Goal: Task Accomplishment & Management: Manage account settings

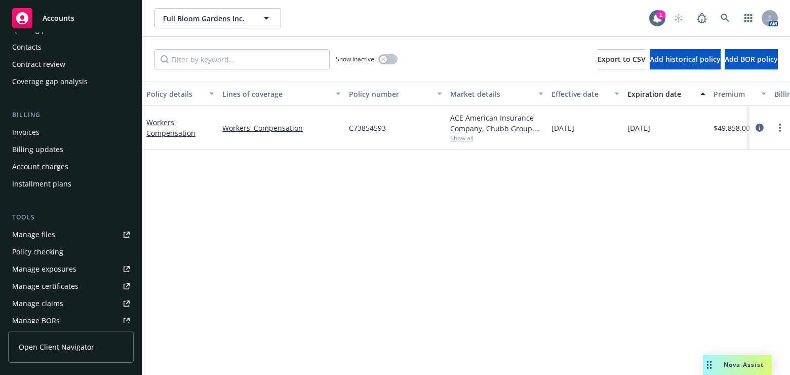
scroll to position [138, 0]
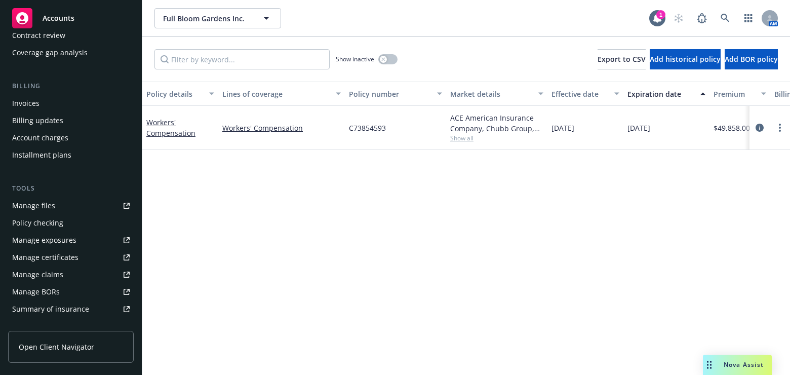
click at [56, 257] on div "Manage certificates" at bounding box center [45, 257] width 66 height 16
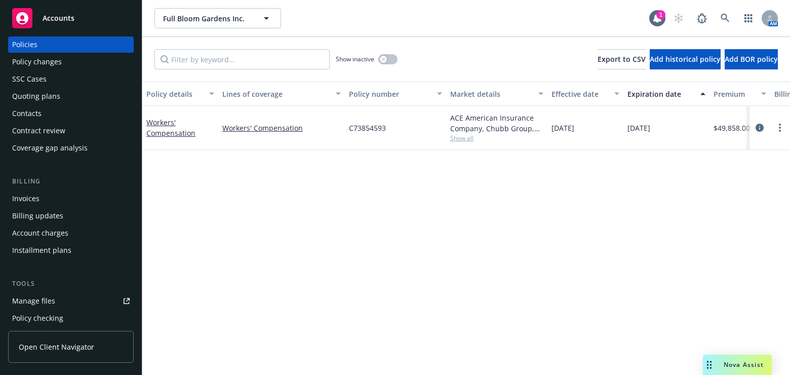
scroll to position [0, 0]
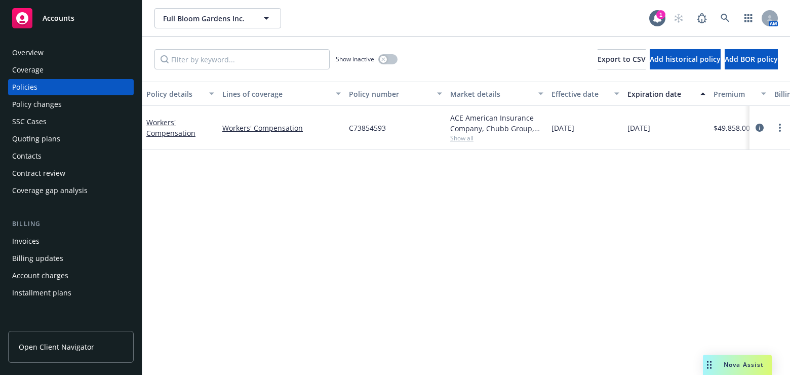
click at [52, 55] on div "Overview" at bounding box center [71, 53] width 118 height 16
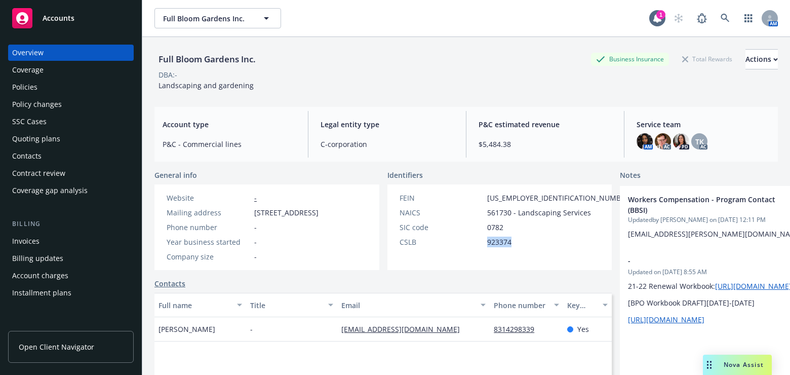
drag, startPoint x: 498, startPoint y: 248, endPoint x: 416, endPoint y: 154, distance: 124.3
click at [412, 247] on div "CSLB 923374" at bounding box center [516, 242] width 241 height 11
copy div "923374"
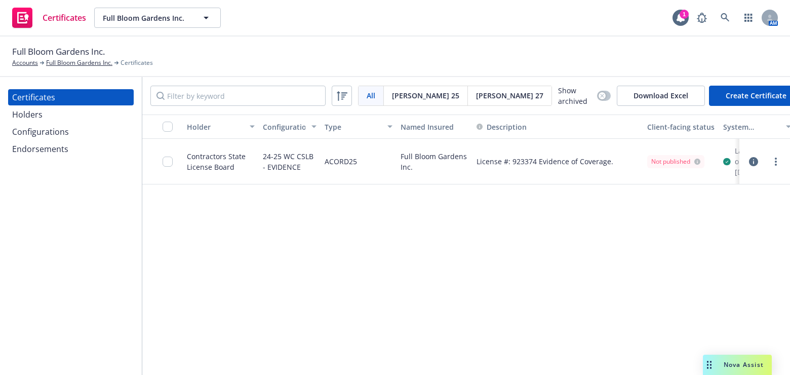
click at [73, 128] on div "Configurations" at bounding box center [71, 132] width 118 height 16
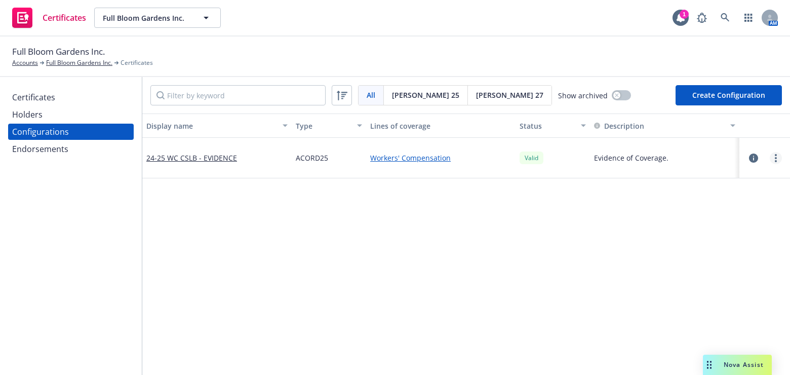
click at [770, 156] on link "more" at bounding box center [776, 158] width 12 height 12
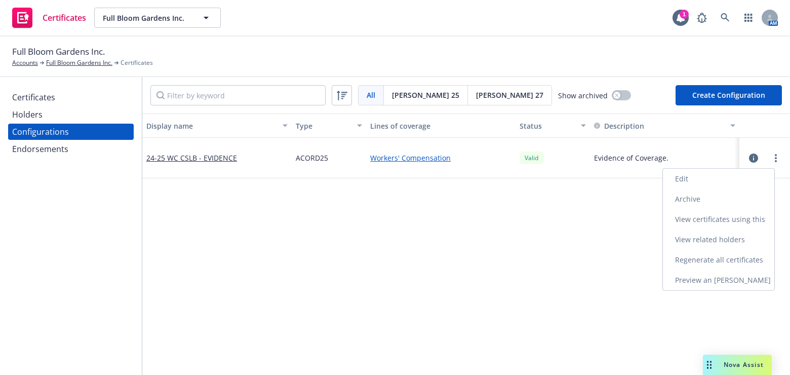
click at [688, 178] on link "Edit" at bounding box center [718, 179] width 111 height 20
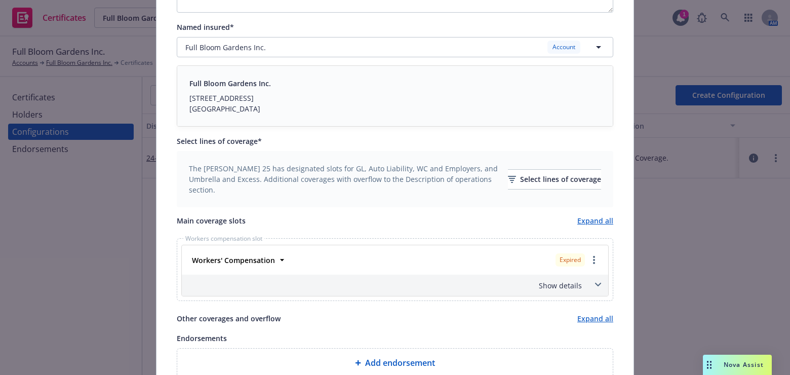
scroll to position [230, 0]
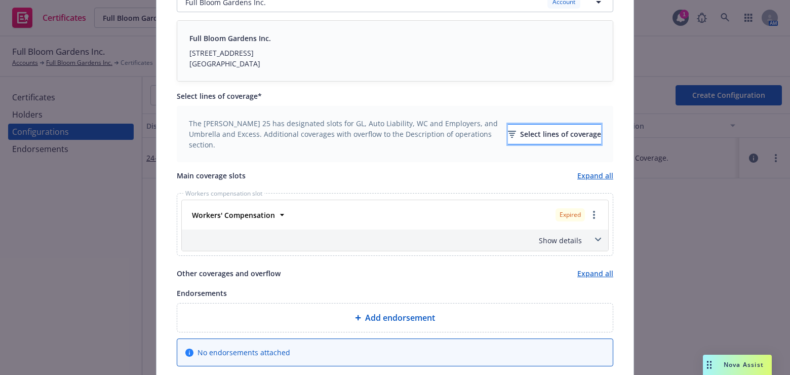
click at [529, 126] on div "Select lines of coverage" at bounding box center [554, 134] width 93 height 19
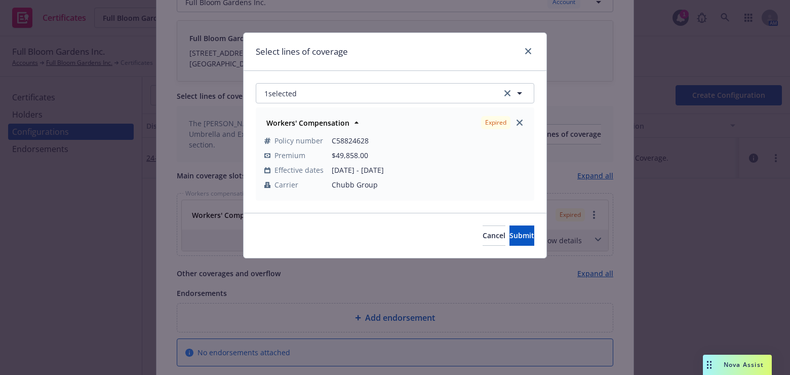
click at [530, 135] on div "Workers' Compensation Expired Policy number C58824628 Premium $49,858.00 Effect…" at bounding box center [395, 154] width 278 height 92
click at [518, 120] on icon "close" at bounding box center [520, 123] width 6 height 6
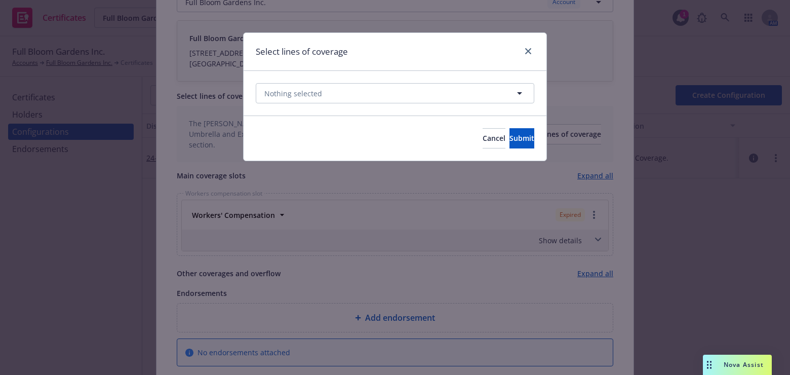
click at [424, 80] on div "Nothing selected" at bounding box center [395, 93] width 303 height 45
click at [425, 92] on button "Nothing selected" at bounding box center [395, 93] width 279 height 20
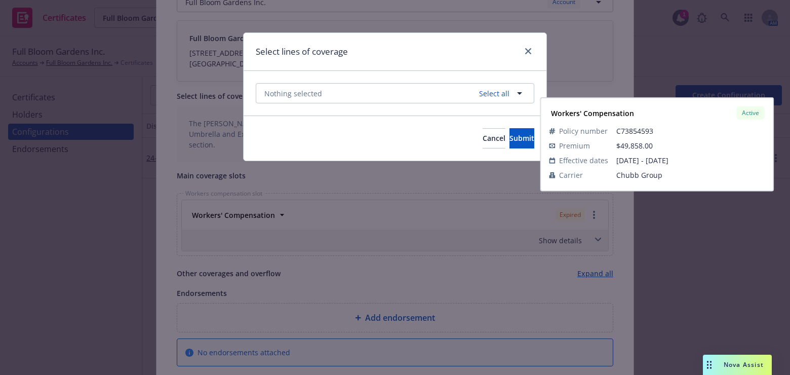
click at [353, 148] on div "Workers' Compensation Active" at bounding box center [395, 143] width 264 height 17
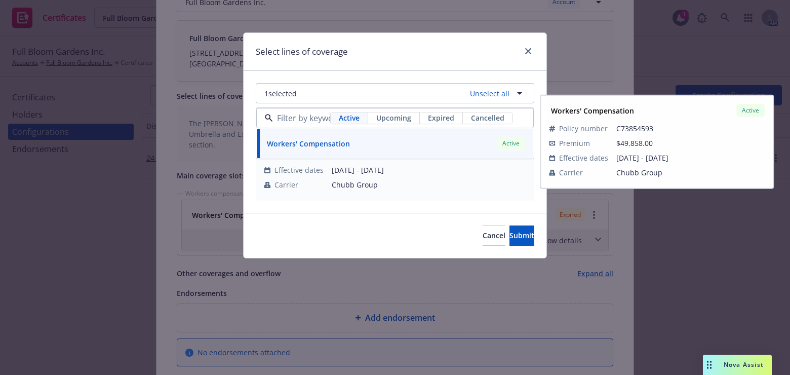
click at [387, 53] on div "Select lines of coverage" at bounding box center [395, 52] width 303 height 38
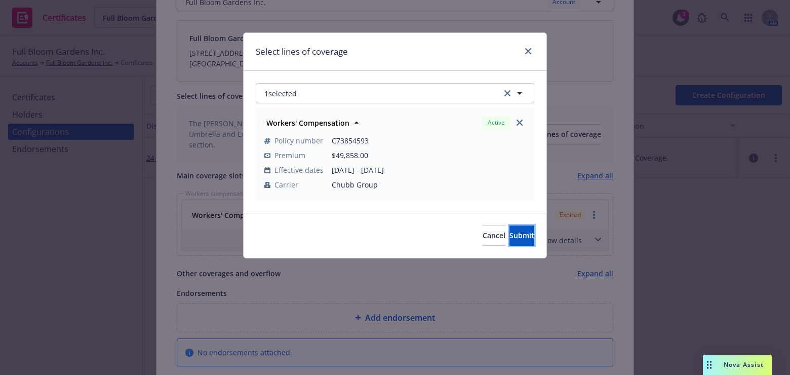
drag, startPoint x: 506, startPoint y: 233, endPoint x: 474, endPoint y: 229, distance: 32.2
click at [510, 233] on span "Submit" at bounding box center [522, 236] width 25 height 10
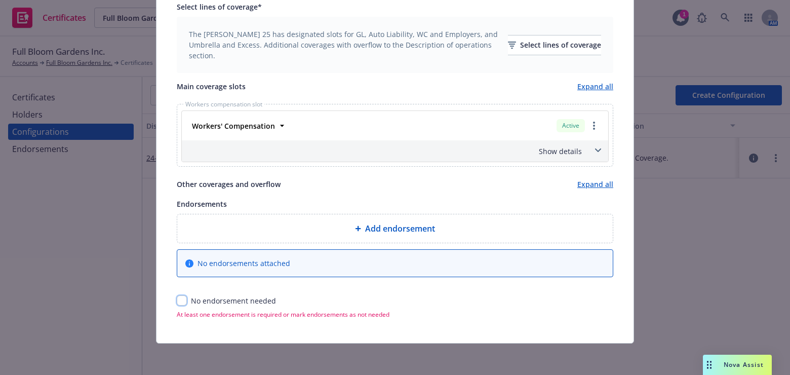
click at [179, 297] on input "checkbox" at bounding box center [182, 300] width 10 height 10
checkbox input "true"
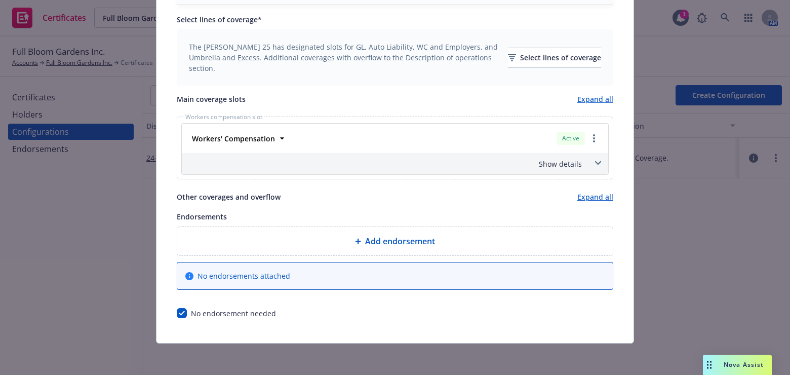
scroll to position [0, 0]
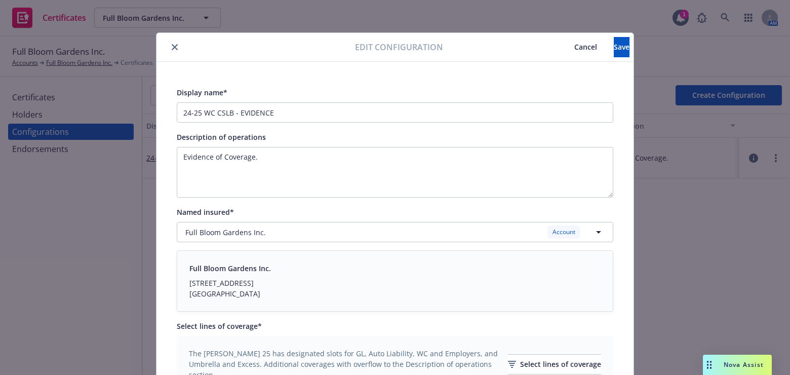
drag, startPoint x: 418, startPoint y: 103, endPoint x: 624, endPoint y: 14, distance: 224.2
click at [614, 48] on span "Save" at bounding box center [622, 47] width 16 height 10
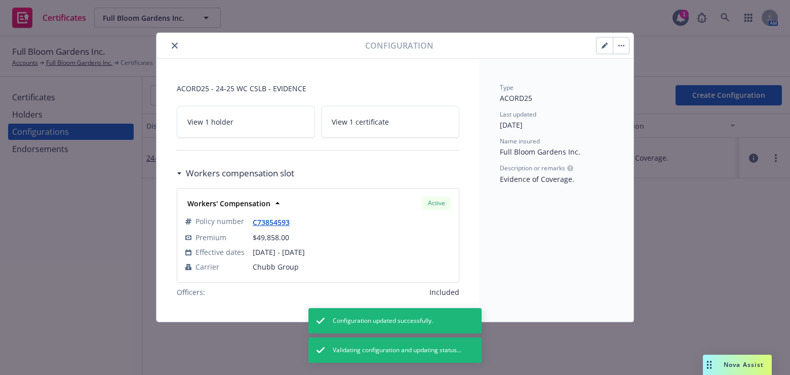
click at [174, 47] on icon "close" at bounding box center [175, 46] width 6 height 6
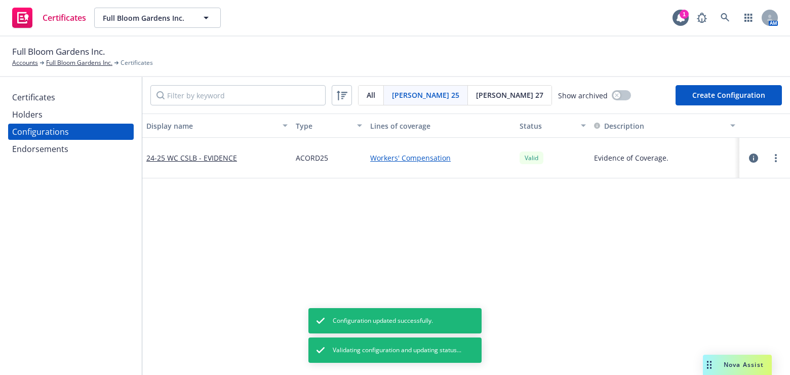
click at [88, 103] on div "Certificates" at bounding box center [71, 97] width 118 height 16
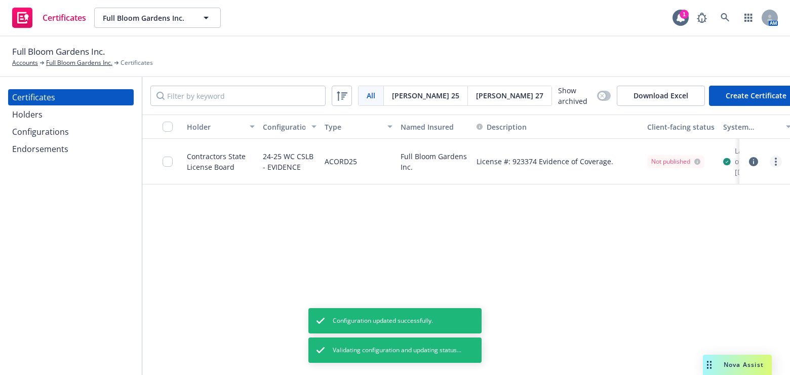
click at [779, 162] on link "more" at bounding box center [776, 162] width 12 height 12
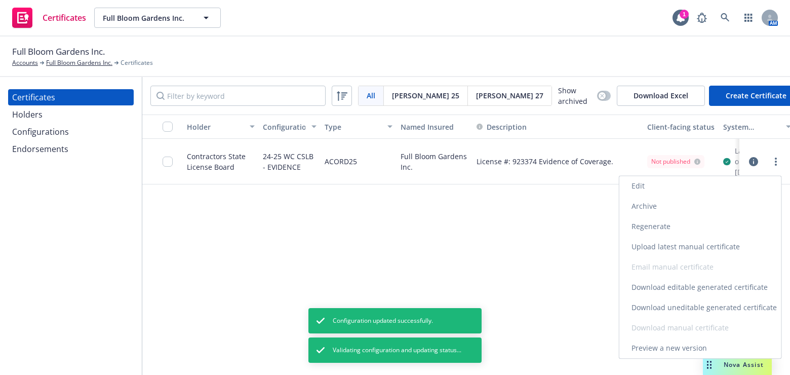
click at [643, 230] on link "Regenerate" at bounding box center [701, 226] width 162 height 20
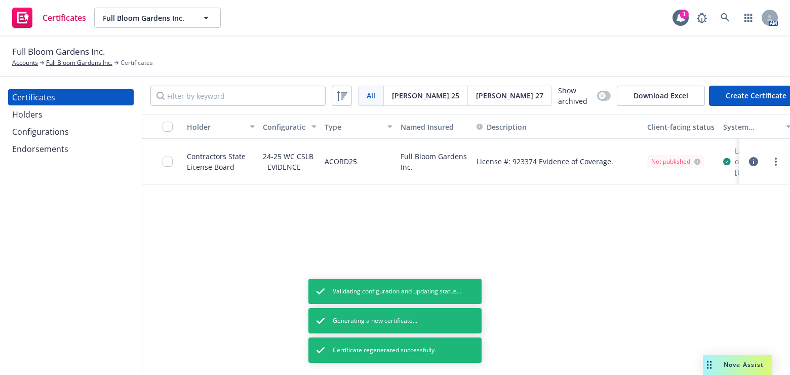
scroll to position [0, 132]
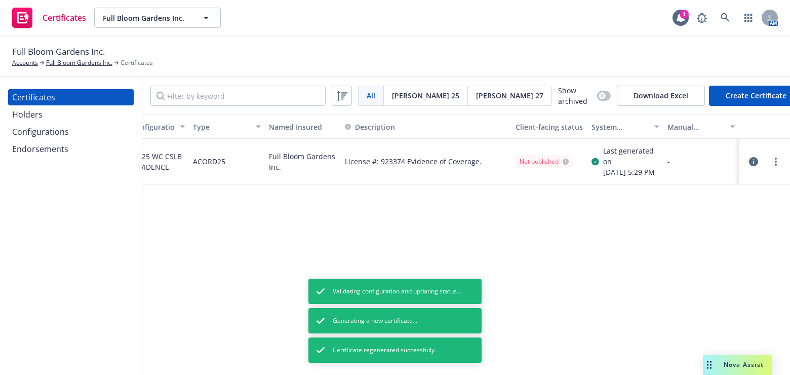
drag, startPoint x: 361, startPoint y: 154, endPoint x: 675, endPoint y: 138, distance: 314.5
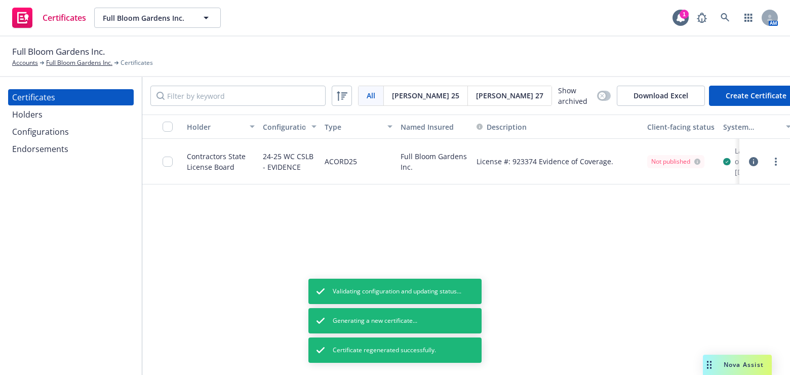
drag, startPoint x: 535, startPoint y: 167, endPoint x: 178, endPoint y: 176, distance: 356.8
click at [68, 138] on div "Configurations" at bounding box center [71, 132] width 118 height 16
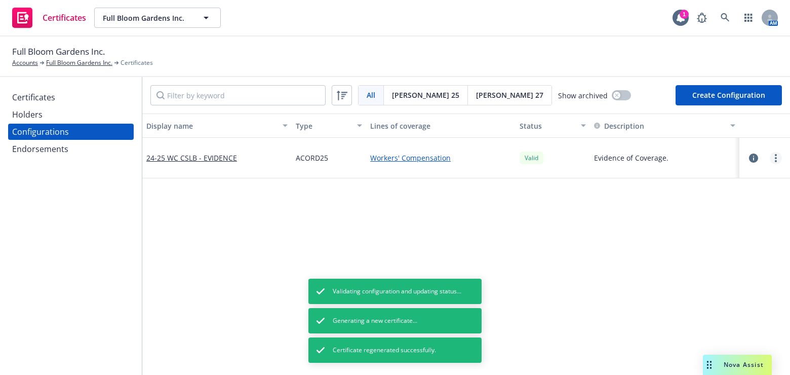
click at [765, 156] on div at bounding box center [765, 158] width 34 height 12
click at [770, 156] on link "more" at bounding box center [776, 158] width 12 height 12
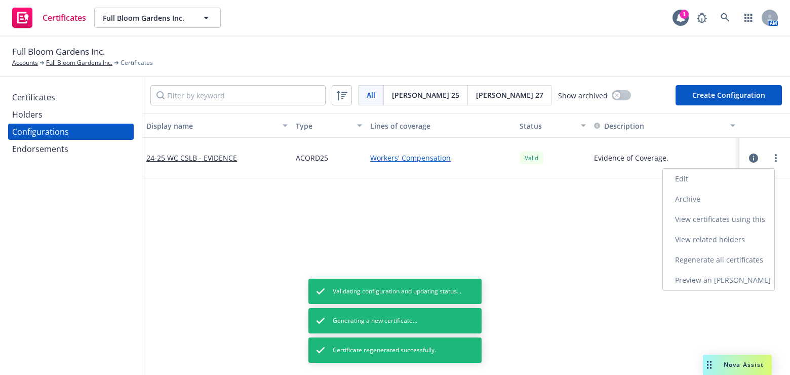
click at [683, 176] on link "Edit" at bounding box center [718, 179] width 111 height 20
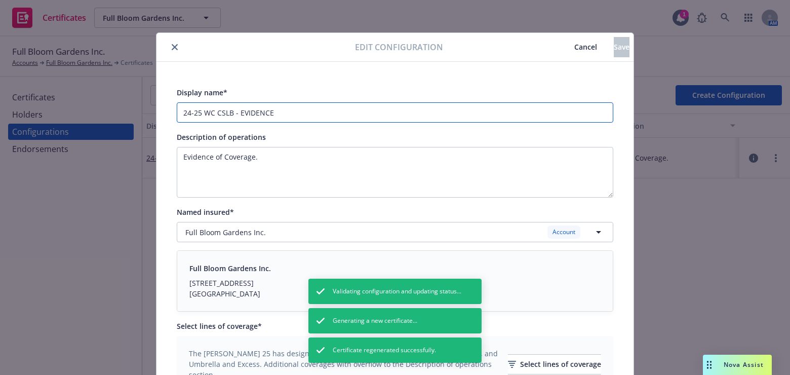
drag, startPoint x: 187, startPoint y: 117, endPoint x: 139, endPoint y: 107, distance: 49.5
click at [137, 108] on div "Edit configuration Cancel Save Display name* 24-25 WC CSLB - EVIDENCE Descripti…" at bounding box center [395, 187] width 790 height 375
drag, startPoint x: 197, startPoint y: 111, endPoint x: 146, endPoint y: 108, distance: 51.2
click at [146, 108] on div "Edit configuration Cancel Save Display name* 24-25 WC CSLB - EVIDENCE Descripti…" at bounding box center [395, 187] width 790 height 375
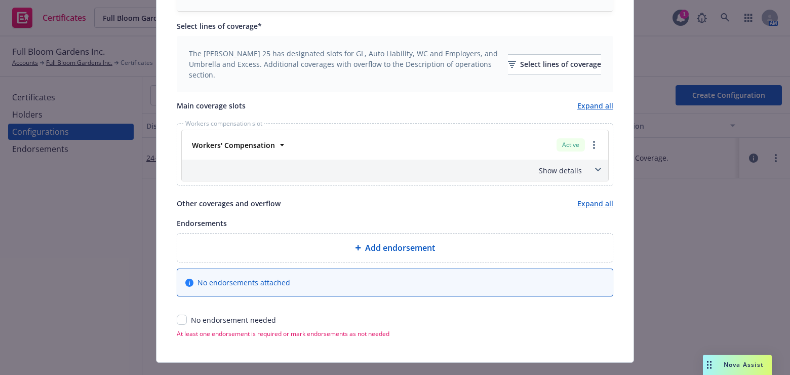
scroll to position [319, 0]
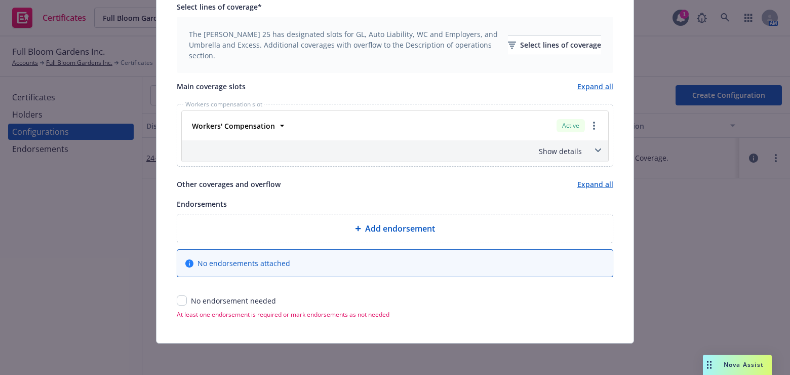
type input "25-26 WC CSLB - EVIDENCE"
click at [177, 291] on div "Add endorsement No endorsements attached No endorsement needed" at bounding box center [395, 260] width 437 height 92
click at [180, 299] on input "checkbox" at bounding box center [182, 300] width 10 height 10
checkbox input "true"
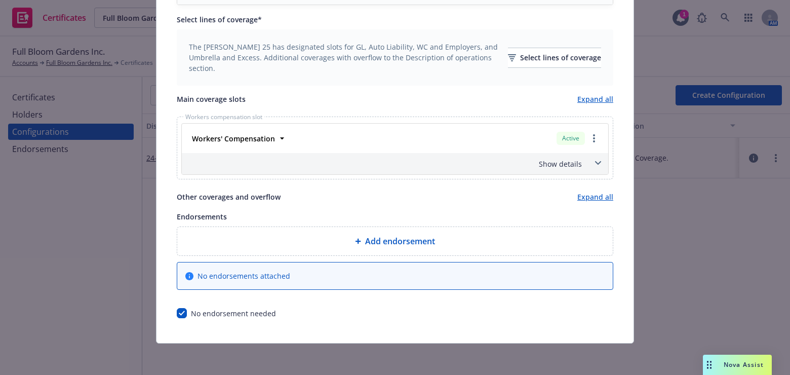
scroll to position [0, 0]
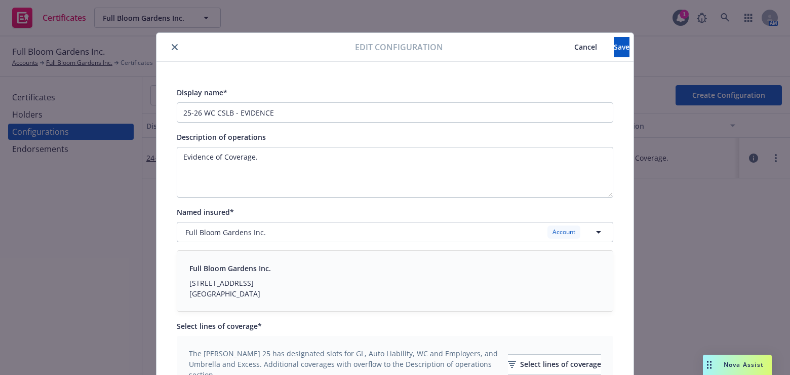
drag, startPoint x: 383, startPoint y: 240, endPoint x: 615, endPoint y: 34, distance: 310.8
drag, startPoint x: 609, startPoint y: 51, endPoint x: 614, endPoint y: 50, distance: 5.1
click at [614, 51] on button "Save" at bounding box center [622, 47] width 16 height 20
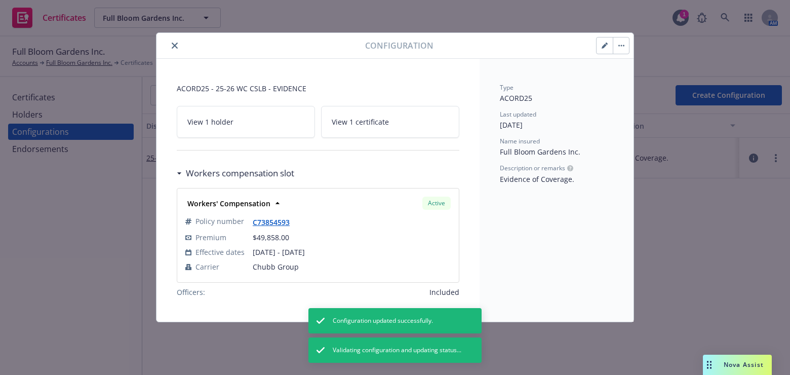
click at [179, 43] on button "close" at bounding box center [175, 46] width 12 height 12
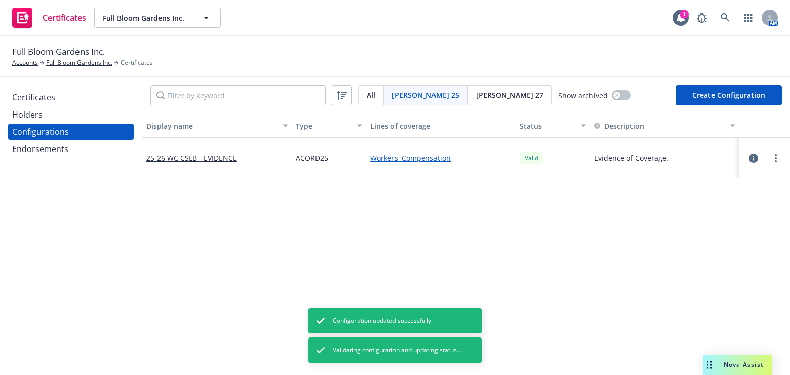
click at [41, 98] on div "Certificates" at bounding box center [33, 97] width 43 height 16
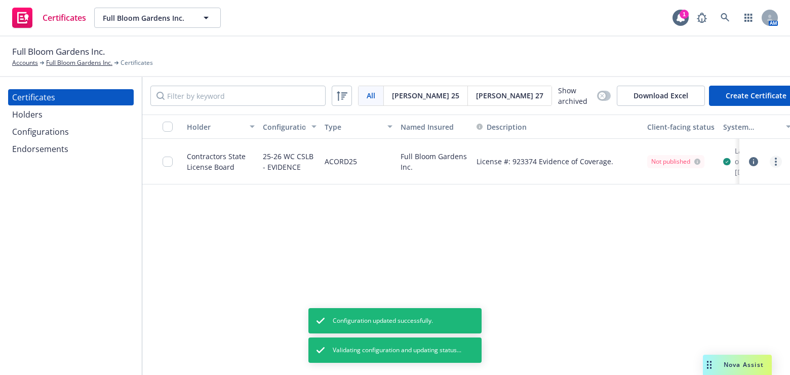
click at [776, 161] on icon "more" at bounding box center [776, 162] width 2 height 8
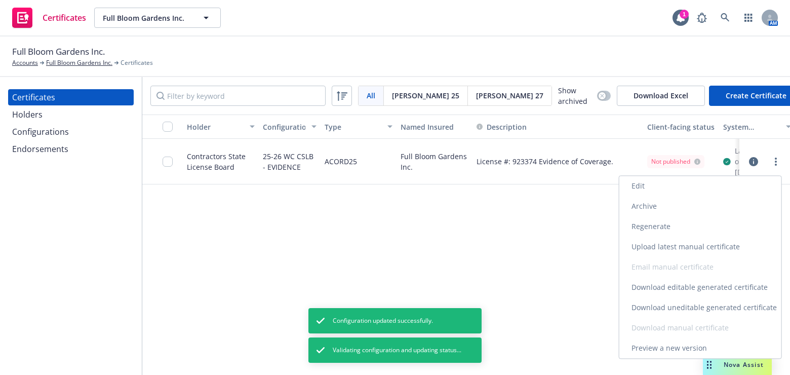
click at [675, 306] on link "Download uneditable generated certificate" at bounding box center [701, 307] width 162 height 20
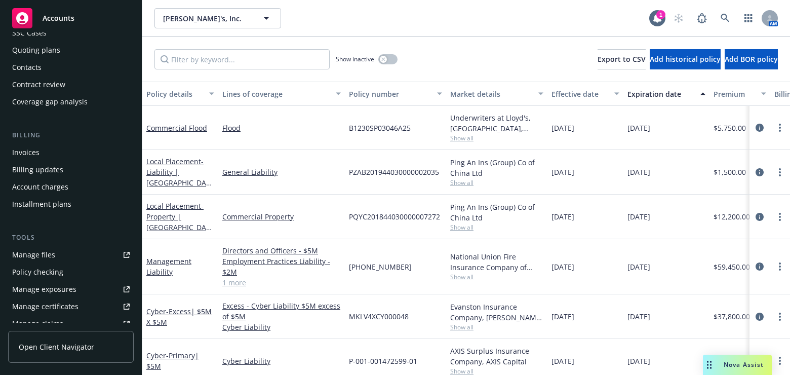
scroll to position [276, 0]
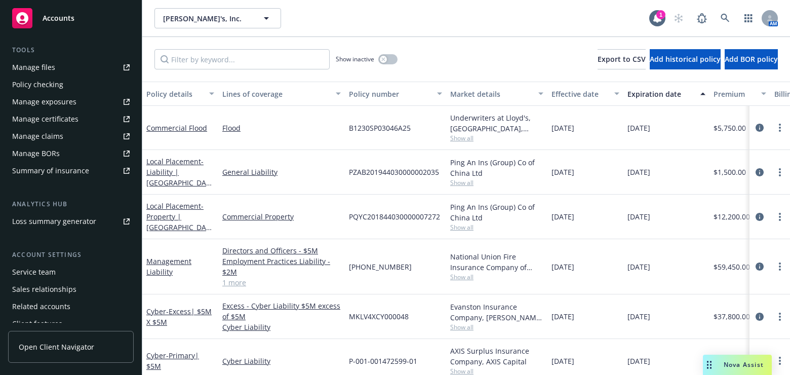
click at [65, 117] on div "Manage certificates" at bounding box center [45, 119] width 66 height 16
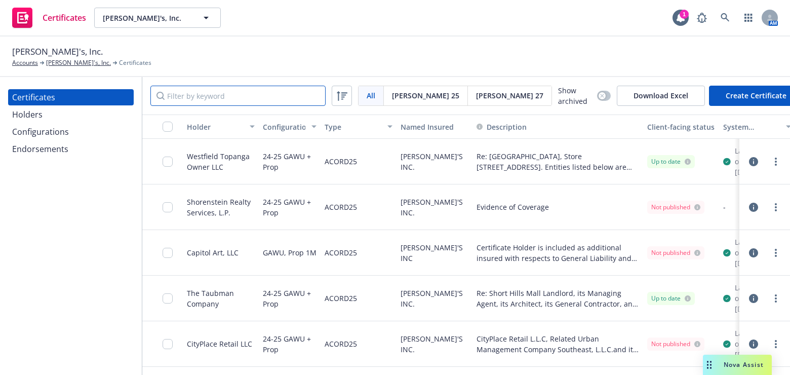
click at [219, 98] on input "Filter by keyword" at bounding box center [237, 96] width 175 height 20
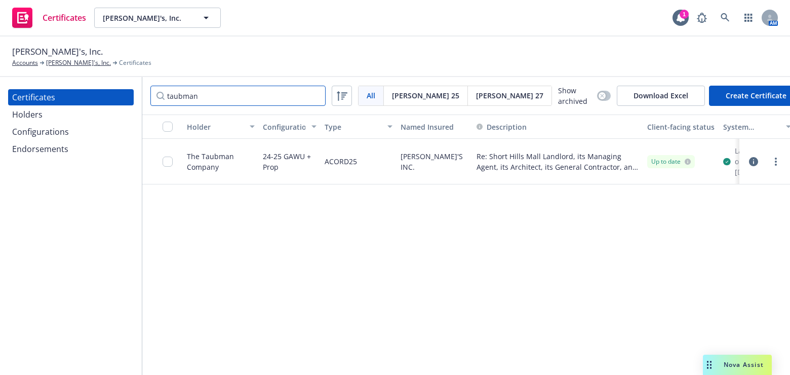
type input "taubman"
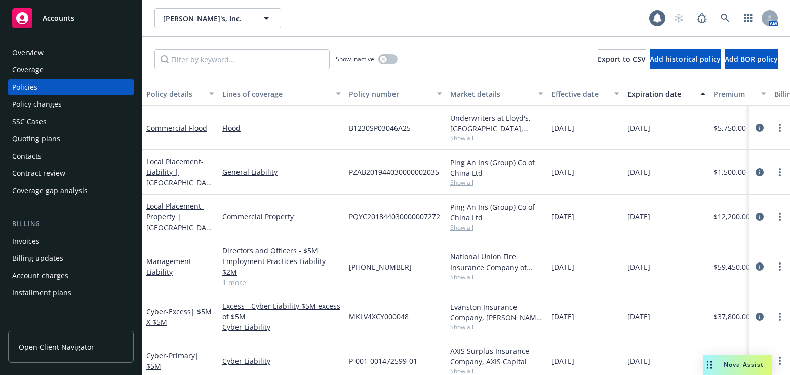
scroll to position [138, 0]
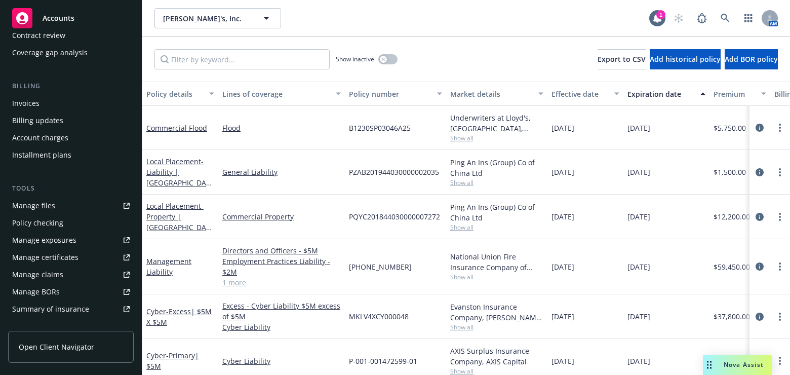
click at [62, 253] on div "Manage certificates" at bounding box center [45, 257] width 66 height 16
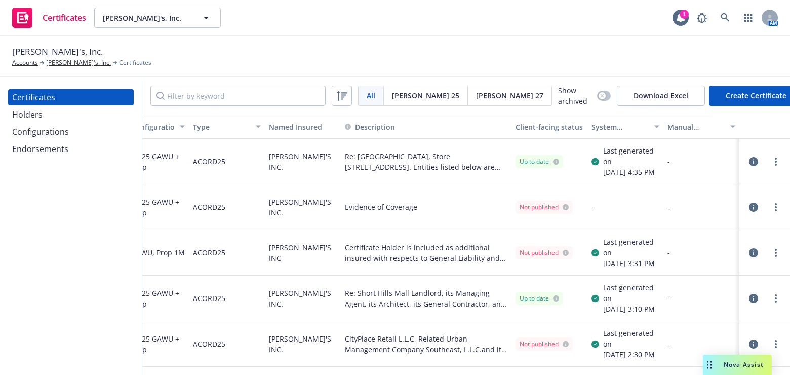
drag, startPoint x: 606, startPoint y: 178, endPoint x: 601, endPoint y: 182, distance: 6.2
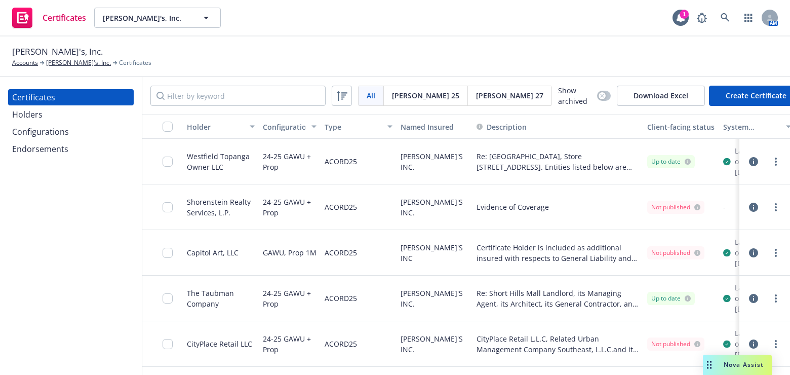
drag, startPoint x: 554, startPoint y: 179, endPoint x: 337, endPoint y: 183, distance: 216.4
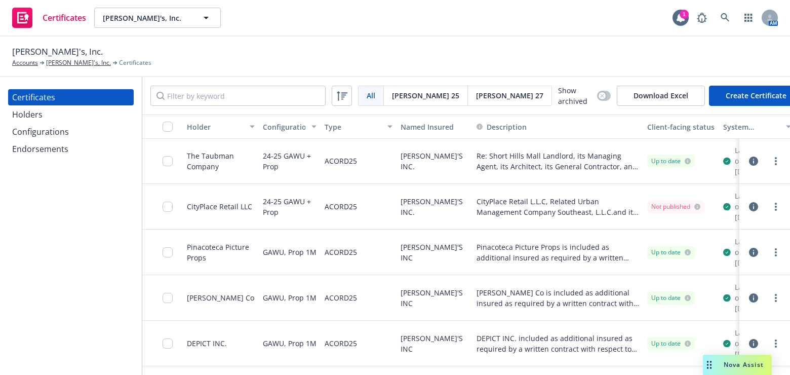
scroll to position [138, 0]
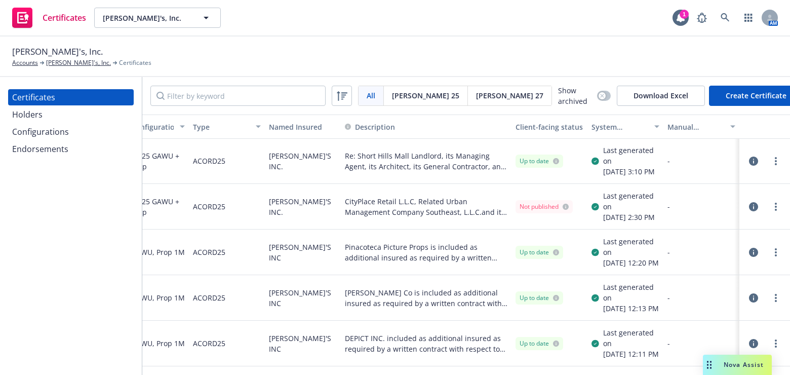
drag, startPoint x: 327, startPoint y: 186, endPoint x: 604, endPoint y: 188, distance: 277.1
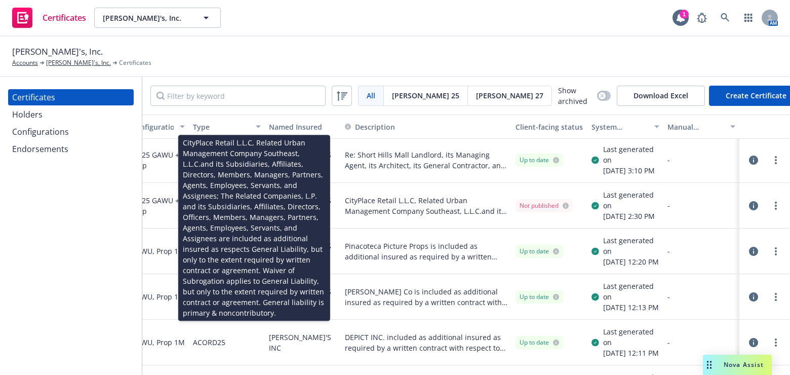
scroll to position [145, 75]
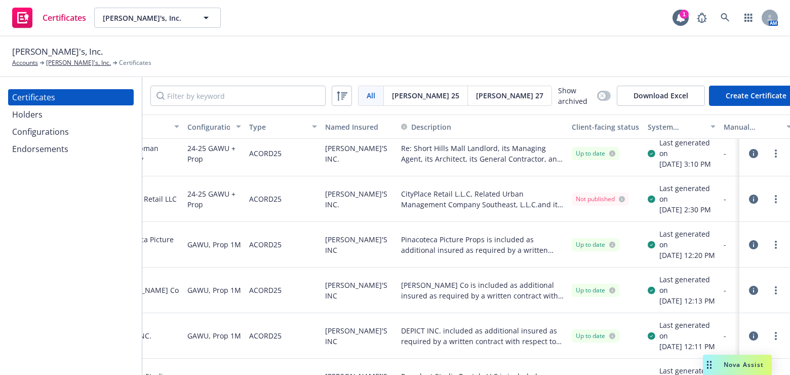
drag, startPoint x: 328, startPoint y: 281, endPoint x: 428, endPoint y: 286, distance: 100.4
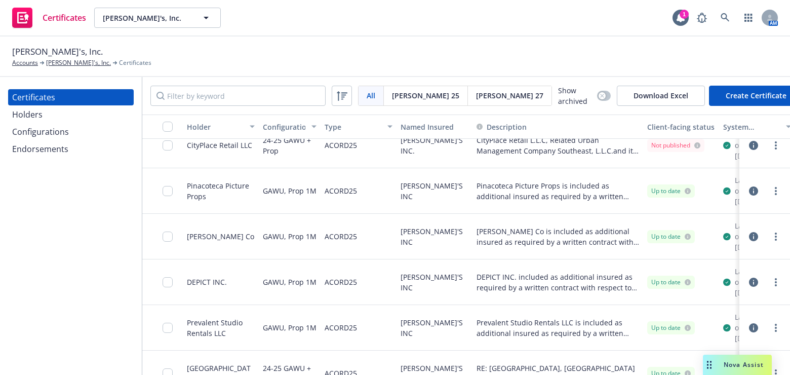
click at [224, 83] on div "All All Acord 25 Acord 27 Show archived Download Excel Create Certificate" at bounding box center [466, 95] width 648 height 37
click at [221, 102] on input "Filter by keyword" at bounding box center [237, 96] width 175 height 20
click at [51, 120] on div "Holders" at bounding box center [71, 114] width 118 height 16
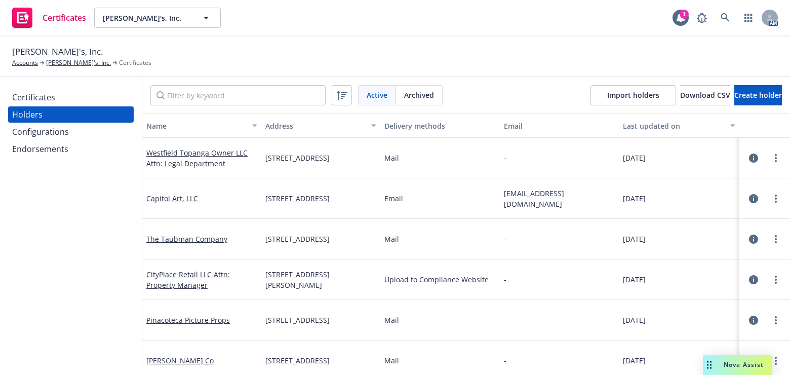
click at [279, 81] on div "Active Archived Import holders Download CSV Create holder" at bounding box center [466, 95] width 648 height 36
click at [271, 96] on input "Filter by keyword" at bounding box center [237, 95] width 175 height 20
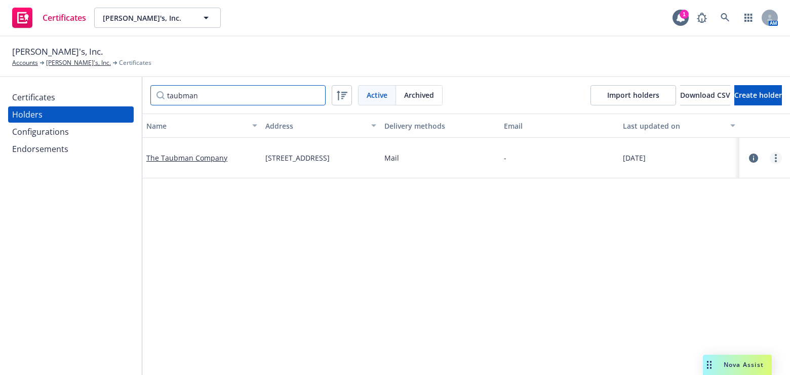
type input "taubman"
click at [775, 159] on icon "more" at bounding box center [776, 158] width 2 height 8
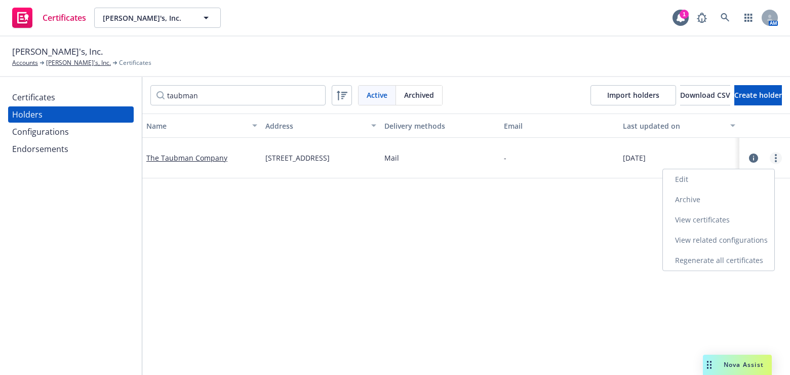
click at [693, 179] on link "Edit" at bounding box center [718, 179] width 111 height 20
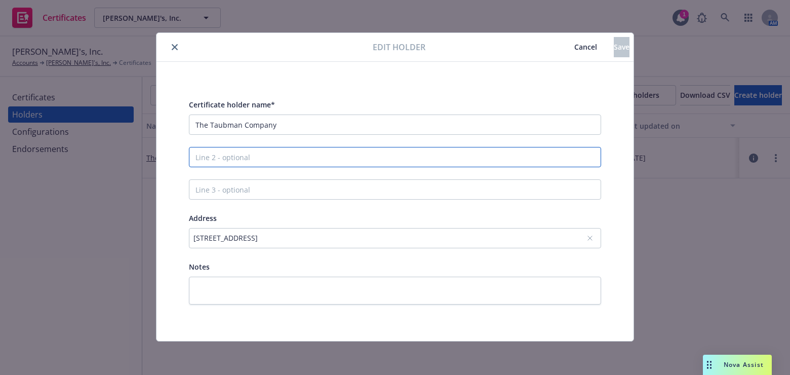
drag, startPoint x: 215, startPoint y: 156, endPoint x: 209, endPoint y: 137, distance: 20.3
click at [214, 150] on input "Line 2 - optional" at bounding box center [395, 157] width 412 height 20
paste input "Short Hills Associates L.L.C."
type input "and Short Hills Associates L.L.C."
click at [622, 49] on button "Save" at bounding box center [622, 47] width 16 height 20
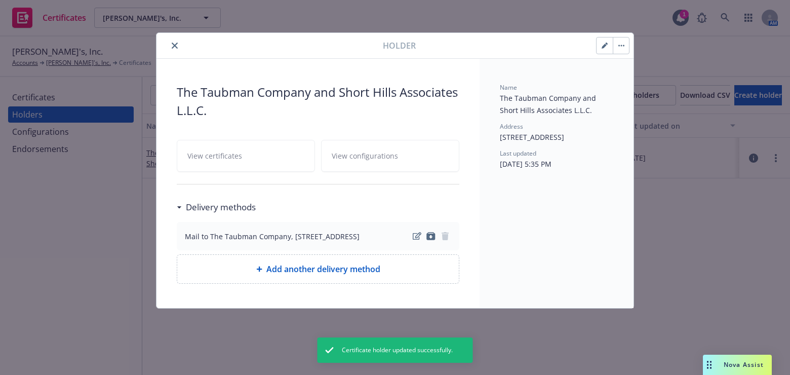
click at [56, 96] on div "Holder The Taubman Company and Short Hills Associates L.L.C. View certificates …" at bounding box center [395, 187] width 790 height 375
click at [57, 95] on div "Holder The Taubman Company and Short Hills Associates L.L.C. View 1 certificate…" at bounding box center [395, 187] width 790 height 375
click at [180, 46] on button "close" at bounding box center [175, 46] width 12 height 12
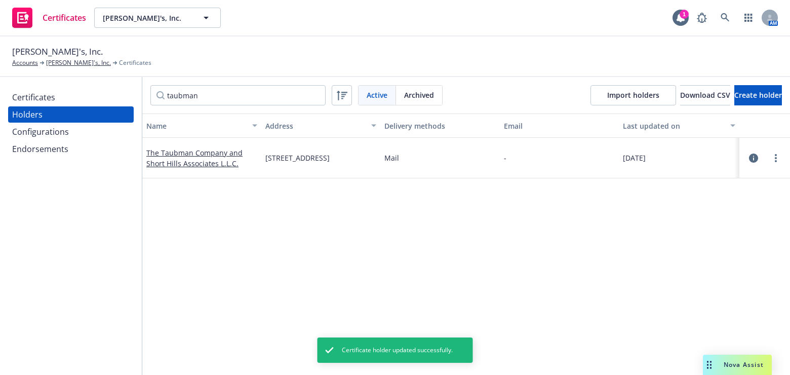
click at [84, 104] on div "Certificates" at bounding box center [71, 97] width 118 height 16
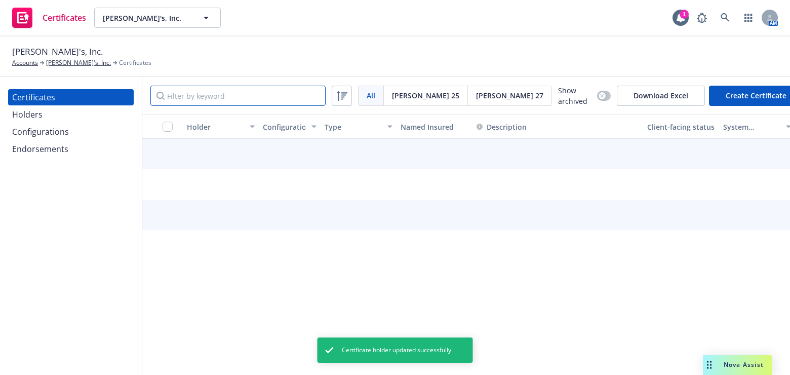
click at [234, 96] on input "Filter by keyword" at bounding box center [237, 96] width 175 height 20
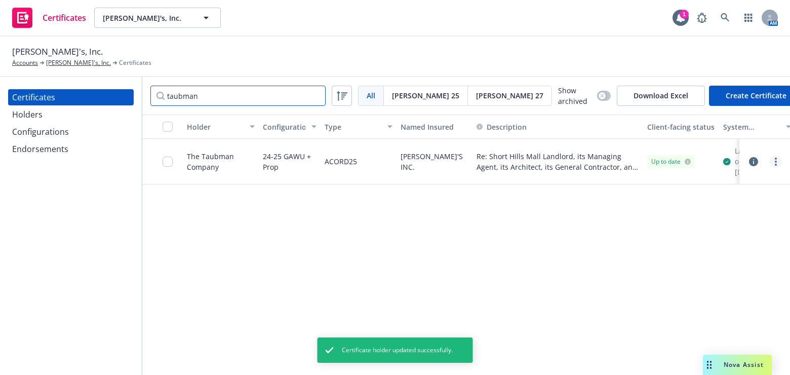
type input "taubman"
click at [773, 163] on link "more" at bounding box center [776, 162] width 12 height 12
click at [654, 181] on link "Edit" at bounding box center [701, 186] width 162 height 20
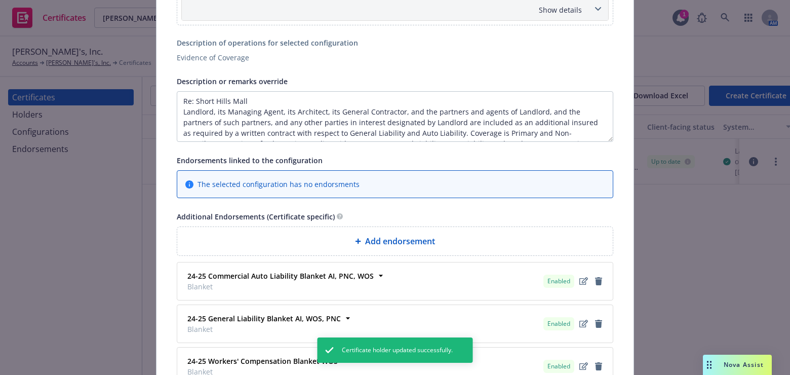
scroll to position [597, 0]
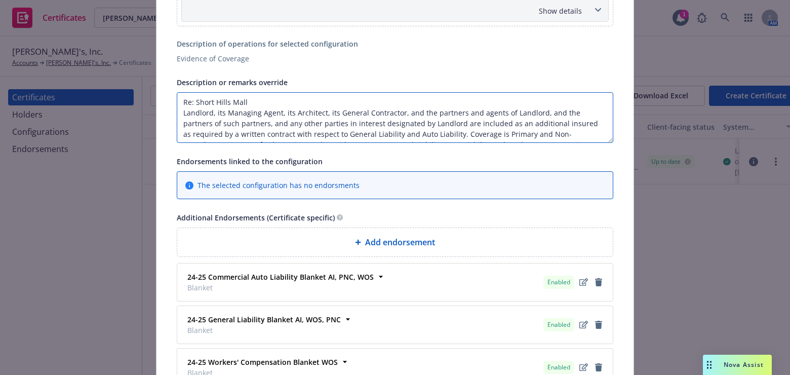
click at [183, 114] on textarea "Re: Short Hills Mall Landlord, its Managing Agent, its Architect, its General C…" at bounding box center [395, 117] width 437 height 51
click at [178, 109] on textarea "Re: Short Hills Mall Landlord, its Managing Agent, its Architect, its General C…" at bounding box center [395, 117] width 437 height 51
paste textarea "Short Hills Associates L.L.C."
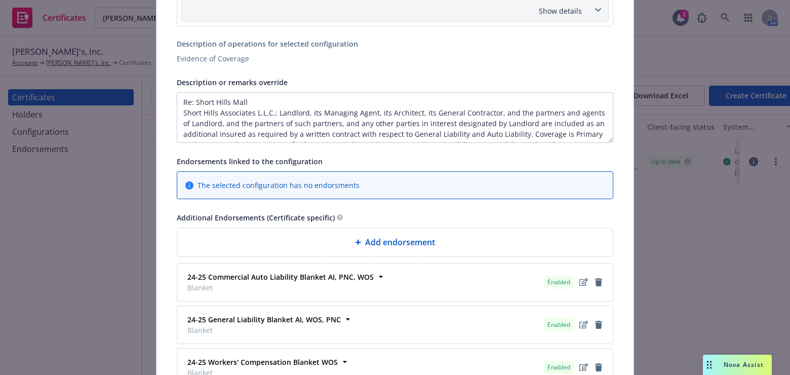
click at [179, 115] on textarea "Re: Short Hills Mall Short Hills Associates L.L.C.; Landlord, its Managing Agen…" at bounding box center [395, 117] width 437 height 51
paste textarea "The Taubman Company"
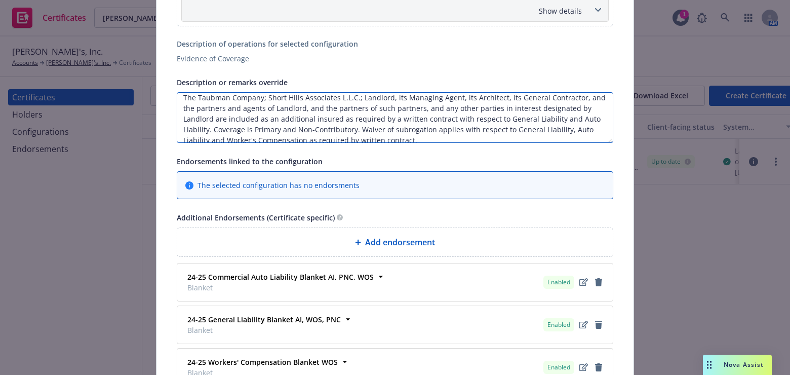
scroll to position [22, 0]
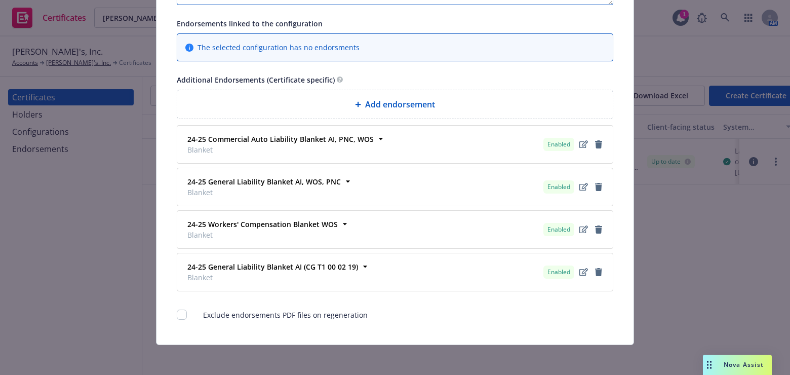
type textarea "Re: Short Hills Mall The Taubman Company; Short Hills Associates L.L.C.; Landlo…"
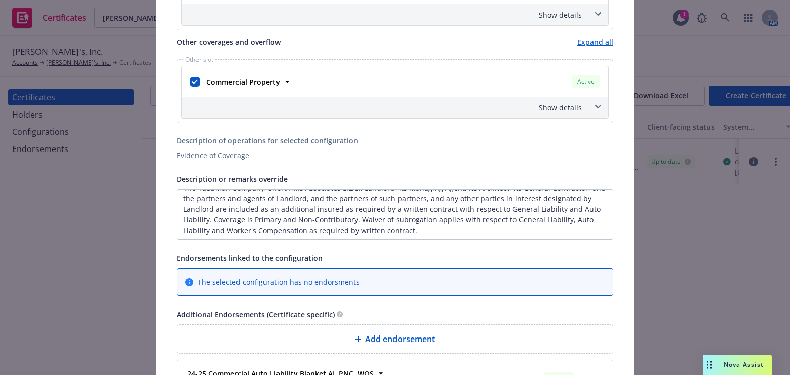
scroll to position [0, 0]
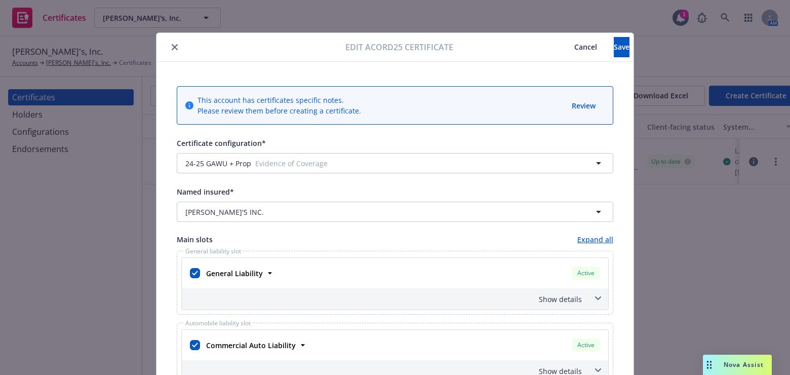
drag, startPoint x: 426, startPoint y: 253, endPoint x: 485, endPoint y: 61, distance: 201.4
click at [614, 54] on button "Save" at bounding box center [622, 47] width 16 height 20
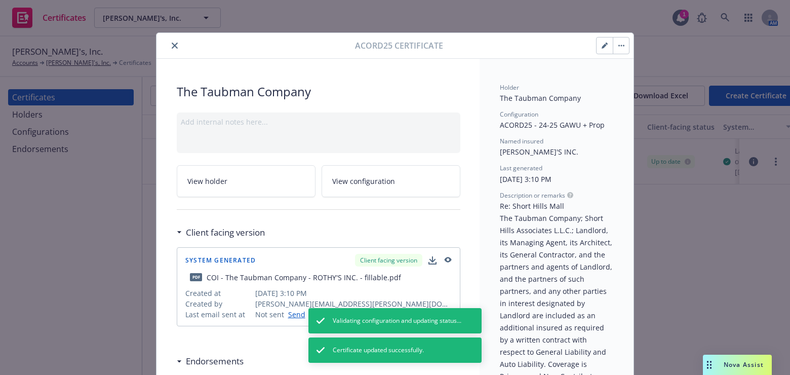
click at [172, 45] on icon "close" at bounding box center [175, 46] width 6 height 6
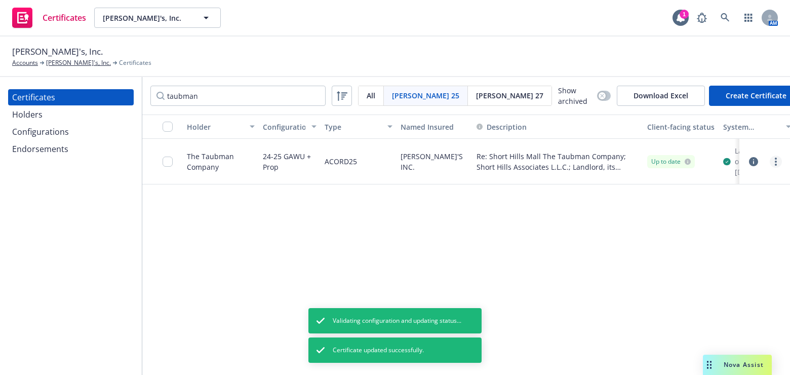
drag, startPoint x: 766, startPoint y: 160, endPoint x: 775, endPoint y: 162, distance: 9.3
click at [774, 162] on div at bounding box center [765, 162] width 34 height 12
click at [777, 163] on link "more" at bounding box center [776, 162] width 12 height 12
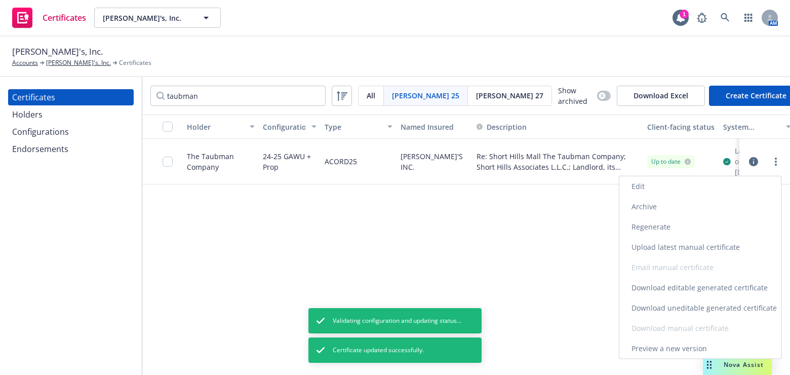
click at [664, 224] on link "Regenerate" at bounding box center [701, 227] width 162 height 20
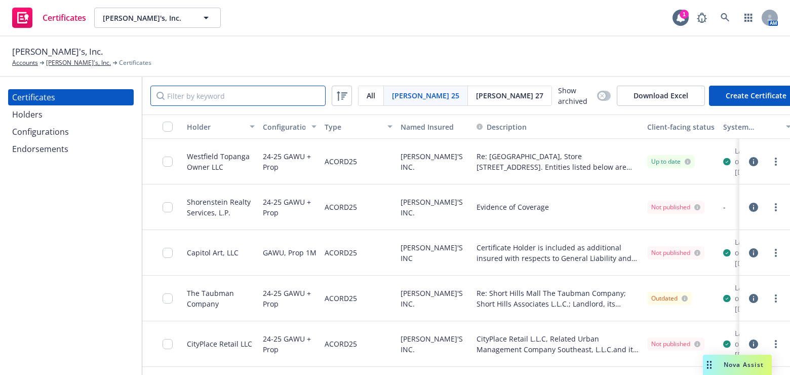
click at [246, 86] on input "Filter by keyword" at bounding box center [237, 96] width 175 height 20
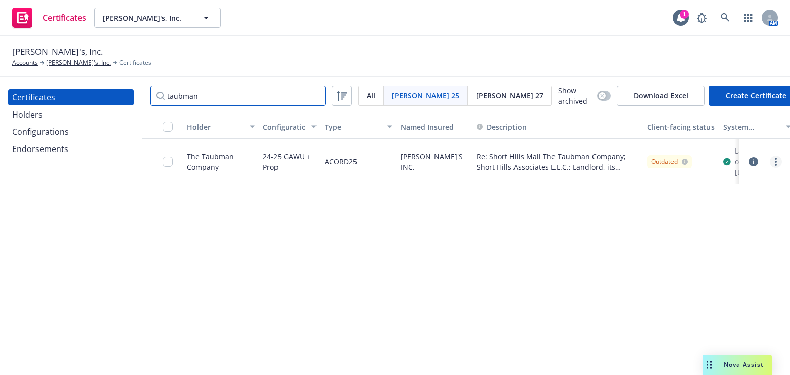
type input "taubman"
click at [777, 162] on link "more" at bounding box center [776, 162] width 12 height 12
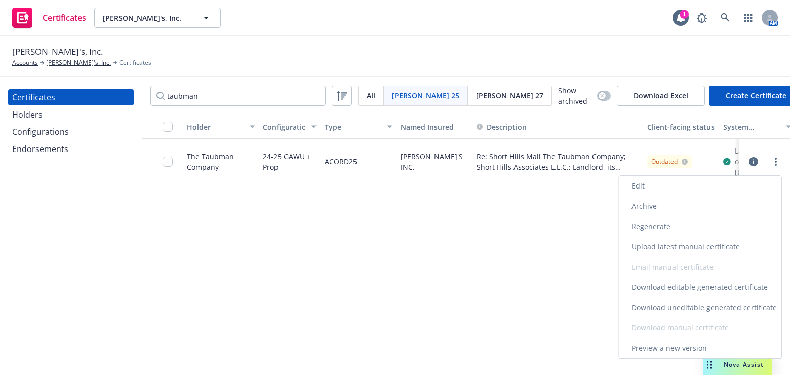
click at [661, 306] on link "Download uneditable generated certificate" at bounding box center [701, 307] width 162 height 20
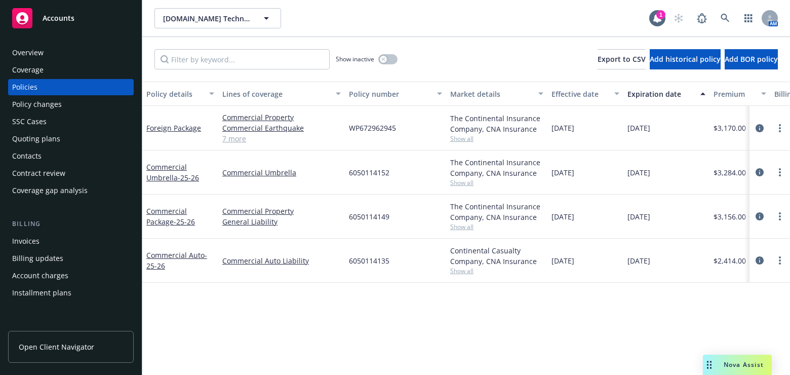
scroll to position [230, 0]
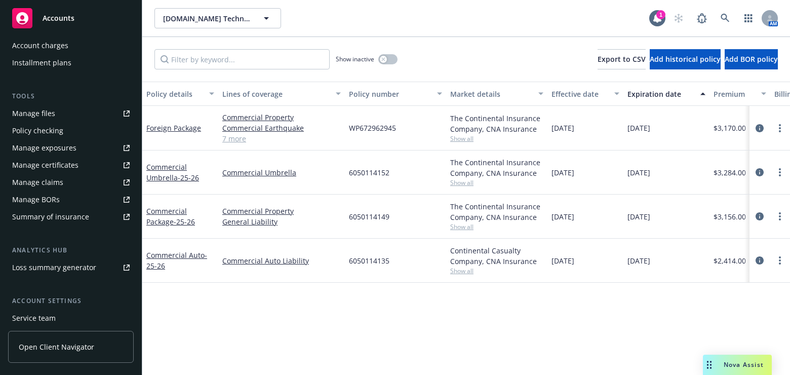
click at [63, 164] on div "Manage certificates" at bounding box center [45, 165] width 66 height 16
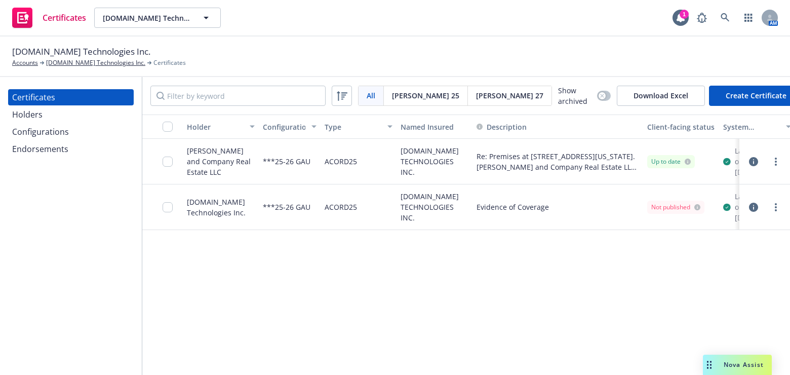
click at [45, 122] on div "Holders" at bounding box center [71, 114] width 118 height 16
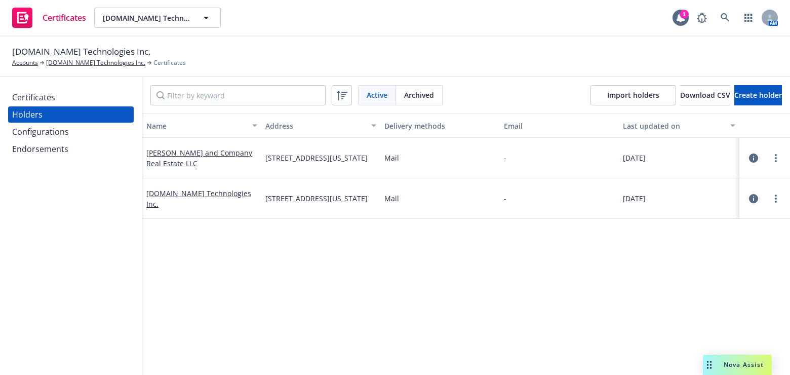
click at [50, 131] on div "Configurations" at bounding box center [40, 132] width 57 height 16
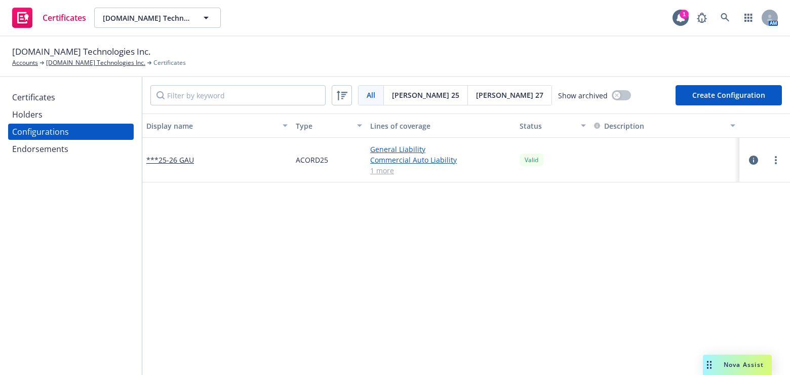
click at [774, 155] on div at bounding box center [776, 160] width 12 height 12
click at [770, 160] on link "more" at bounding box center [776, 160] width 12 height 12
click at [699, 180] on link "Edit" at bounding box center [718, 180] width 111 height 20
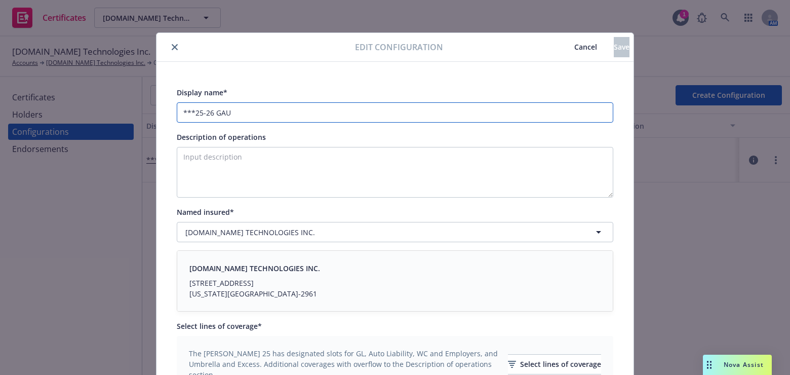
drag, startPoint x: 181, startPoint y: 108, endPoint x: 144, endPoint y: 103, distance: 37.8
click at [144, 103] on div "Edit configuration Cancel Save Display name* ***25-26 GAU Description of operat…" at bounding box center [395, 187] width 790 height 375
type input "25-26 GAU"
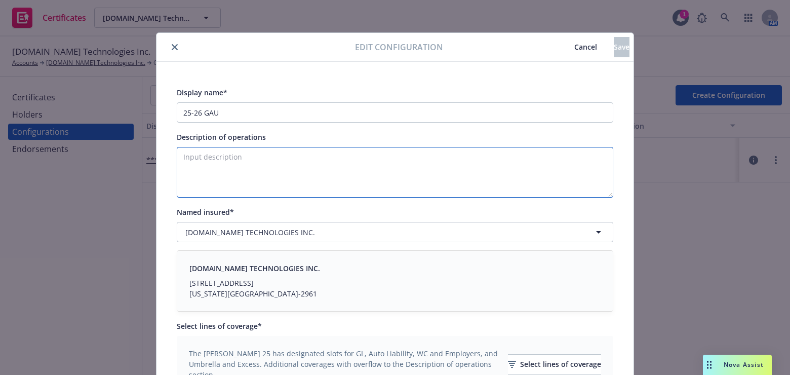
click at [208, 161] on textarea "Description of operations" at bounding box center [395, 172] width 437 height 51
paste textarea "Evidence of Coverage"
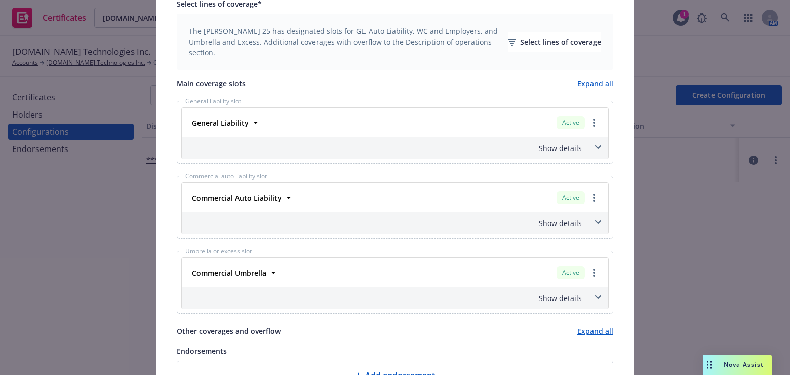
type textarea "Evidence of Coverage"
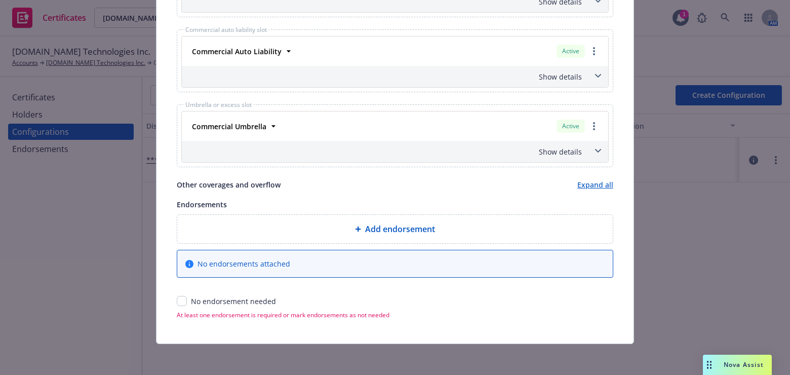
drag, startPoint x: 289, startPoint y: 240, endPoint x: 199, endPoint y: 323, distance: 122.6
click at [178, 302] on input "checkbox" at bounding box center [182, 301] width 10 height 10
checkbox input "true"
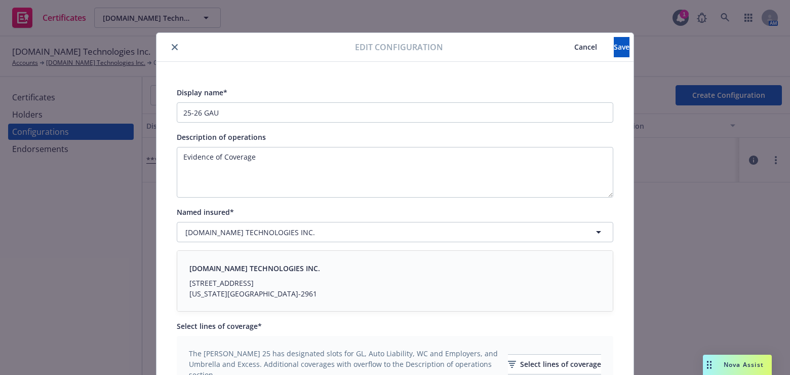
drag, startPoint x: 385, startPoint y: 244, endPoint x: 622, endPoint y: -7, distance: 345.1
click at [614, 48] on span "Save" at bounding box center [622, 47] width 16 height 10
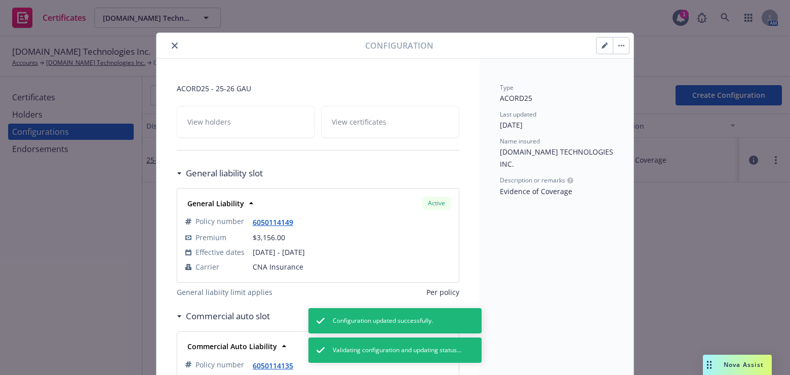
click at [169, 47] on button "close" at bounding box center [175, 46] width 12 height 12
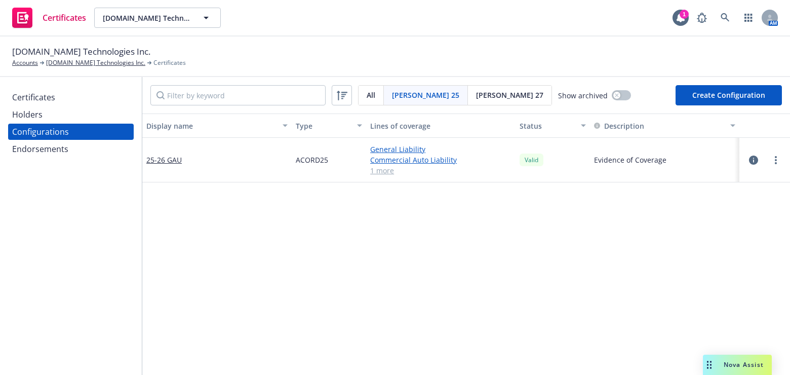
click at [41, 102] on div "Certificates" at bounding box center [33, 97] width 43 height 16
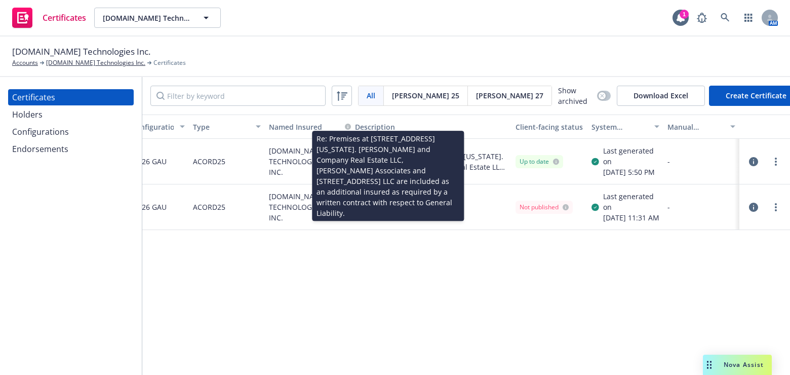
drag, startPoint x: 671, startPoint y: 158, endPoint x: 720, endPoint y: 156, distance: 49.2
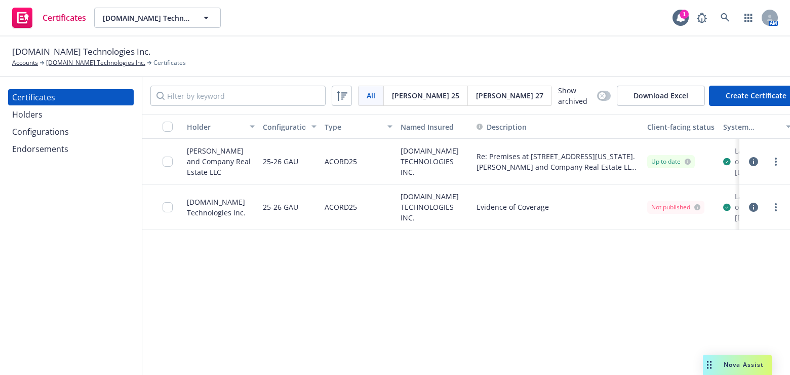
drag, startPoint x: 542, startPoint y: 193, endPoint x: 694, endPoint y: 187, distance: 152.6
click at [748, 166] on button "button" at bounding box center [754, 162] width 12 height 12
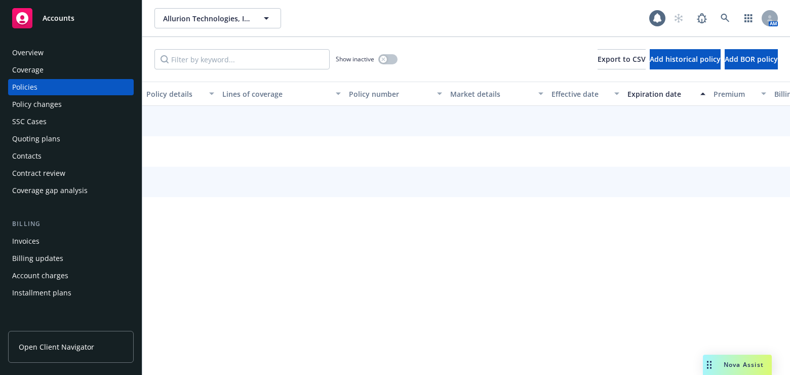
scroll to position [138, 0]
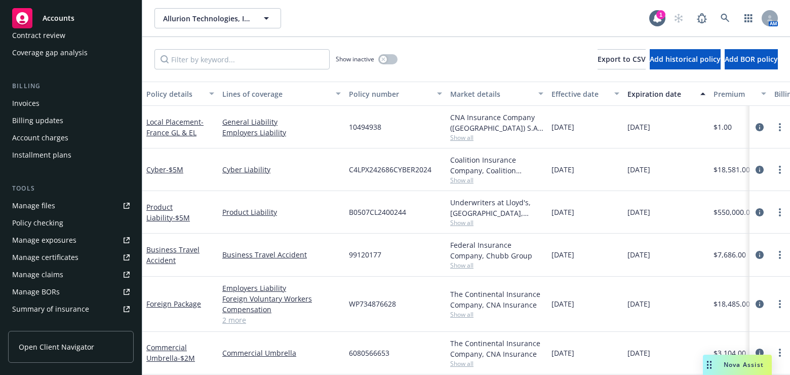
click at [51, 253] on div "Manage certificates" at bounding box center [45, 257] width 66 height 16
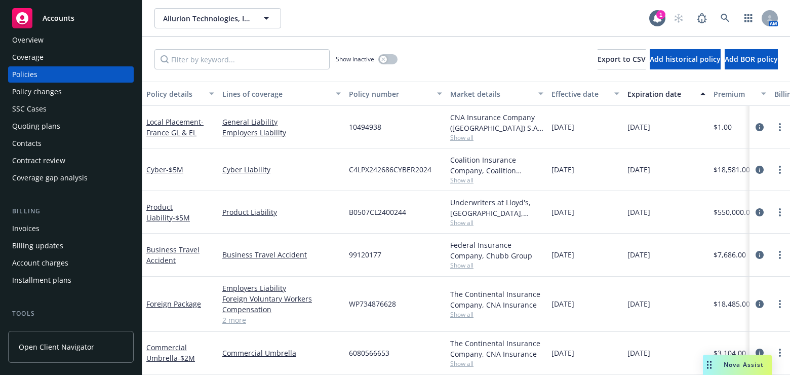
scroll to position [0, 0]
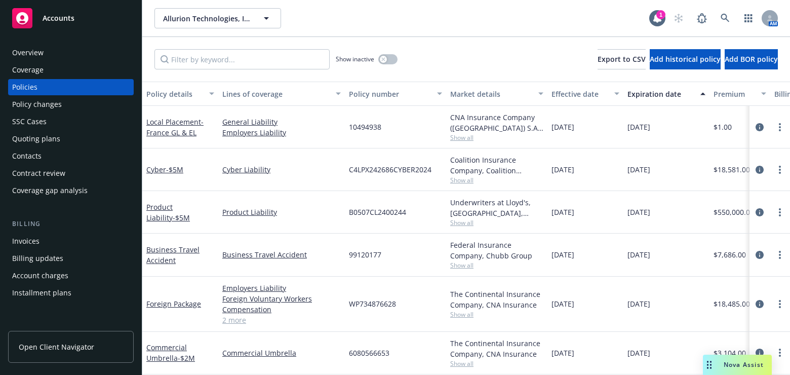
click at [659, 92] on div "Expiration date" at bounding box center [661, 94] width 67 height 11
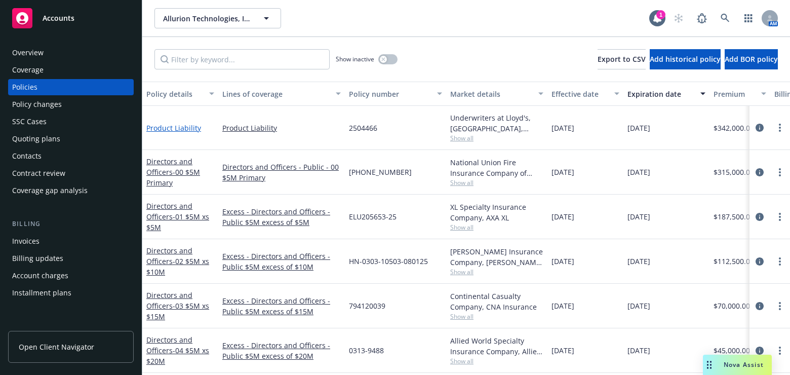
click at [191, 126] on link "Product Liability" at bounding box center [173, 128] width 55 height 10
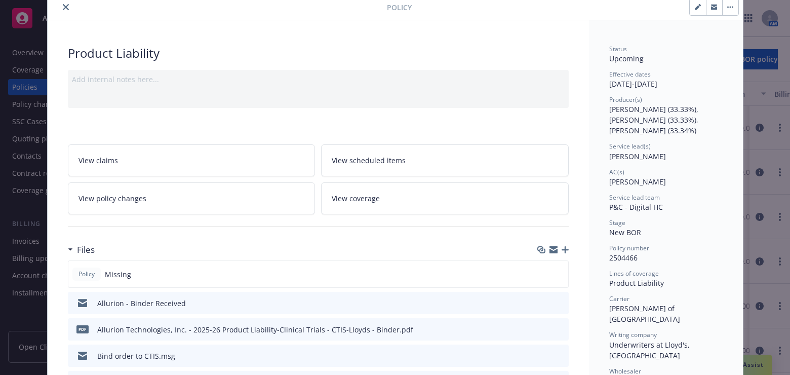
scroll to position [92, 0]
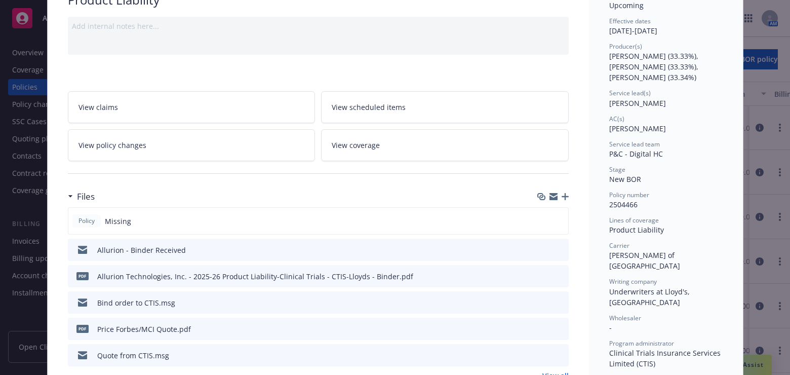
click at [557, 275] on icon "preview file" at bounding box center [559, 275] width 9 height 7
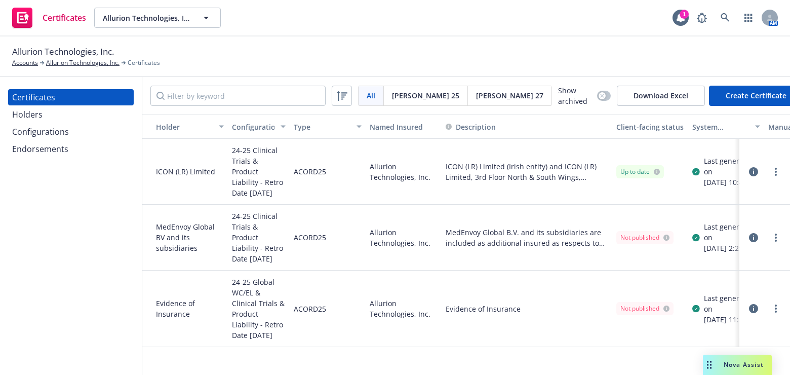
scroll to position [0, 132]
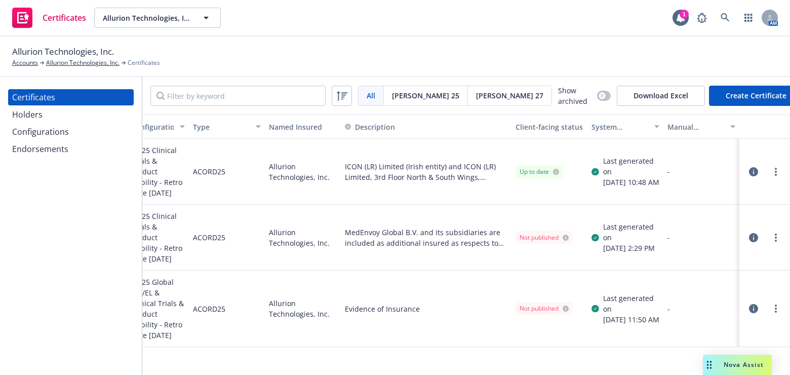
drag, startPoint x: 231, startPoint y: 169, endPoint x: 338, endPoint y: 163, distance: 107.1
click at [634, 139] on div "Last generated on [DATE] 10:48 AM" at bounding box center [626, 172] width 76 height 66
click at [636, 132] on button "System certificate last generated" at bounding box center [626, 127] width 76 height 24
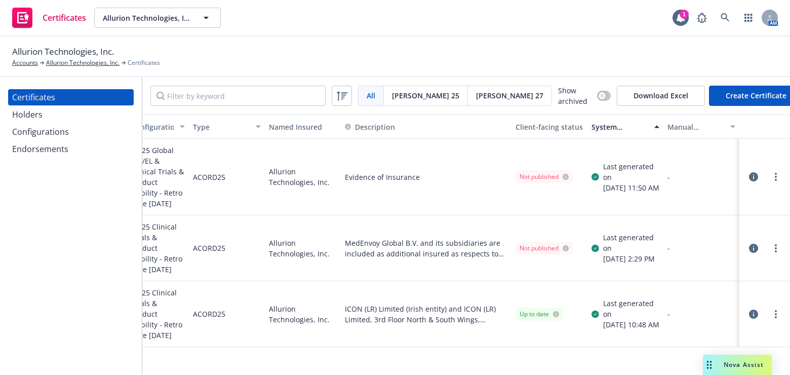
drag, startPoint x: 655, startPoint y: 152, endPoint x: 769, endPoint y: 147, distance: 114.1
click at [638, 139] on div "Last generated on [DATE] 11:50 AM" at bounding box center [626, 177] width 76 height 77
click at [628, 127] on div "System certificate last generated" at bounding box center [620, 127] width 57 height 11
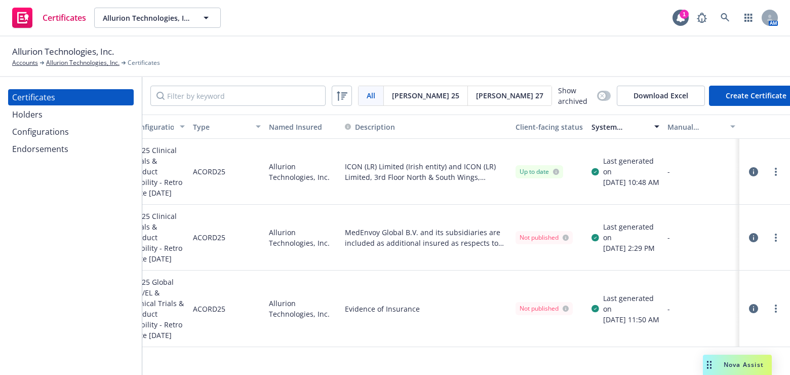
scroll to position [0, 0]
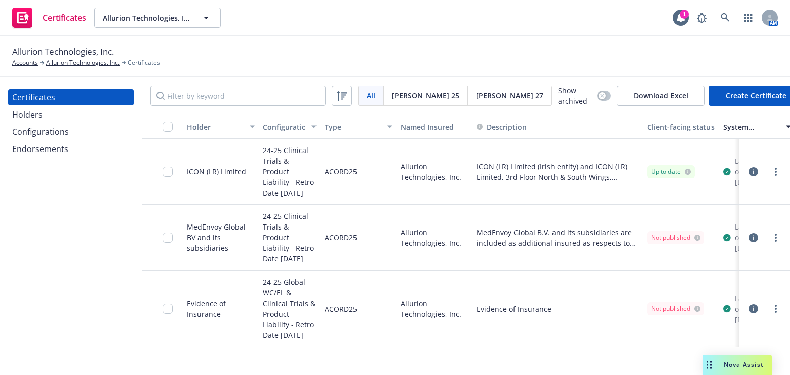
drag, startPoint x: 587, startPoint y: 157, endPoint x: 279, endPoint y: 112, distance: 311.3
click at [35, 120] on div "Holders" at bounding box center [27, 114] width 30 height 16
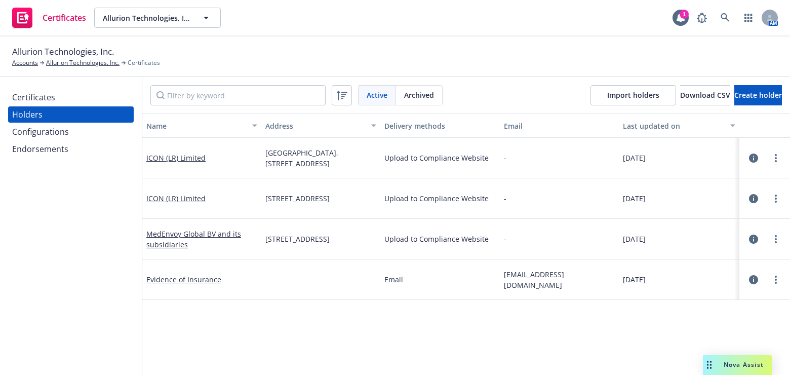
click at [66, 135] on div "Configurations" at bounding box center [40, 132] width 57 height 16
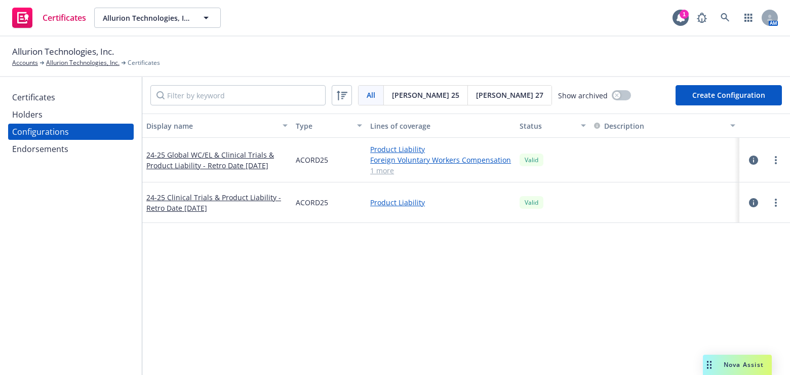
click at [722, 94] on button "Create Configuration" at bounding box center [729, 95] width 106 height 20
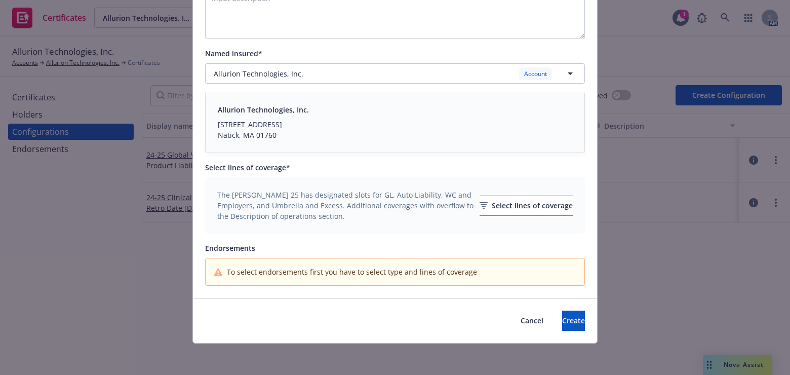
scroll to position [205, 0]
click at [502, 201] on div "Select lines of coverage" at bounding box center [526, 205] width 93 height 19
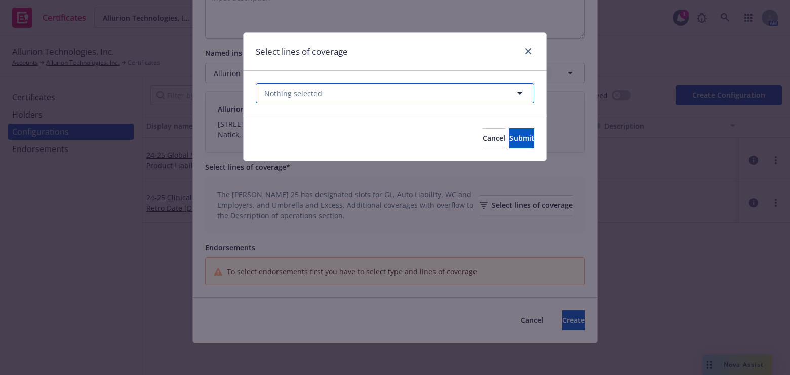
click at [303, 93] on span "Nothing selected" at bounding box center [293, 93] width 58 height 11
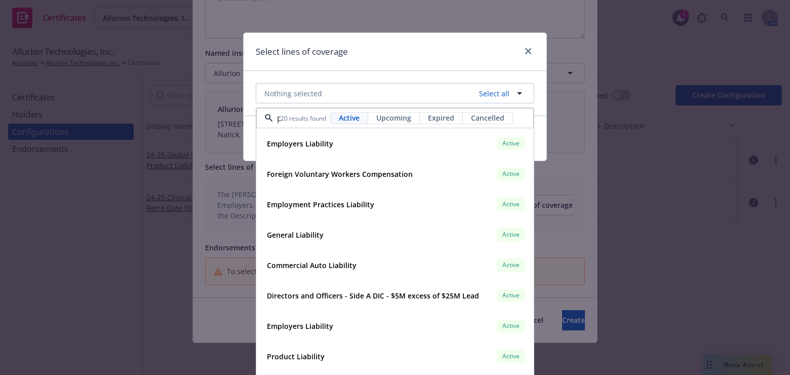
scroll to position [0, 0]
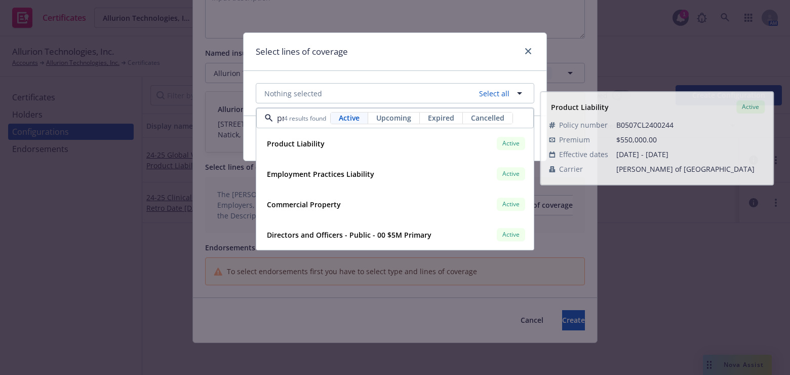
type input "pr"
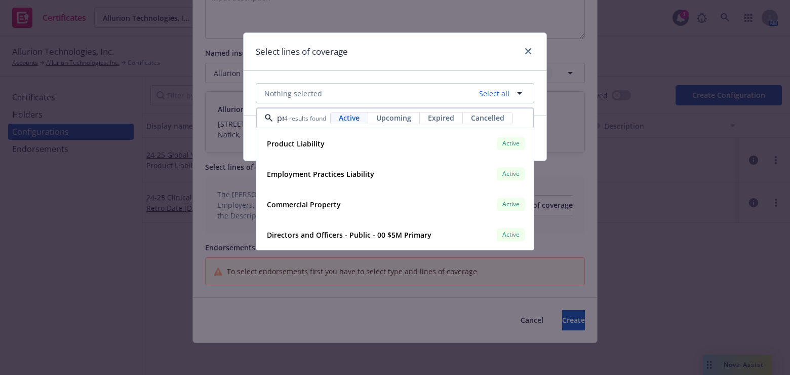
click at [407, 121] on span "Upcoming" at bounding box center [393, 118] width 35 height 11
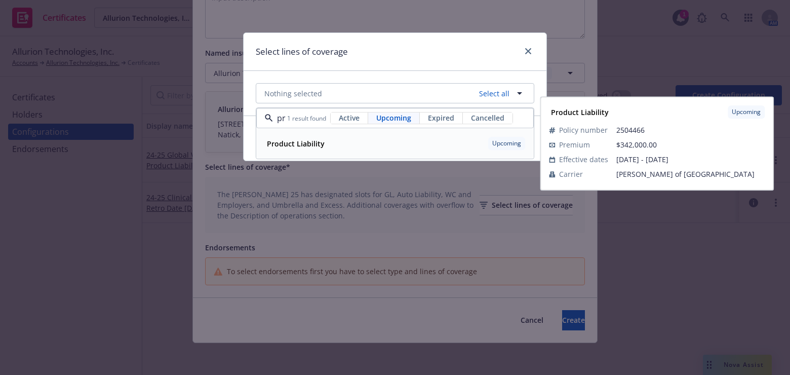
click at [296, 138] on span "Product Liability" at bounding box center [296, 143] width 58 height 11
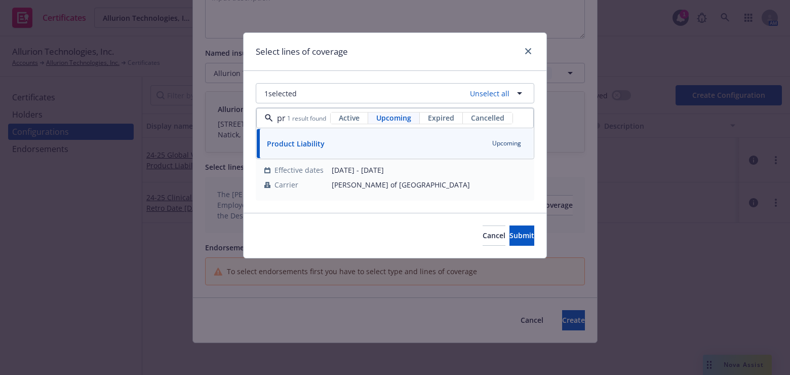
click at [384, 58] on div "Select lines of coverage" at bounding box center [395, 52] width 303 height 38
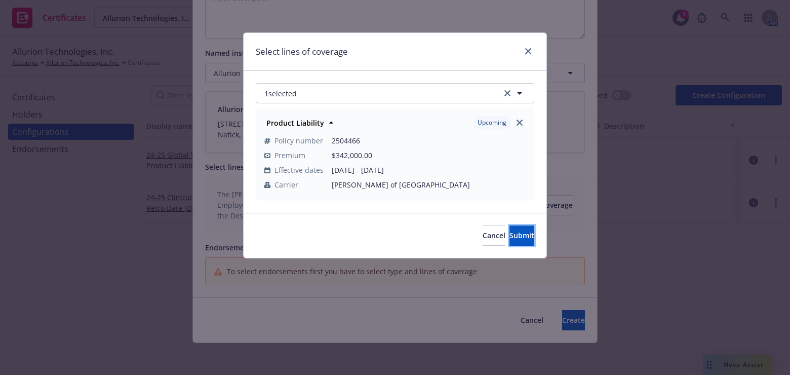
drag, startPoint x: 499, startPoint y: 233, endPoint x: 487, endPoint y: 227, distance: 12.2
click at [510, 233] on span "Submit" at bounding box center [522, 236] width 25 height 10
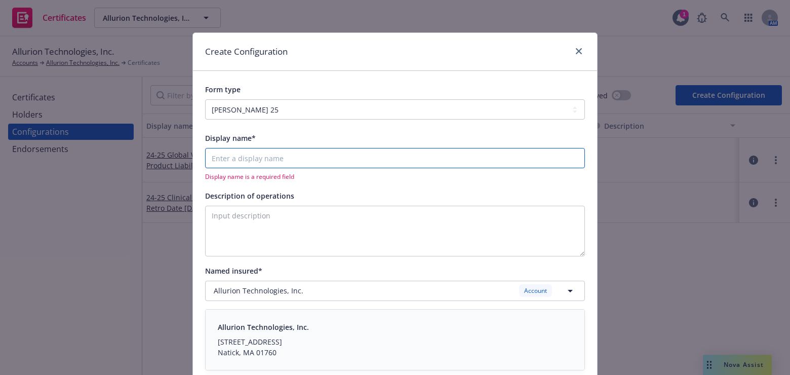
click at [249, 165] on input "Display name*" at bounding box center [395, 158] width 380 height 20
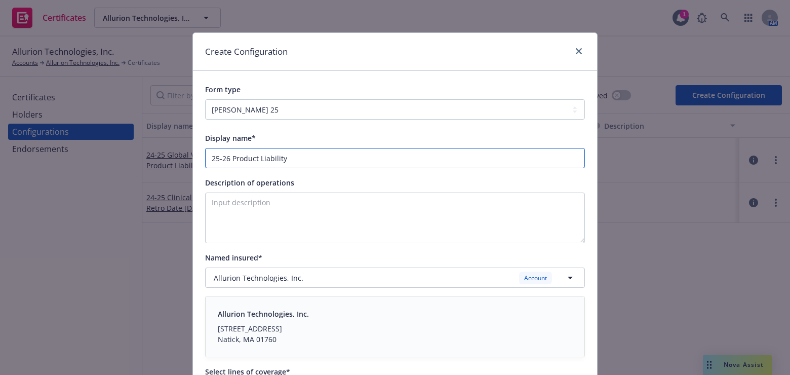
type input "25-26 Product Liability"
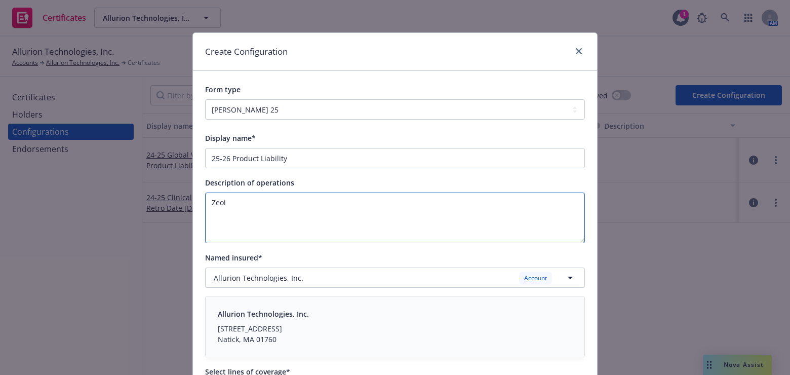
paste textarea "Evidence of Coverage"
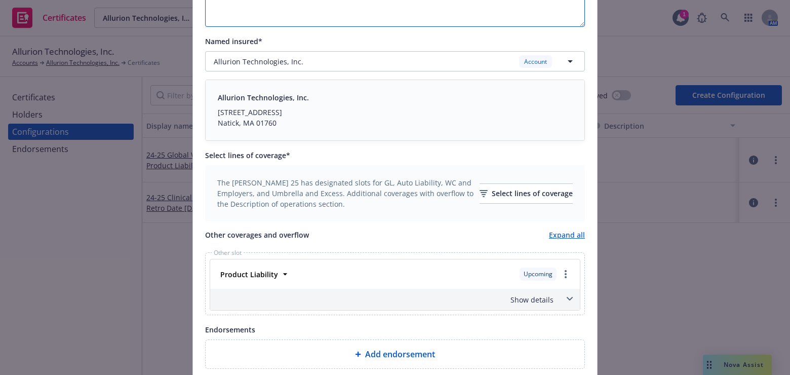
scroll to position [322, 0]
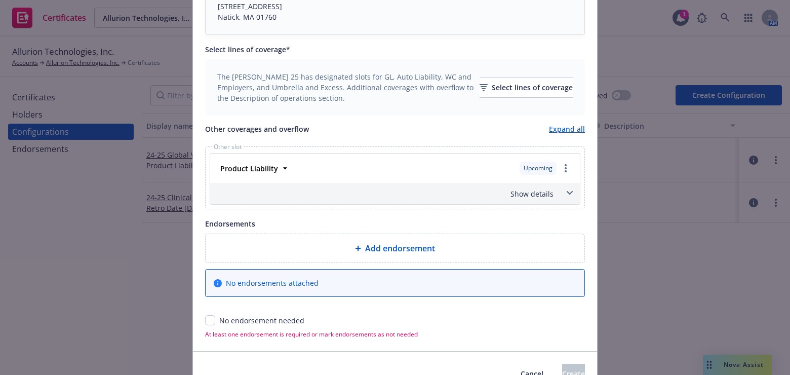
type textarea "Evidence of Coverage"
click at [528, 183] on div "Show details" at bounding box center [395, 193] width 370 height 21
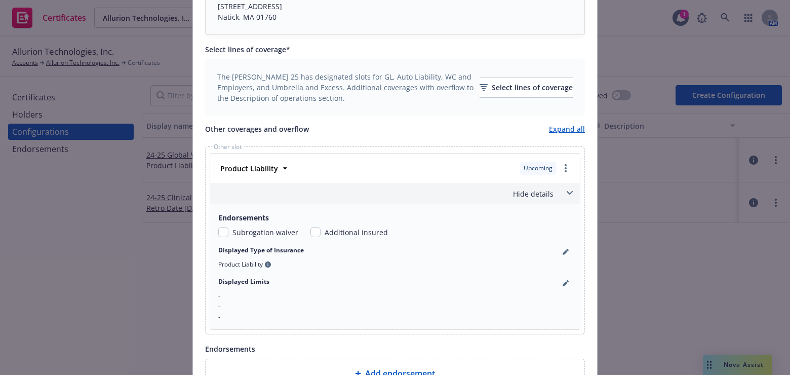
click at [528, 191] on div "Hide details" at bounding box center [382, 193] width 341 height 11
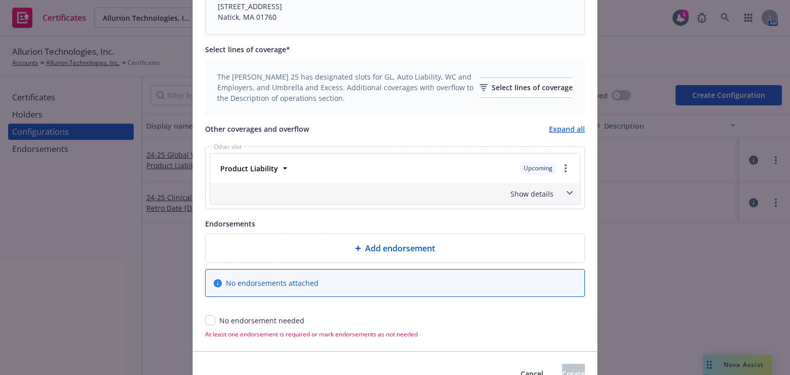
click at [527, 196] on div "Show details" at bounding box center [382, 193] width 341 height 11
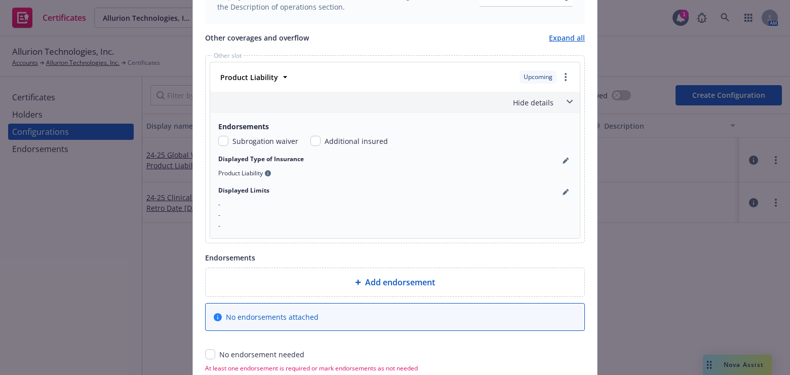
scroll to position [414, 0]
click at [563, 189] on icon "pencil" at bounding box center [566, 191] width 6 height 6
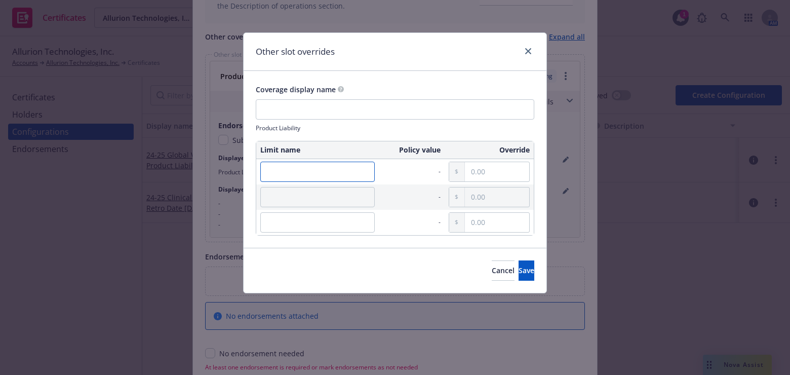
click at [302, 165] on input "text" at bounding box center [317, 172] width 115 height 20
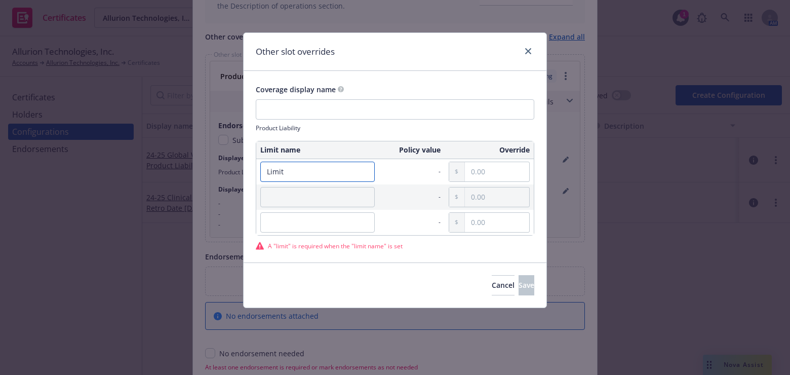
type input "Limit"
paste input "5,000,000.00"
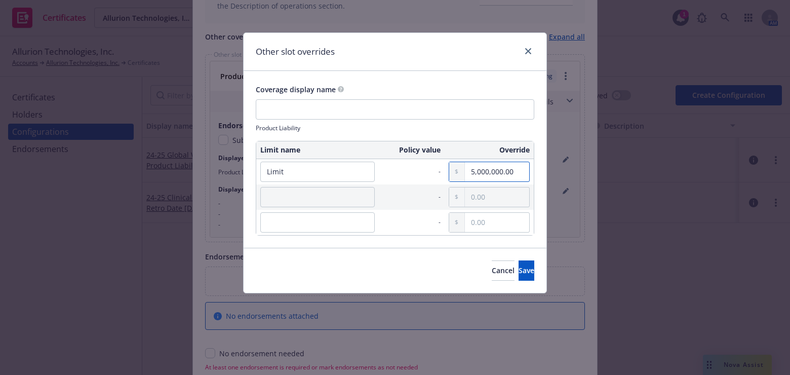
type input "5,000,000.00"
drag, startPoint x: 272, startPoint y: 190, endPoint x: 296, endPoint y: 200, distance: 26.0
click at [277, 193] on input "text" at bounding box center [317, 197] width 115 height 20
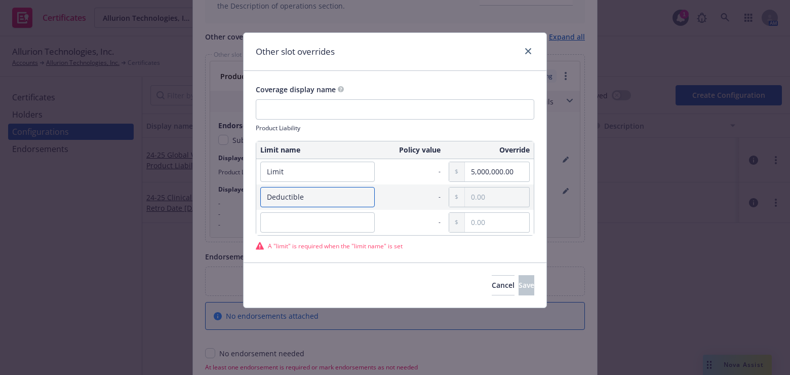
type input "Deductible"
paste input "00000.00"
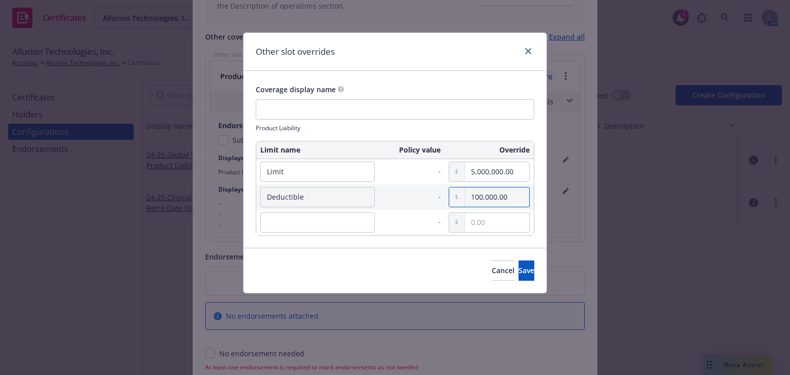
type input "100,000.00"
click at [524, 280] on div "Cancel Save" at bounding box center [395, 270] width 303 height 45
click at [519, 269] on span "Save" at bounding box center [527, 270] width 16 height 10
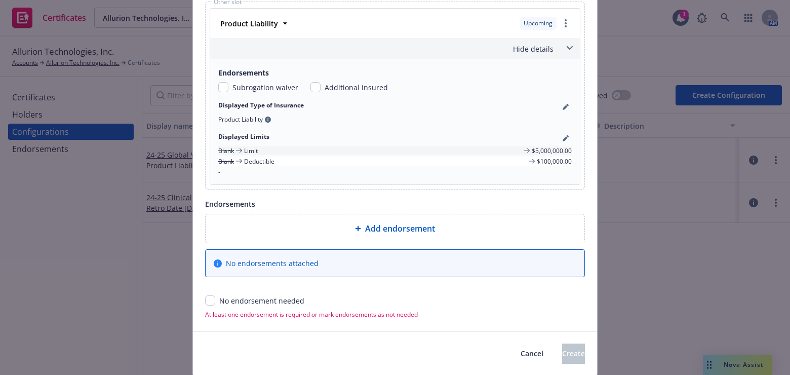
scroll to position [500, 0]
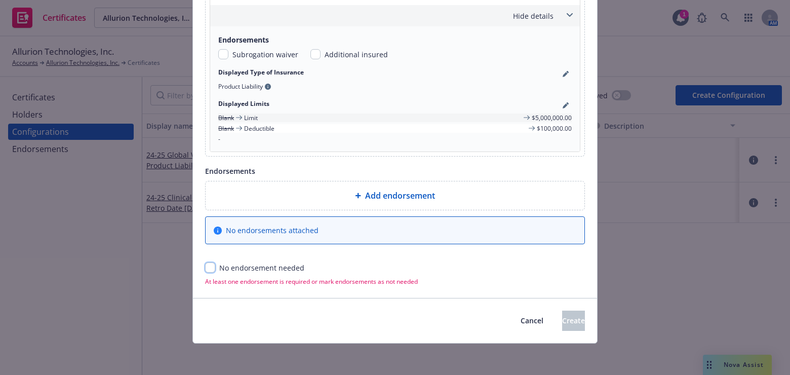
click at [210, 268] on input "checkbox" at bounding box center [210, 267] width 10 height 10
checkbox input "true"
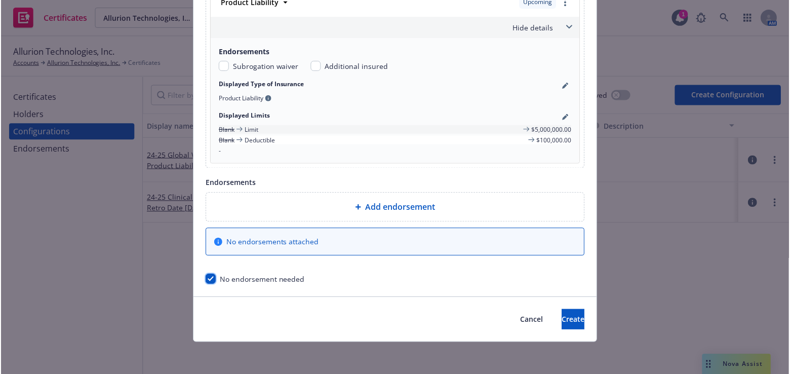
scroll to position [487, 0]
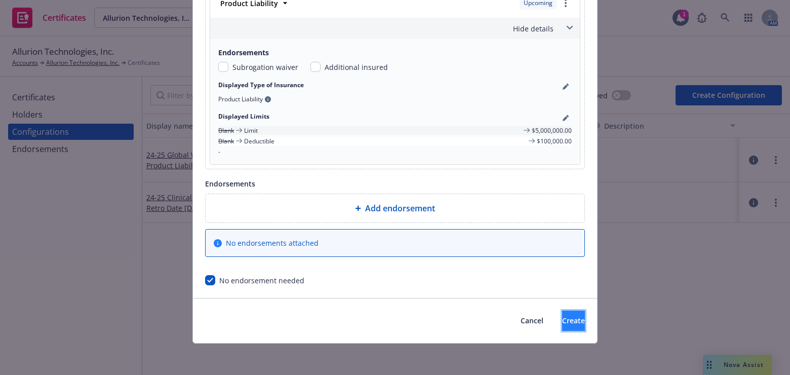
click at [574, 317] on button "Create" at bounding box center [573, 321] width 23 height 20
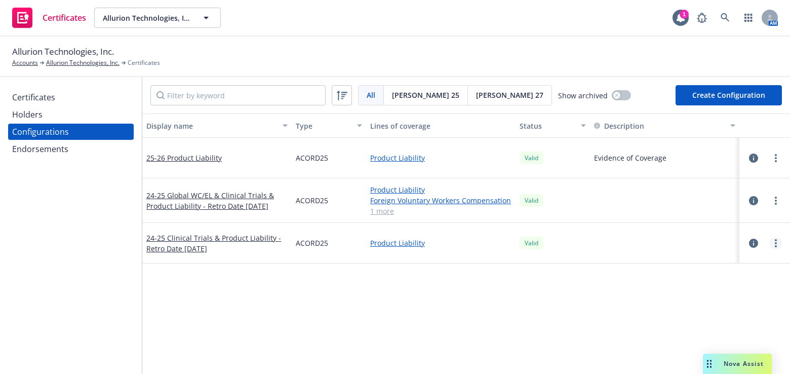
click at [775, 244] on icon "more" at bounding box center [776, 243] width 2 height 8
click at [687, 130] on link "Edit" at bounding box center [726, 128] width 111 height 20
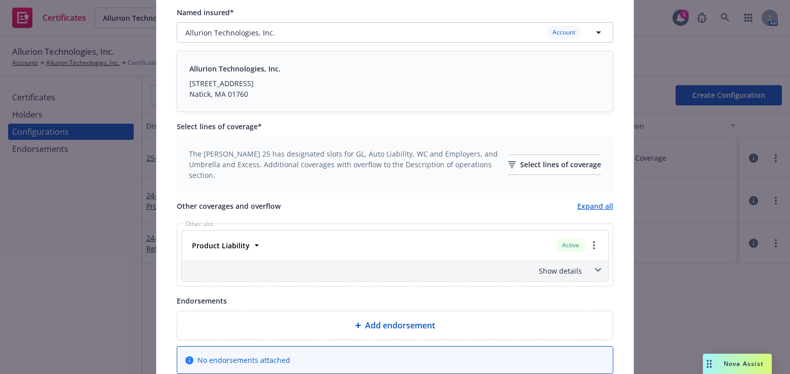
scroll to position [297, 0]
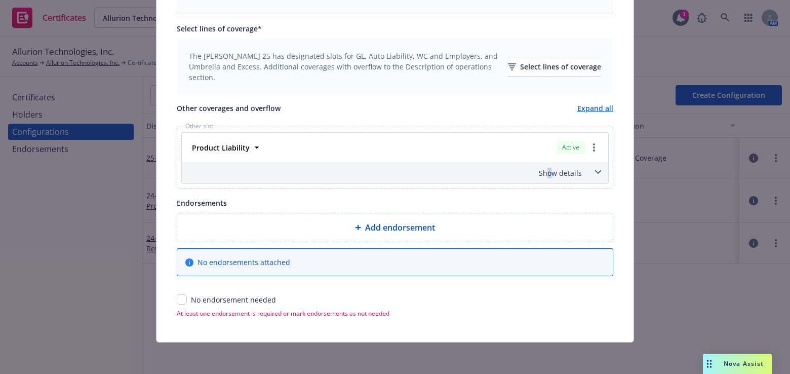
click at [547, 171] on div "Show details" at bounding box center [383, 173] width 398 height 11
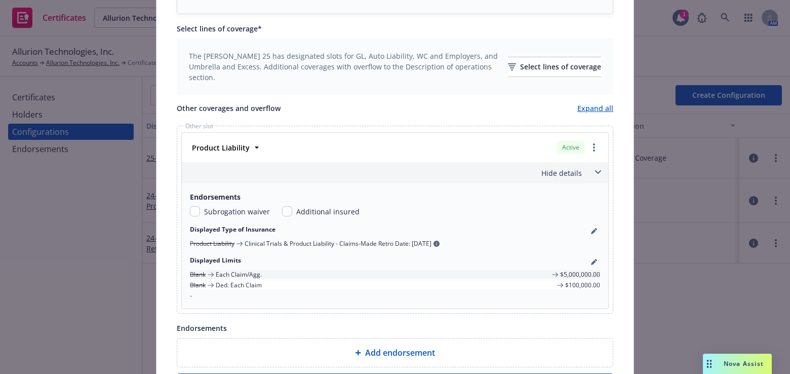
click at [222, 136] on div "Product Liability Active Policy number B0507CL2400244 Premium $550,000.00 Effec…" at bounding box center [395, 147] width 427 height 29
click at [229, 140] on div "Product Liability" at bounding box center [220, 147] width 64 height 15
click at [234, 143] on strong "Product Liability" at bounding box center [221, 148] width 58 height 10
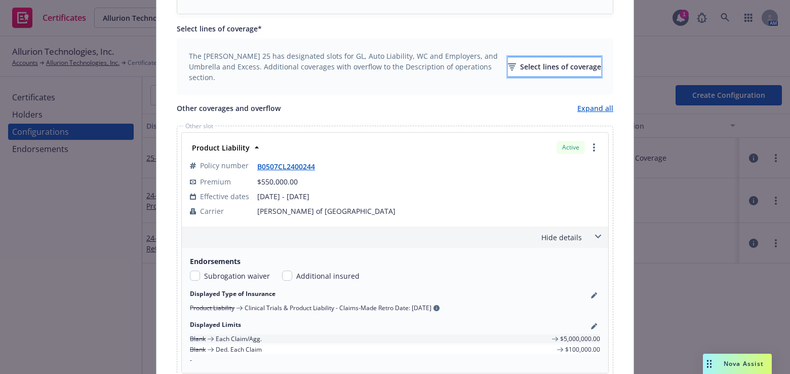
click at [541, 68] on div "Select lines of coverage" at bounding box center [554, 66] width 93 height 19
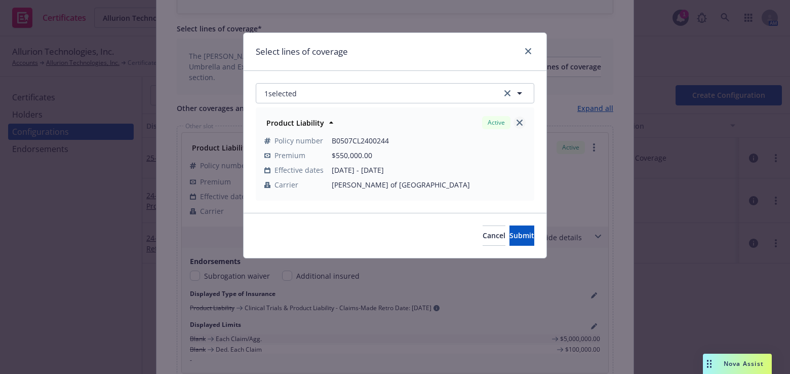
click at [518, 122] on icon "close" at bounding box center [520, 123] width 6 height 6
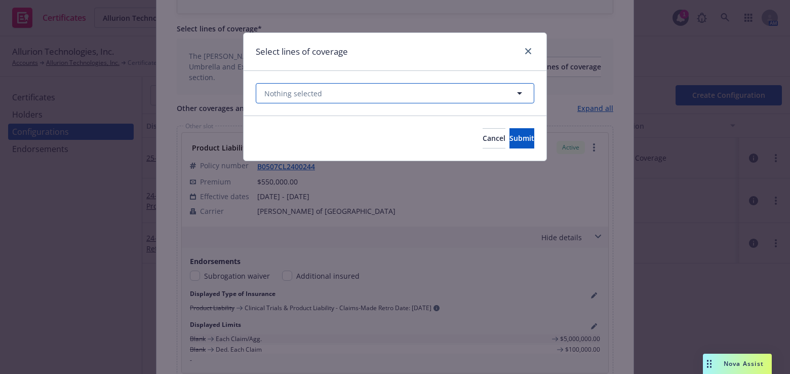
click at [342, 96] on button "Nothing selected" at bounding box center [395, 93] width 279 height 20
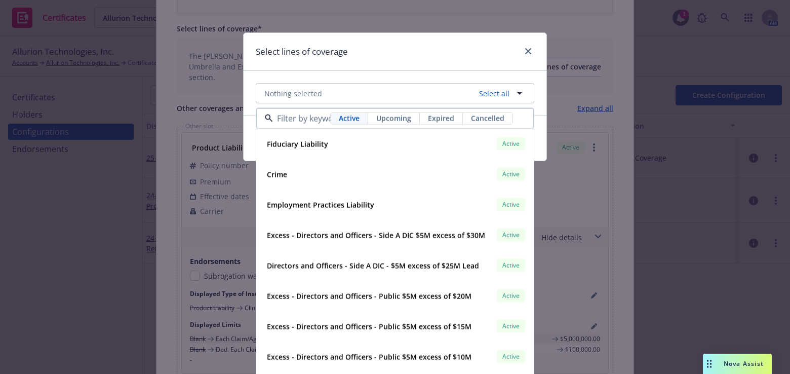
click at [390, 119] on span "Upcoming" at bounding box center [393, 118] width 35 height 11
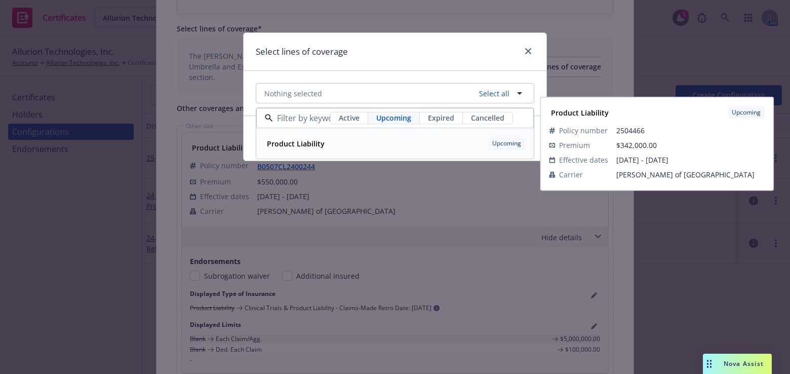
drag, startPoint x: 322, startPoint y: 142, endPoint x: 392, endPoint y: 78, distance: 95.0
click at [322, 140] on strong "Product Liability" at bounding box center [296, 144] width 58 height 10
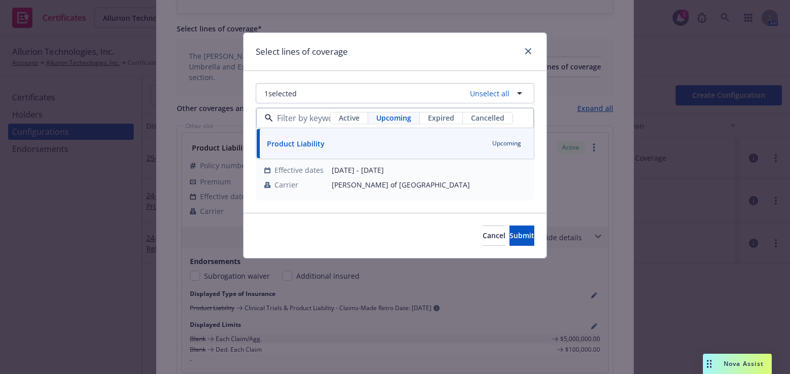
click at [417, 48] on div "Select lines of coverage" at bounding box center [395, 52] width 303 height 38
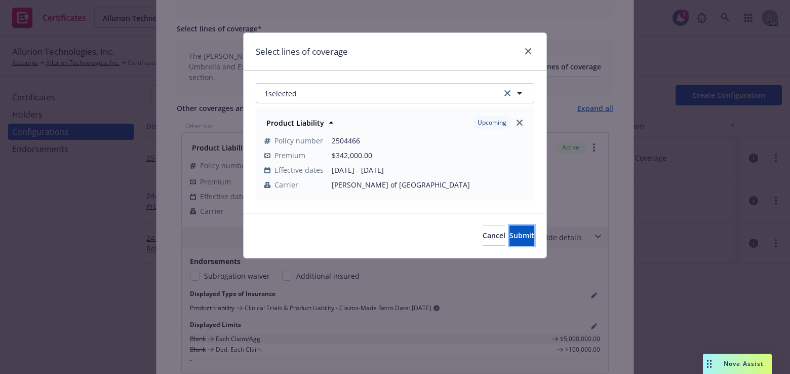
click at [521, 235] on button "Submit" at bounding box center [522, 235] width 25 height 20
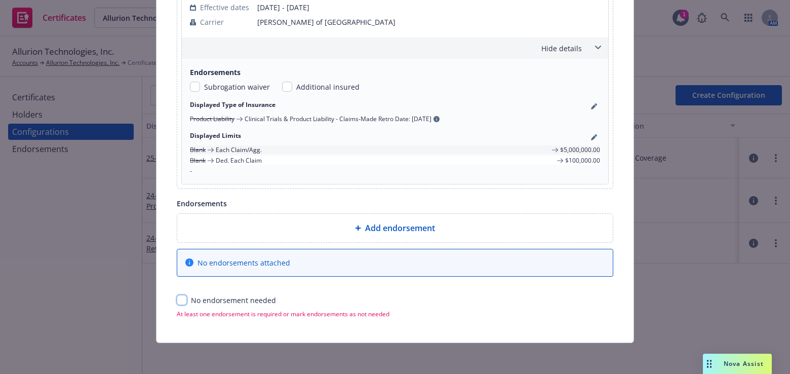
click at [177, 298] on input "checkbox" at bounding box center [182, 300] width 10 height 10
checkbox input "true"
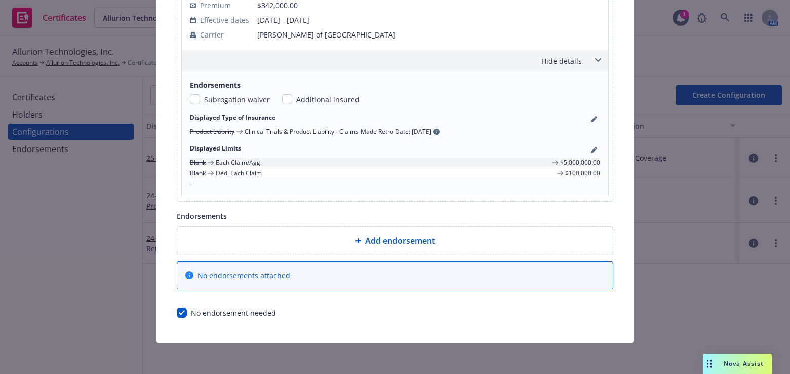
scroll to position [0, 0]
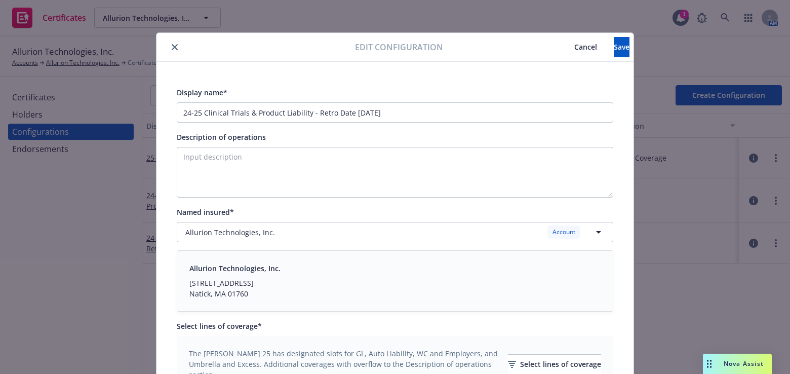
drag, startPoint x: 406, startPoint y: 216, endPoint x: 553, endPoint y: 33, distance: 234.7
drag, startPoint x: 198, startPoint y: 111, endPoint x: 129, endPoint y: 109, distance: 68.9
click at [129, 109] on div "Edit configuration Cancel Save Display name* 24-25 Clinical Trials & Product Li…" at bounding box center [395, 187] width 790 height 374
type input "25-26 Clinical Trials & Product Liability - Retro Date [DATE]"
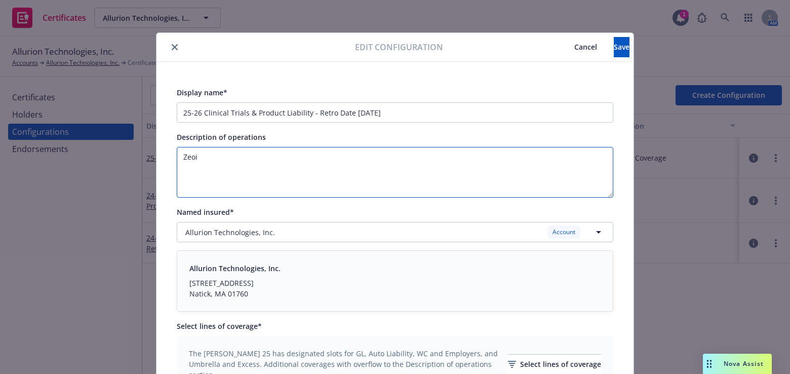
paste textarea "Evidence of Coverage"
type textarea "Evidence of Coverage"
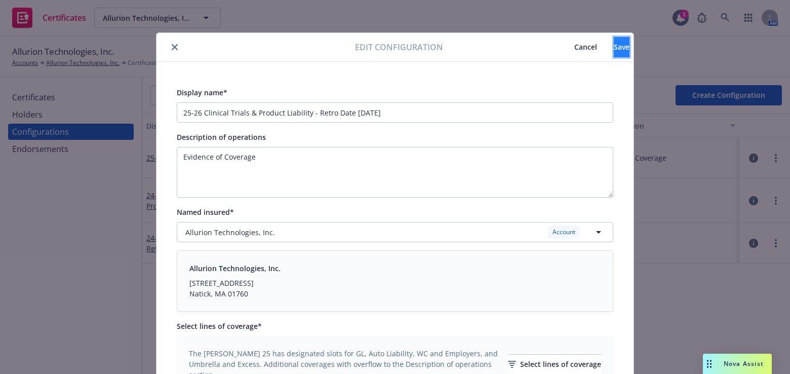
click at [614, 49] on button "Save" at bounding box center [622, 47] width 16 height 20
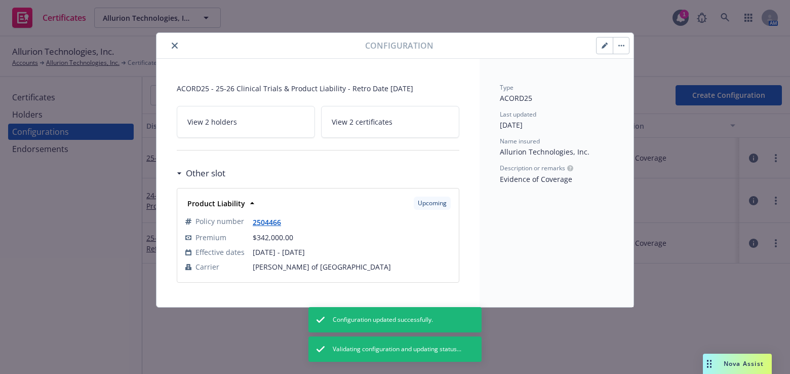
click at [598, 45] on button "button" at bounding box center [605, 45] width 16 height 16
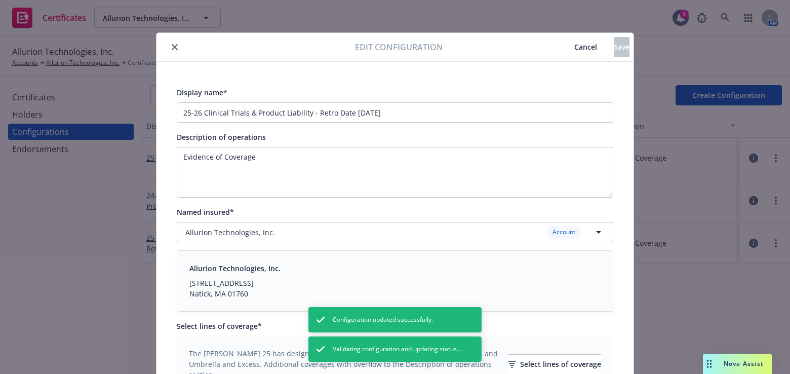
scroll to position [297, 0]
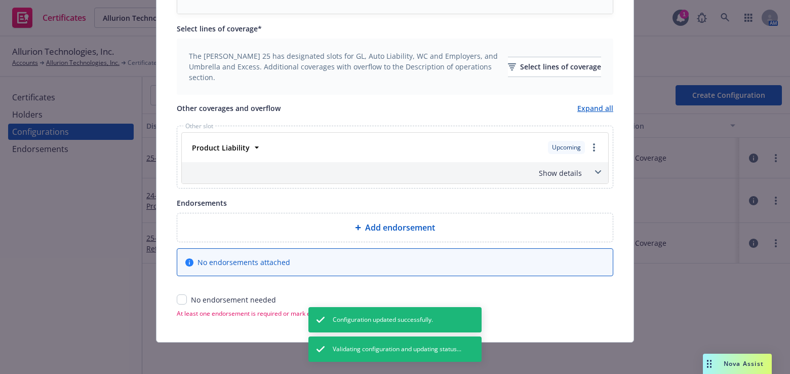
drag, startPoint x: 400, startPoint y: 331, endPoint x: 420, endPoint y: 288, distance: 47.4
click at [559, 175] on div "Show details" at bounding box center [383, 173] width 398 height 11
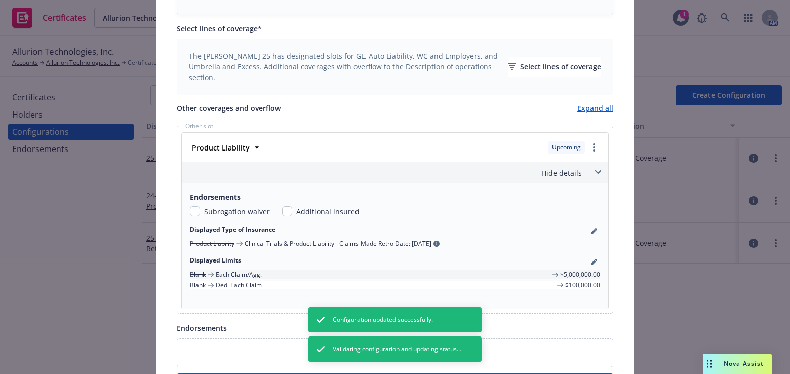
click at [207, 137] on div "Product Liability Upcoming Policy number 2504466 Premium $342,000.00 Effective …" at bounding box center [395, 147] width 427 height 29
click at [217, 143] on strong "Product Liability" at bounding box center [221, 148] width 58 height 10
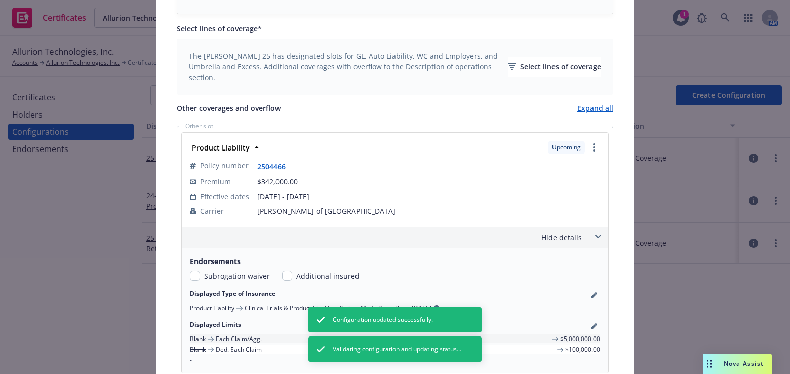
scroll to position [0, 0]
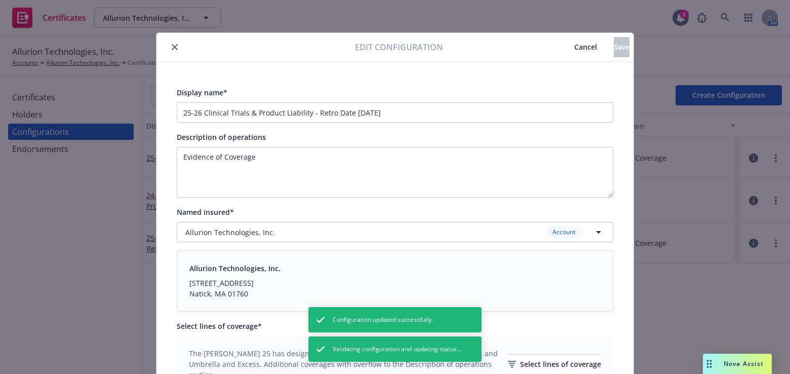
drag, startPoint x: 417, startPoint y: 245, endPoint x: 163, endPoint y: 2, distance: 351.9
click at [169, 47] on button "close" at bounding box center [175, 47] width 12 height 12
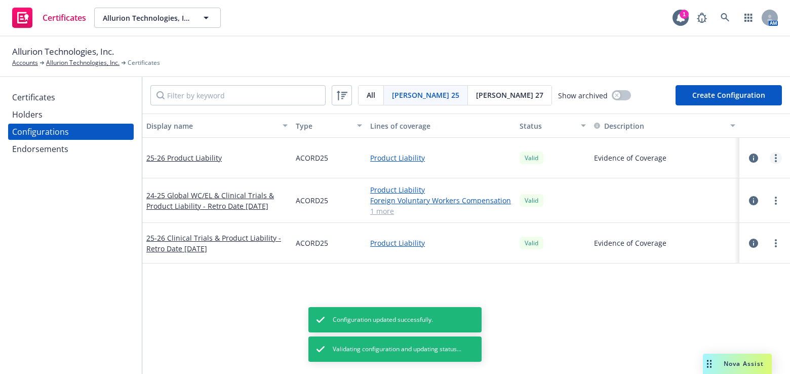
click at [775, 157] on circle "more" at bounding box center [776, 158] width 2 height 2
click at [683, 196] on link "Archive" at bounding box center [718, 199] width 111 height 20
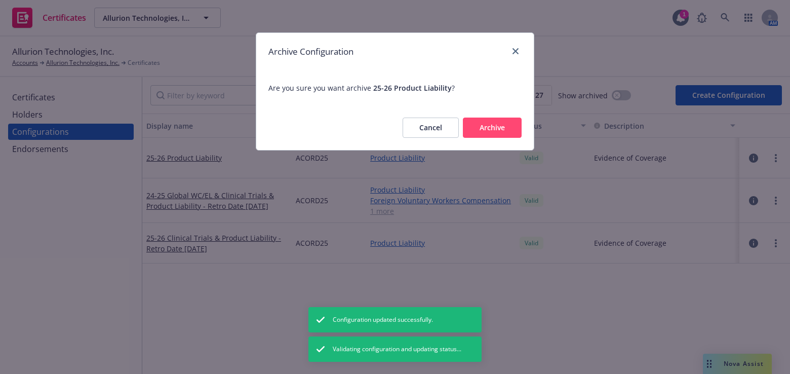
click at [508, 134] on button "Archive" at bounding box center [492, 128] width 59 height 20
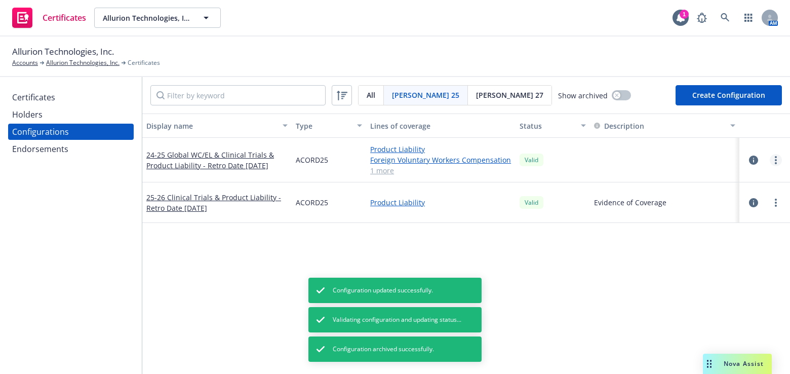
click at [771, 158] on link "more" at bounding box center [776, 160] width 12 height 12
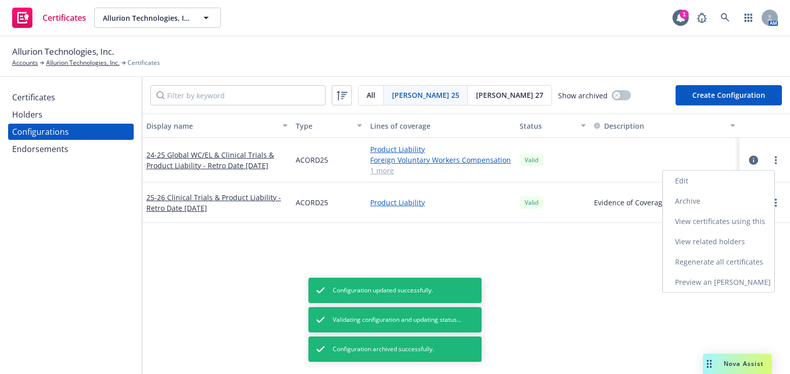
click at [689, 177] on link "Edit" at bounding box center [718, 181] width 111 height 20
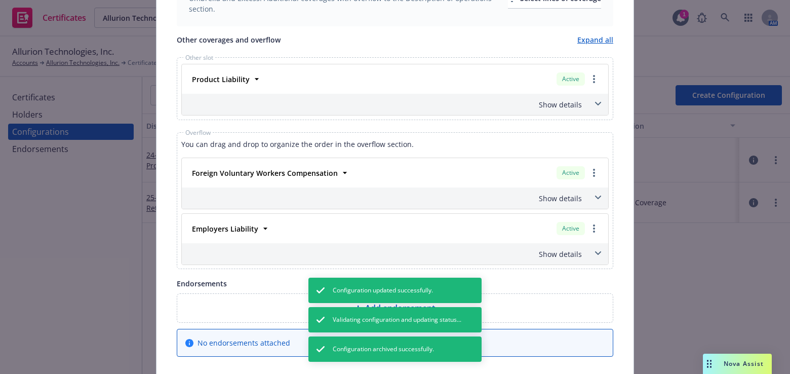
scroll to position [322, 0]
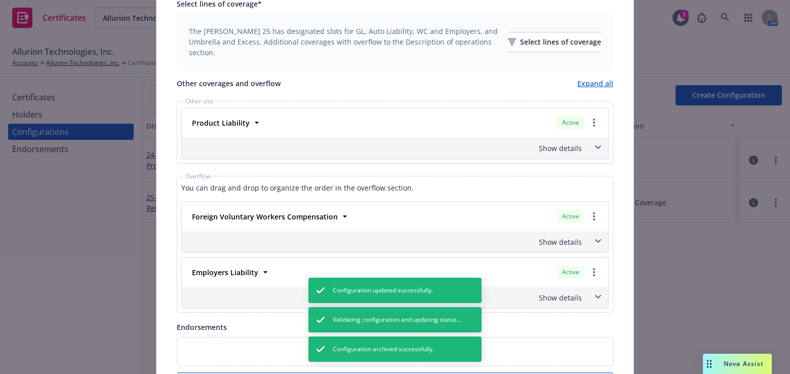
click at [539, 143] on div "Show details" at bounding box center [383, 148] width 398 height 11
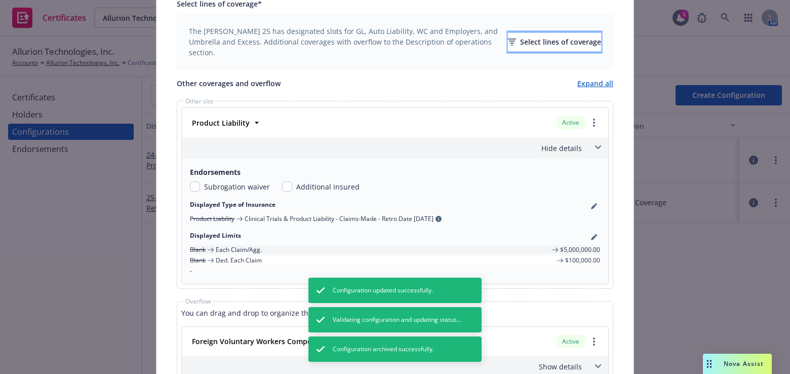
click at [529, 39] on div "Select lines of coverage" at bounding box center [554, 41] width 93 height 19
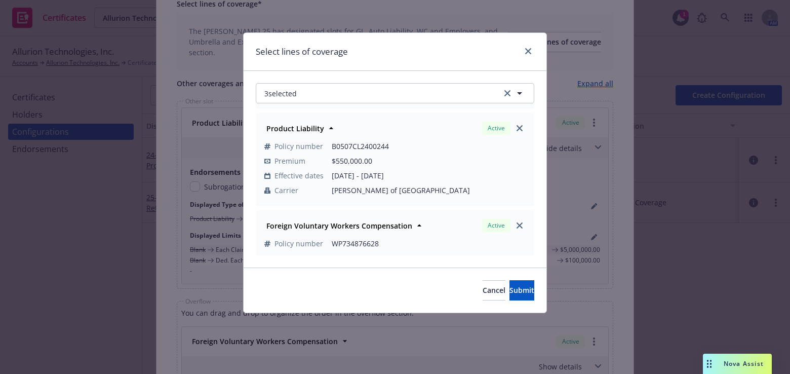
scroll to position [139, 0]
click at [517, 128] on icon "close" at bounding box center [520, 127] width 6 height 6
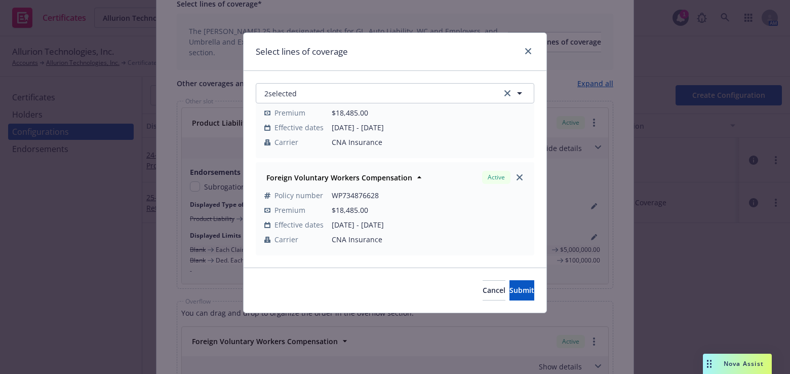
scroll to position [42, 0]
click at [372, 90] on button "2 selected" at bounding box center [395, 93] width 279 height 20
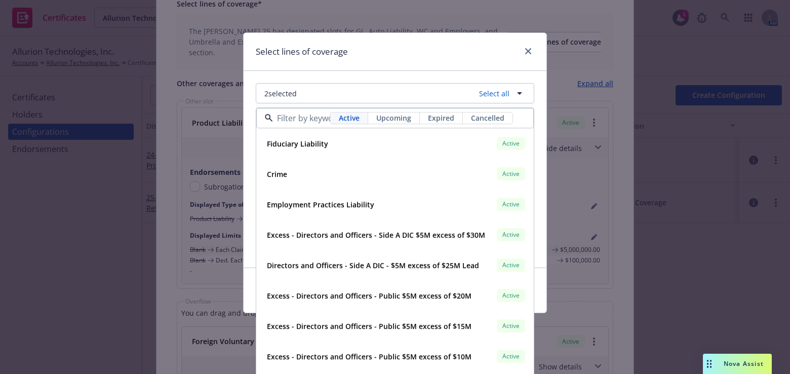
click at [385, 109] on div "Active Upcoming Expired Cancelled" at bounding box center [395, 118] width 278 height 20
click at [390, 116] on span "Upcoming" at bounding box center [393, 118] width 35 height 11
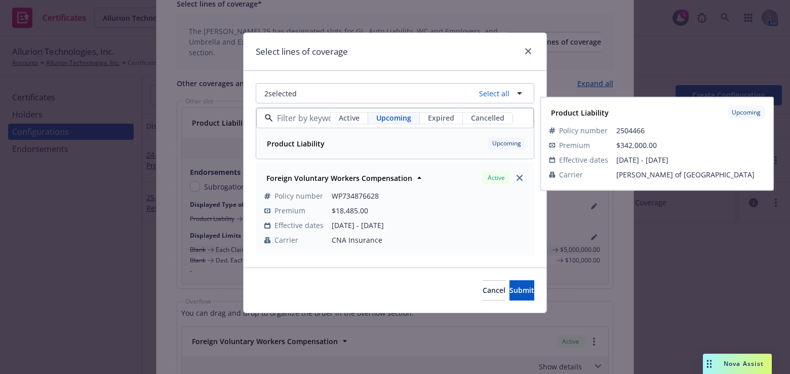
click at [295, 141] on strong "Product Liability" at bounding box center [296, 144] width 58 height 10
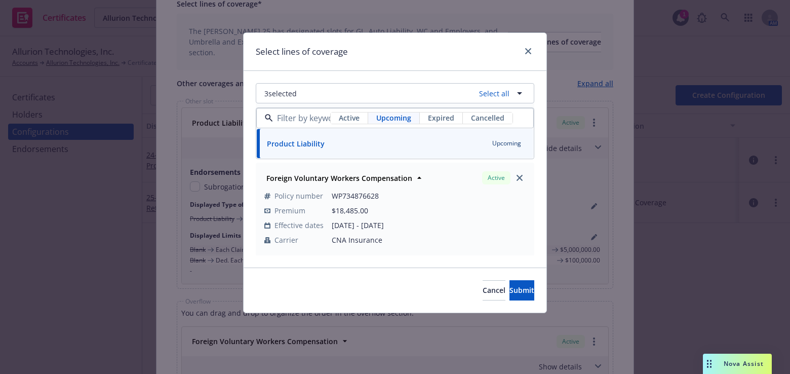
scroll to position [93, 0]
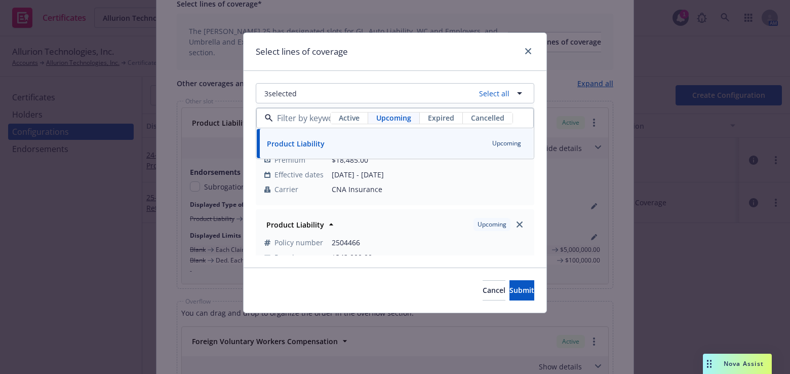
drag, startPoint x: 340, startPoint y: 69, endPoint x: 414, endPoint y: 182, distance: 135.0
click at [341, 69] on div "Select lines of coverage" at bounding box center [395, 52] width 303 height 38
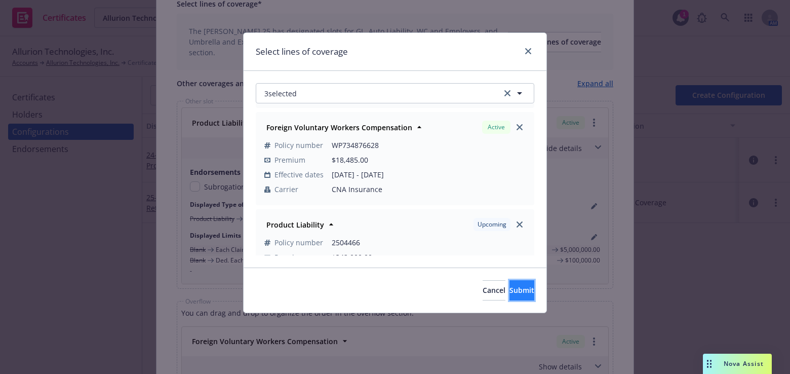
click at [510, 291] on span "Submit" at bounding box center [522, 290] width 25 height 10
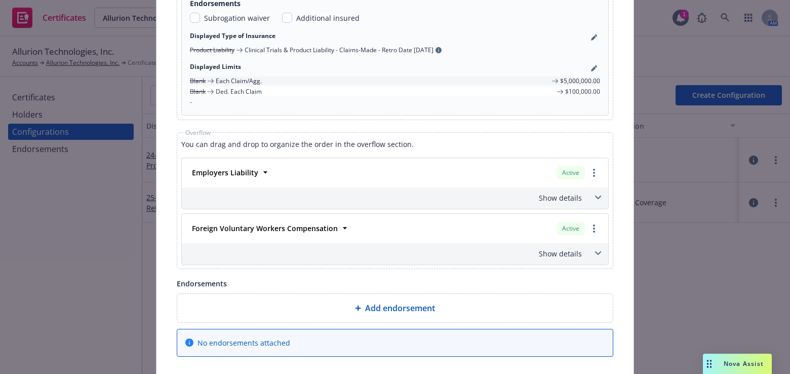
scroll to position [571, 0]
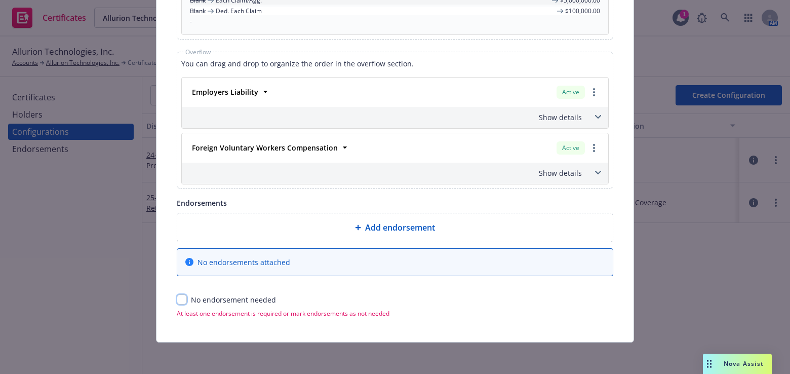
click at [179, 297] on input "checkbox" at bounding box center [182, 299] width 10 height 10
checkbox input "true"
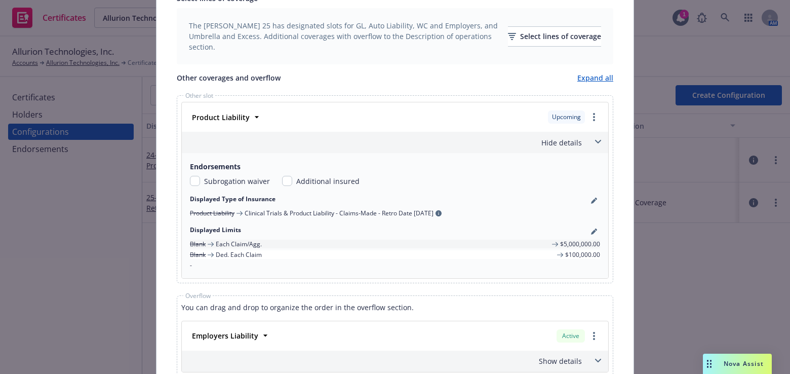
scroll to position [0, 0]
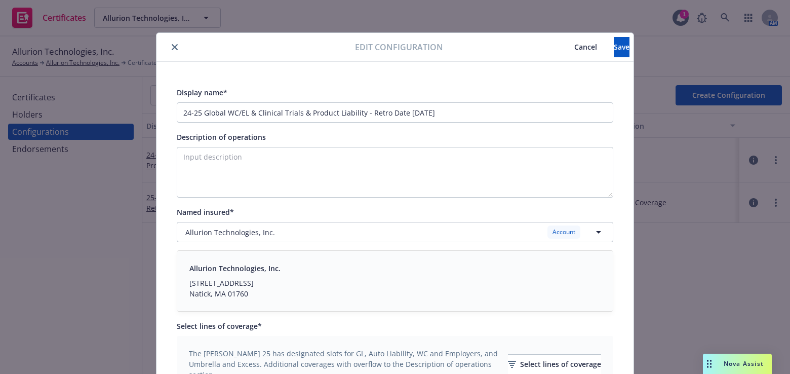
drag, startPoint x: 246, startPoint y: 293, endPoint x: 567, endPoint y: 44, distance: 406.3
click at [614, 53] on button "Save" at bounding box center [622, 47] width 16 height 20
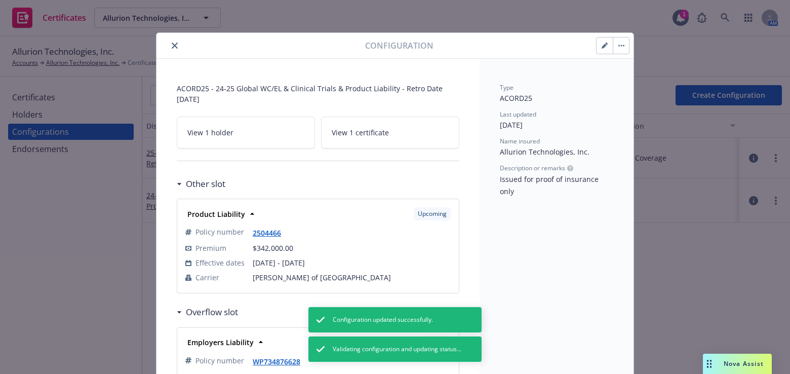
click at [602, 46] on icon "button" at bounding box center [605, 46] width 6 height 6
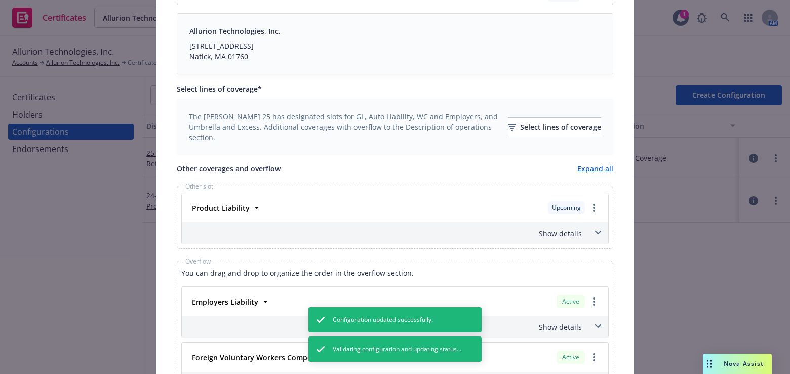
scroll to position [446, 0]
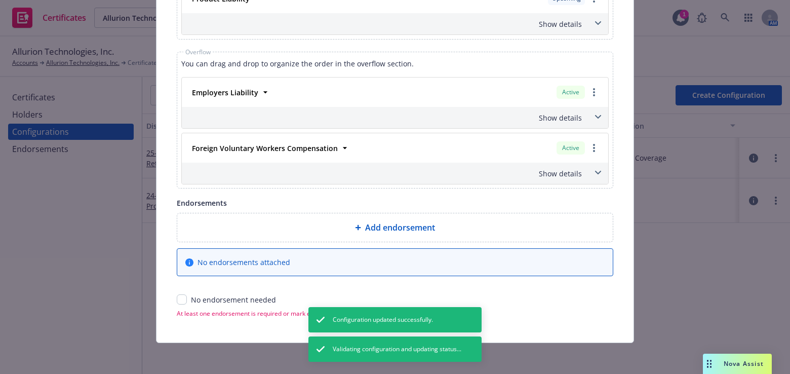
drag, startPoint x: 537, startPoint y: 63, endPoint x: 520, endPoint y: 258, distance: 195.8
click at [562, 108] on div "Show details" at bounding box center [395, 117] width 427 height 21
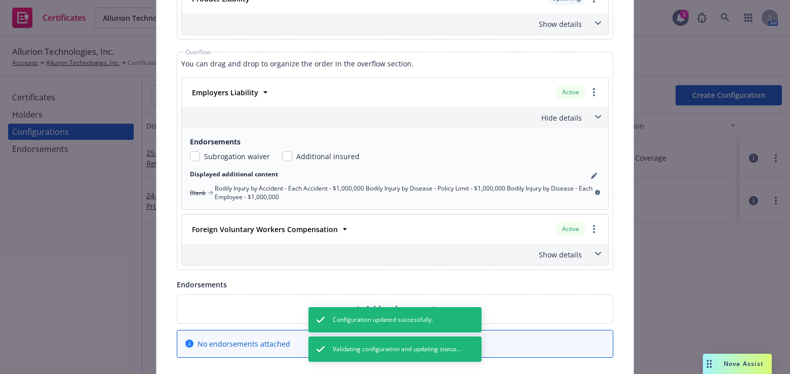
click at [238, 85] on div "Employers Liability" at bounding box center [224, 92] width 72 height 15
click at [237, 87] on span "Employers Liability" at bounding box center [225, 92] width 66 height 11
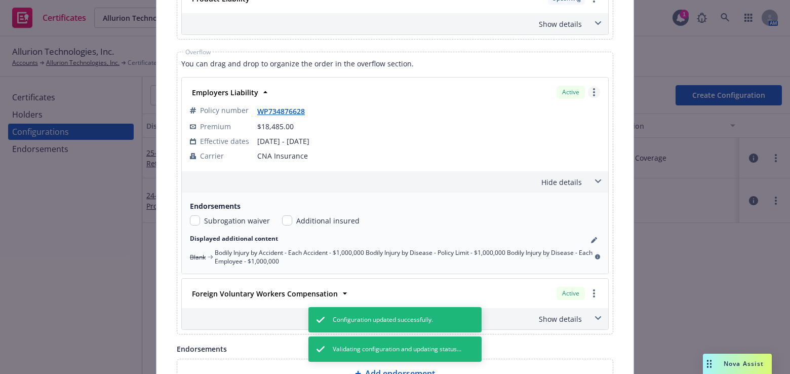
drag, startPoint x: 583, startPoint y: 91, endPoint x: 589, endPoint y: 90, distance: 6.1
click at [586, 90] on div "Employers Liability Active Policy number WP734876628 Premium $18,485.00 Effecti…" at bounding box center [395, 203] width 428 height 253
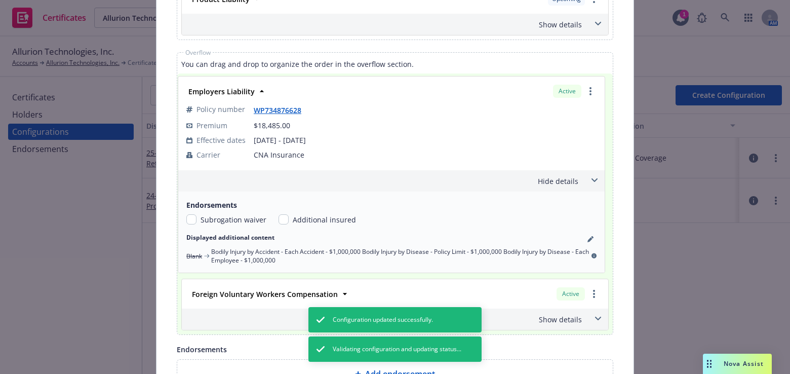
click at [590, 90] on div "Employers Liability Active Policy number WP734876628 Premium $18,485.00 Effecti…" at bounding box center [395, 104] width 428 height 52
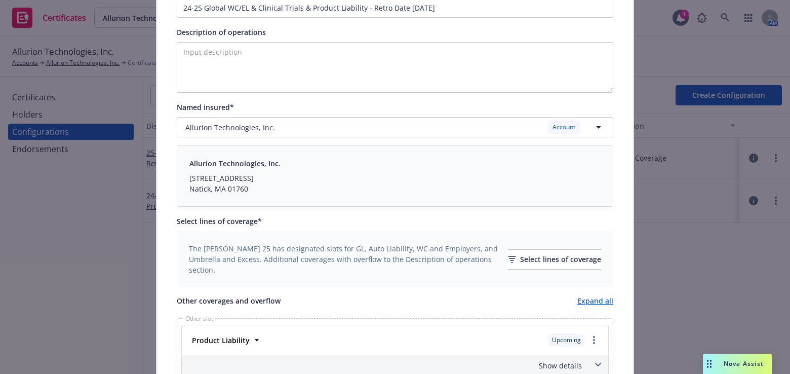
scroll to position [0, 0]
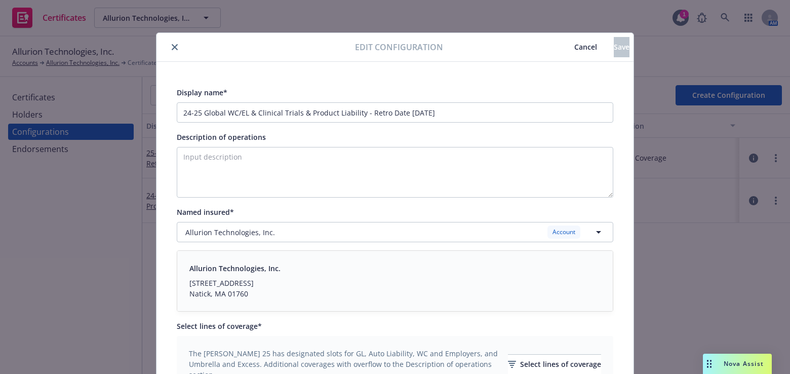
drag, startPoint x: 428, startPoint y: 204, endPoint x: 144, endPoint y: 47, distance: 324.3
click at [172, 49] on icon "close" at bounding box center [175, 47] width 6 height 6
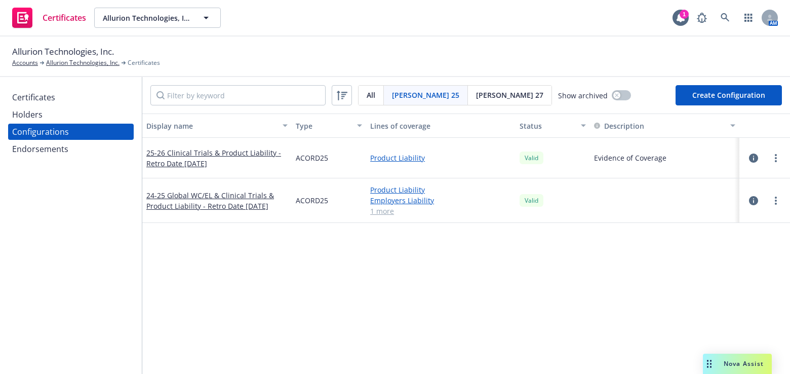
click at [68, 104] on div "Certificates" at bounding box center [71, 97] width 118 height 16
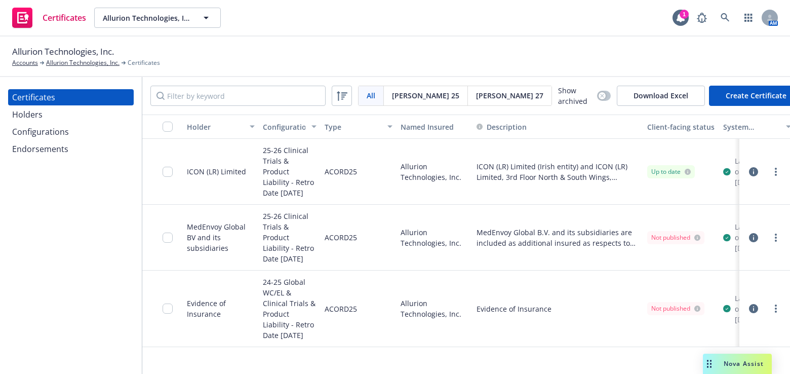
click at [717, 100] on button "Create Certificate" at bounding box center [756, 96] width 94 height 20
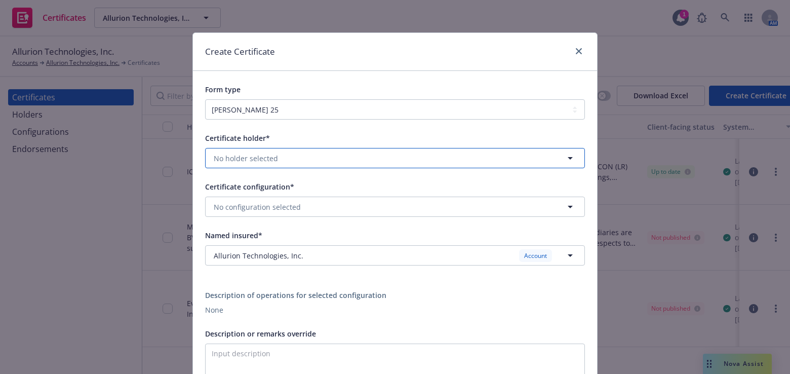
click at [258, 158] on span "No holder selected" at bounding box center [246, 158] width 64 height 11
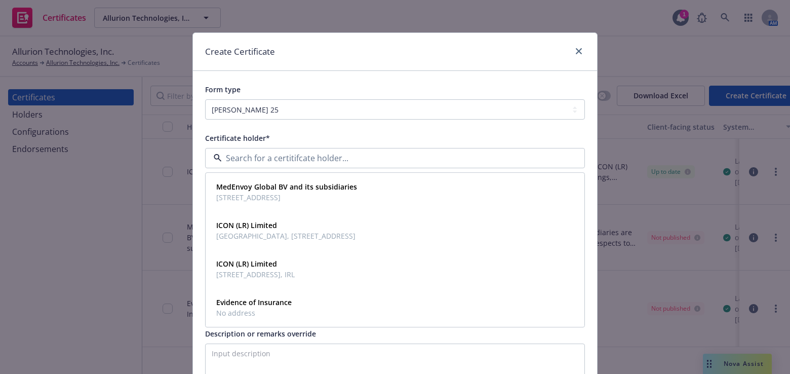
drag, startPoint x: 317, startPoint y: 274, endPoint x: 81, endPoint y: -61, distance: 409.5
click at [81, 0] on html "Certificates Allurion Technologies, Inc. Allurion Technologies, Inc. 1 AM Allur…" at bounding box center [395, 187] width 790 height 374
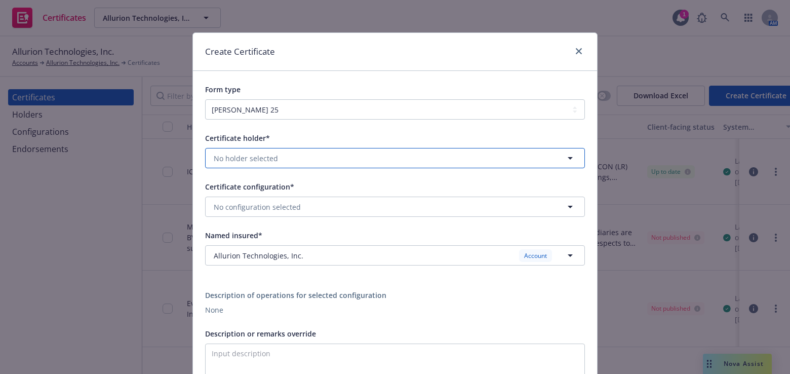
click at [251, 163] on button "No holder selected" at bounding box center [395, 158] width 380 height 20
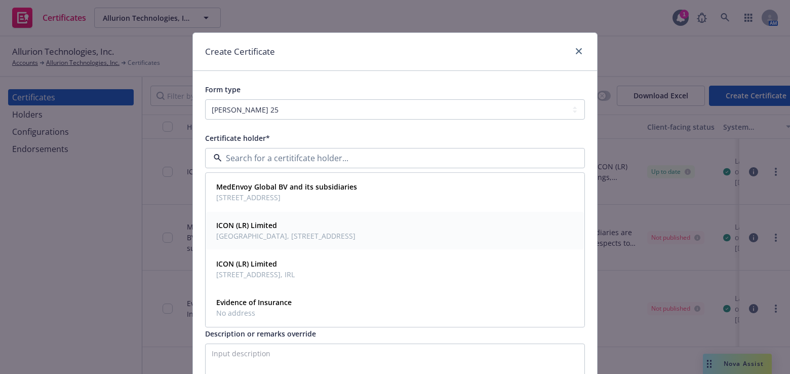
click at [320, 233] on span "3rd Floor North & South Wings, 100 Longwater Avenue, Green Park, Berkshire, Rea…" at bounding box center [285, 236] width 139 height 11
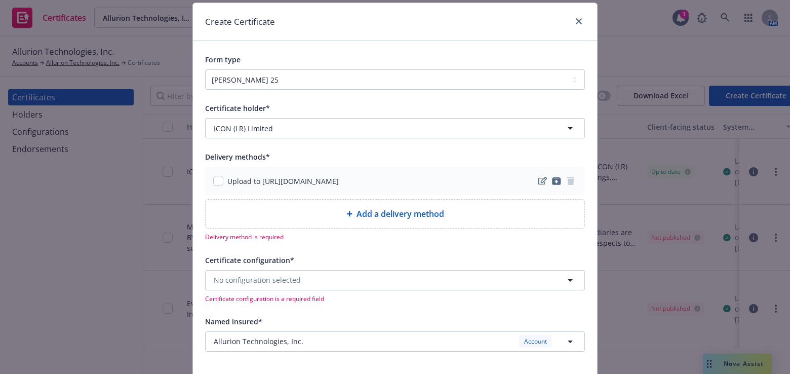
scroll to position [46, 0]
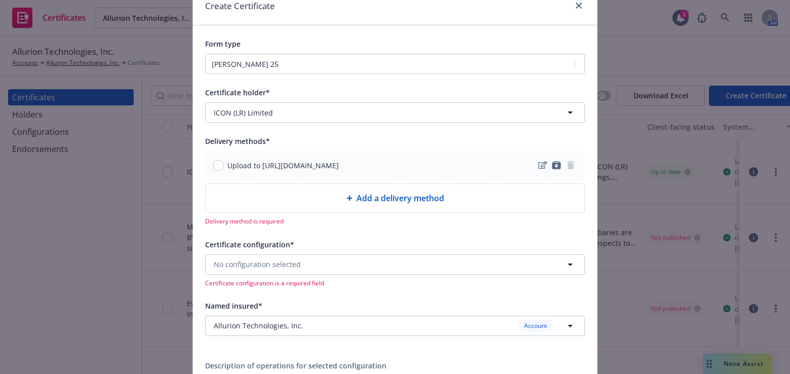
click at [208, 159] on div "Upload to https://www.newfront.com" at bounding box center [395, 165] width 380 height 28
click at [213, 160] on input "checkbox" at bounding box center [218, 165] width 10 height 10
checkbox input "true"
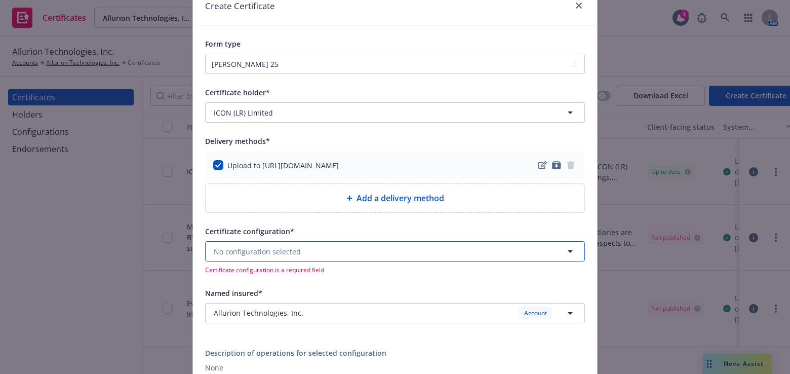
click at [234, 253] on span "No configuration selected" at bounding box center [257, 251] width 87 height 11
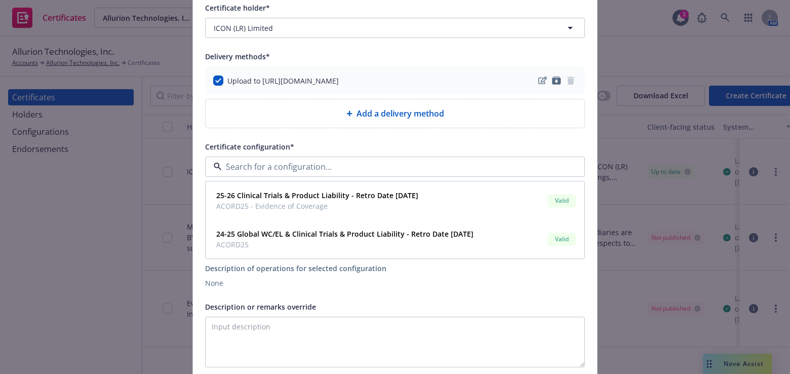
scroll to position [138, 0]
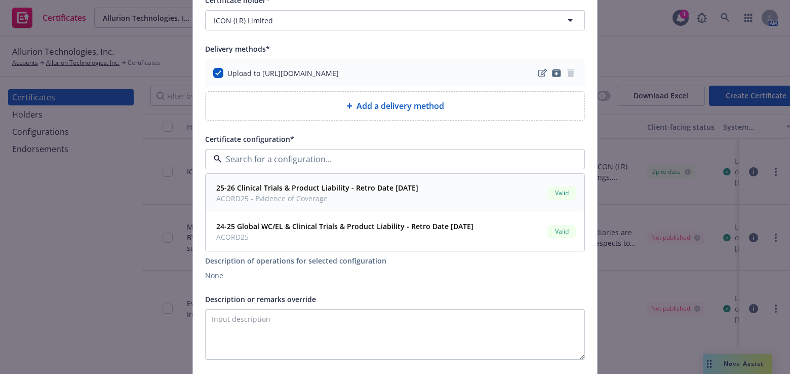
click at [345, 203] on div "25-26 Clinical Trials & Product Liability - Retro Date 01/09/2018 ACORD25 - Evi…" at bounding box center [316, 193] width 208 height 25
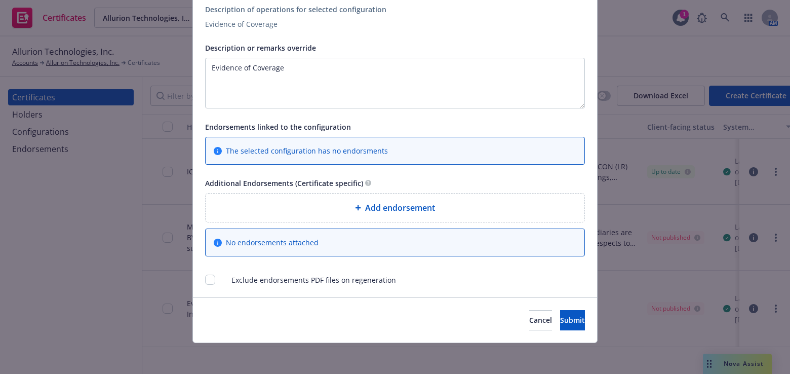
scroll to position [463, 0]
drag, startPoint x: 556, startPoint y: 316, endPoint x: 540, endPoint y: 319, distance: 16.9
click at [560, 316] on span "Submit" at bounding box center [572, 320] width 25 height 10
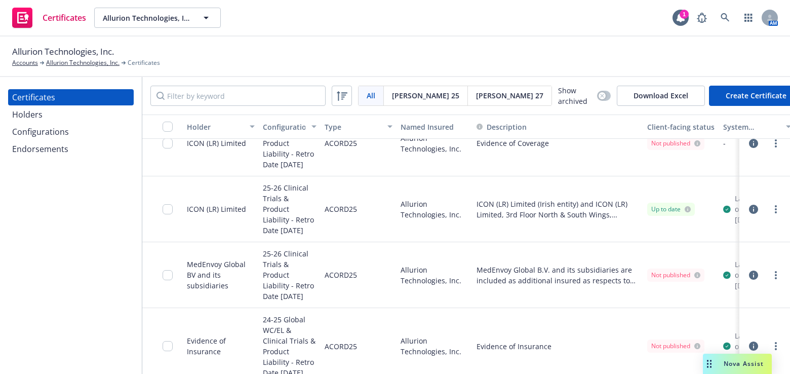
scroll to position [45, 0]
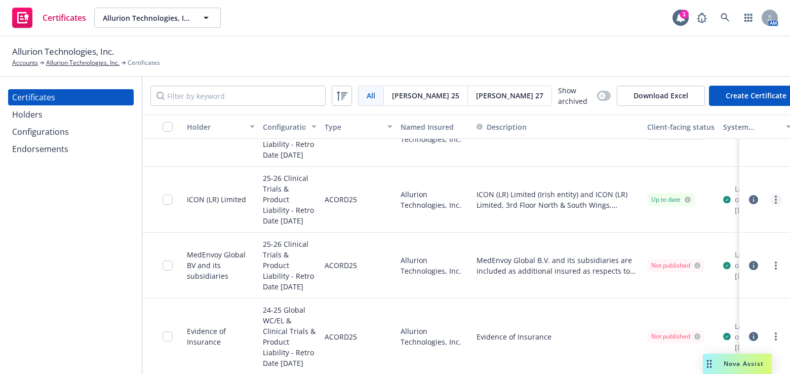
click at [770, 196] on link "more" at bounding box center [776, 200] width 12 height 12
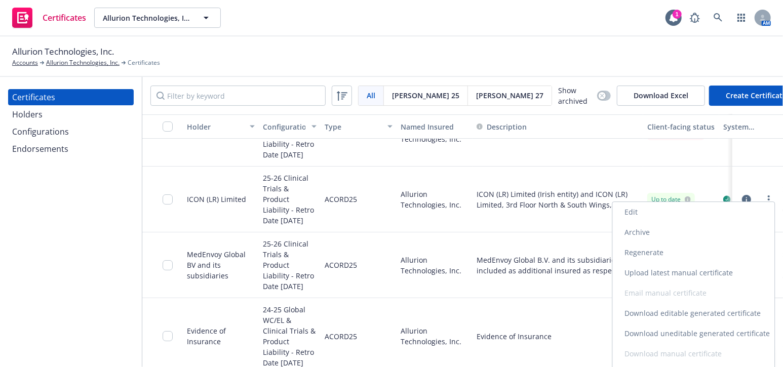
click at [657, 214] on link "Edit" at bounding box center [694, 212] width 162 height 20
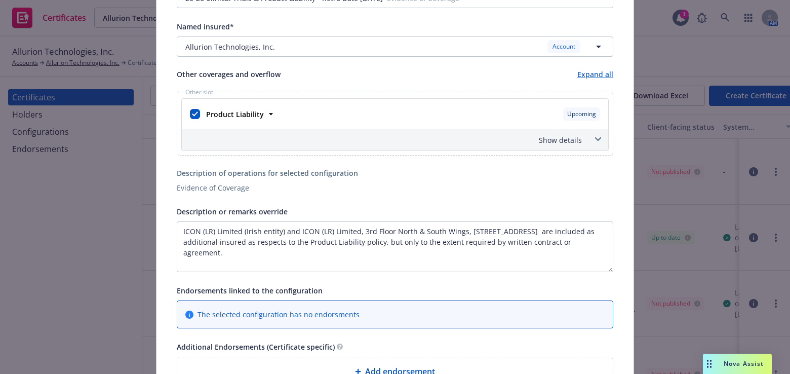
scroll to position [184, 0]
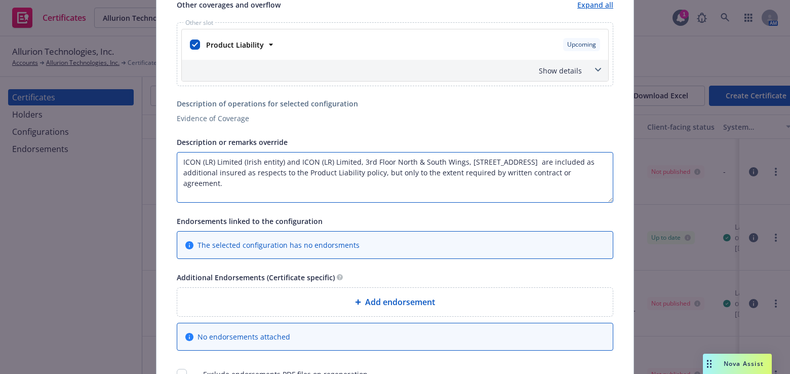
drag, startPoint x: 398, startPoint y: 192, endPoint x: 89, endPoint y: 141, distance: 312.7
click at [89, 141] on div "Edit Acord25 certificate Cancel Save Certificate configuration* [object Object]…" at bounding box center [395, 187] width 790 height 374
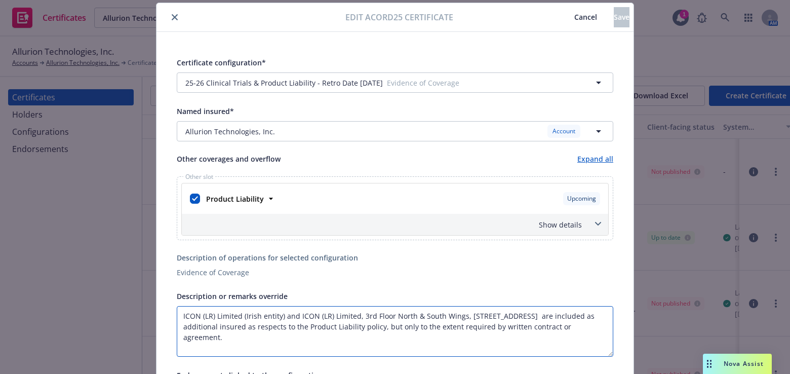
scroll to position [0, 0]
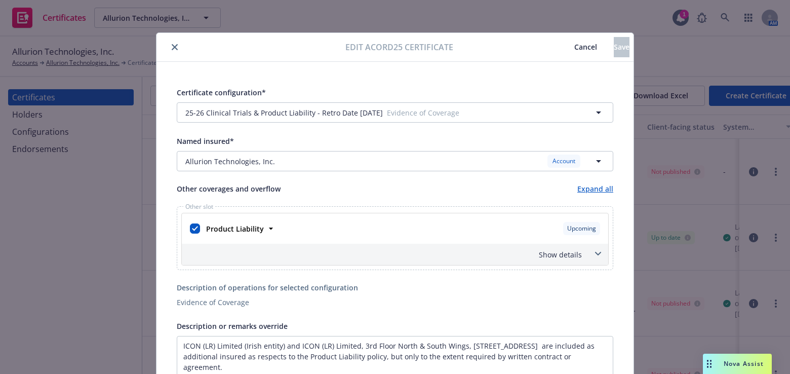
click at [172, 45] on icon "close" at bounding box center [175, 47] width 6 height 6
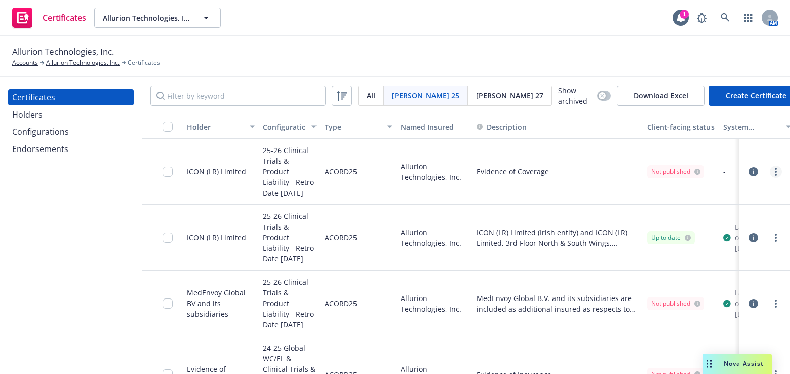
click at [775, 169] on icon "more" at bounding box center [776, 172] width 2 height 8
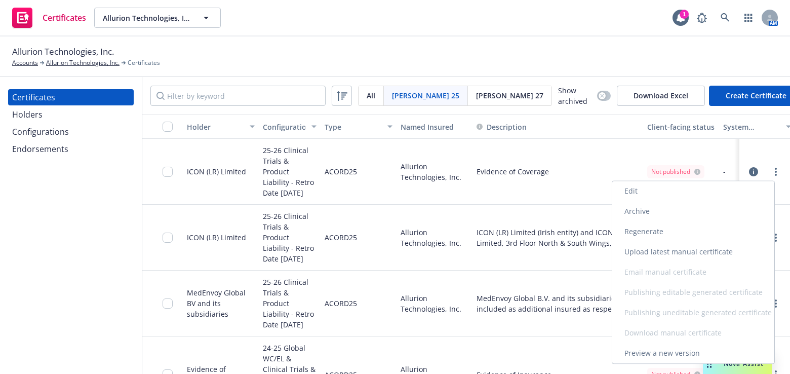
click at [628, 187] on link "Edit" at bounding box center [694, 191] width 162 height 20
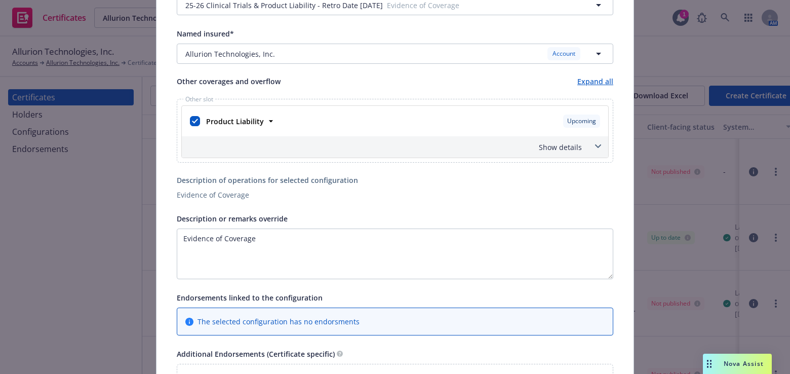
scroll to position [154, 0]
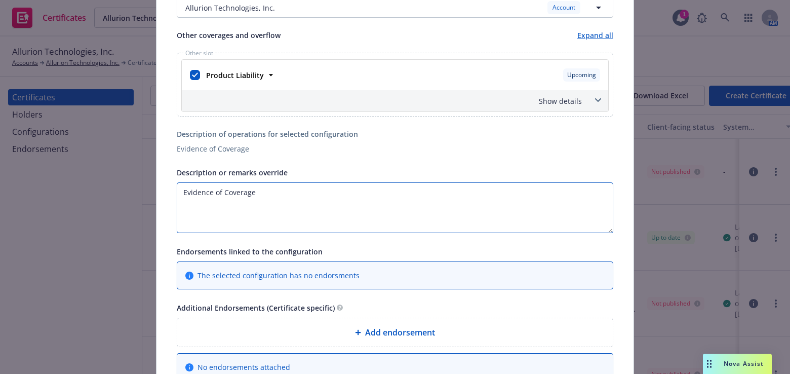
drag, startPoint x: 15, startPoint y: 158, endPoint x: 7, endPoint y: 166, distance: 11.1
click at [0, 145] on html "Certificates Allurion Technologies, Inc. Allurion Technologies, Inc. 1 AM Allur…" at bounding box center [395, 187] width 790 height 374
paste textarea "ICON (LR) Limited (Irish entity) and ICON (LR) Limited, 3rd Floor North & South…"
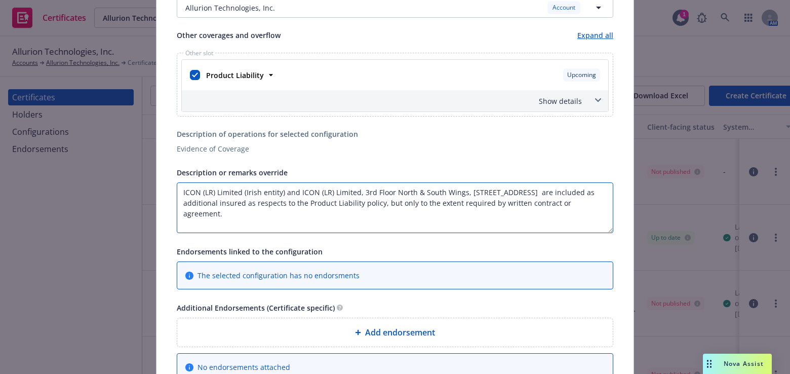
type textarea "ICON (LR) Limited (Irish entity) and ICON (LR) Limited, 3rd Floor North & South…"
click at [590, 102] on span at bounding box center [598, 100] width 16 height 16
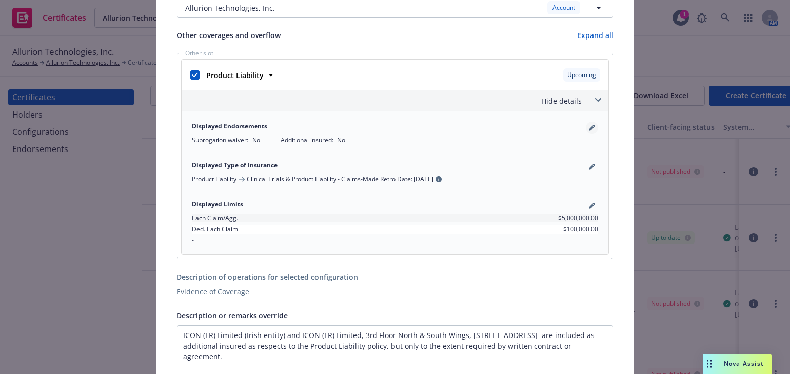
click at [589, 126] on icon "pencil" at bounding box center [592, 128] width 6 height 6
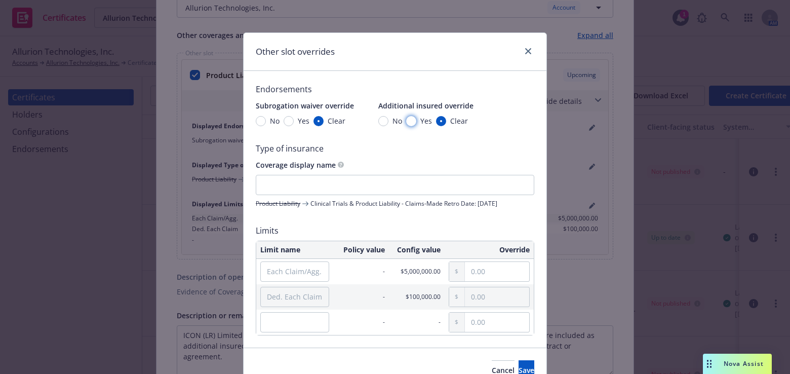
click at [408, 119] on input "Yes" at bounding box center [411, 121] width 10 height 10
radio input "true"
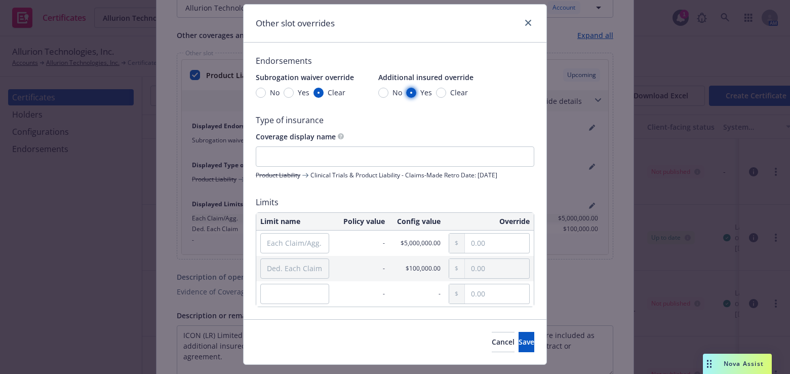
scroll to position [51, 0]
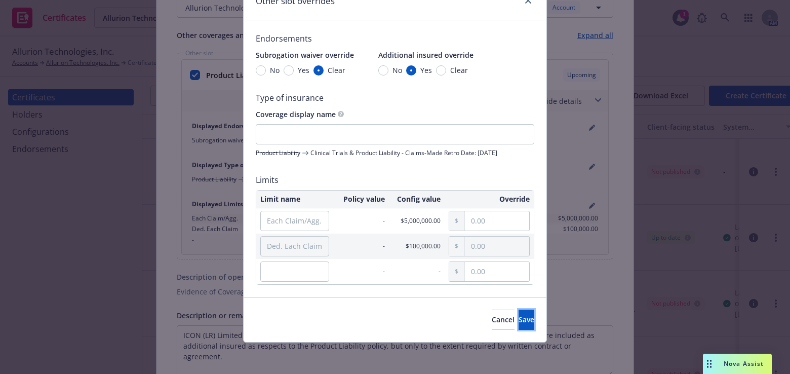
click at [519, 321] on span "Save" at bounding box center [527, 320] width 16 height 10
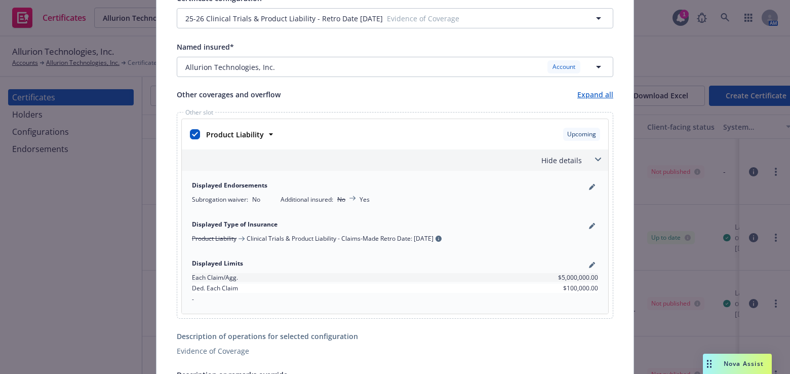
scroll to position [0, 0]
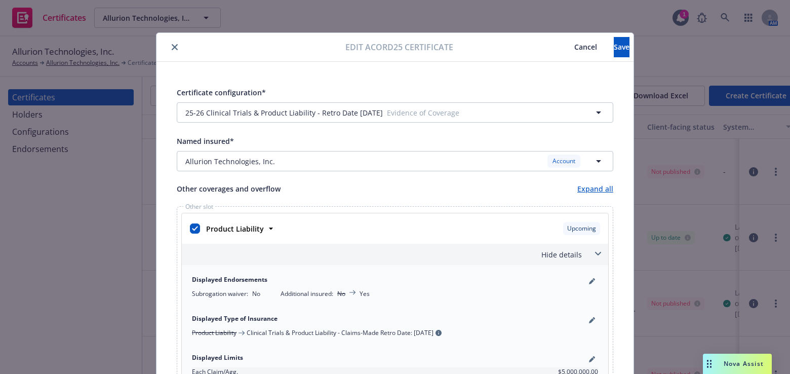
drag, startPoint x: 527, startPoint y: 6, endPoint x: 577, endPoint y: 36, distance: 58.2
click at [614, 52] on button "Save" at bounding box center [622, 47] width 16 height 20
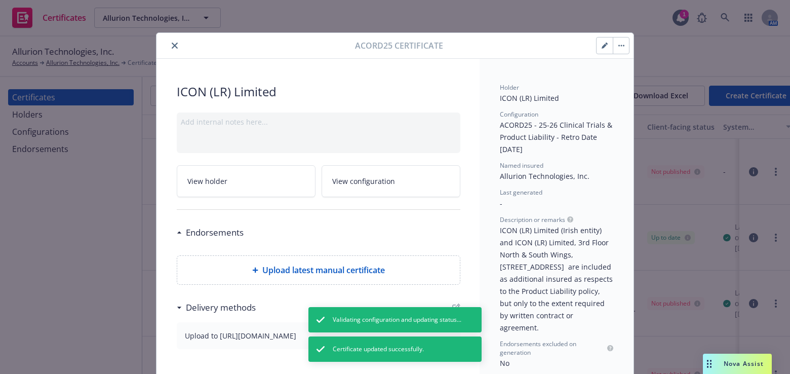
click at [172, 44] on icon "close" at bounding box center [175, 46] width 6 height 6
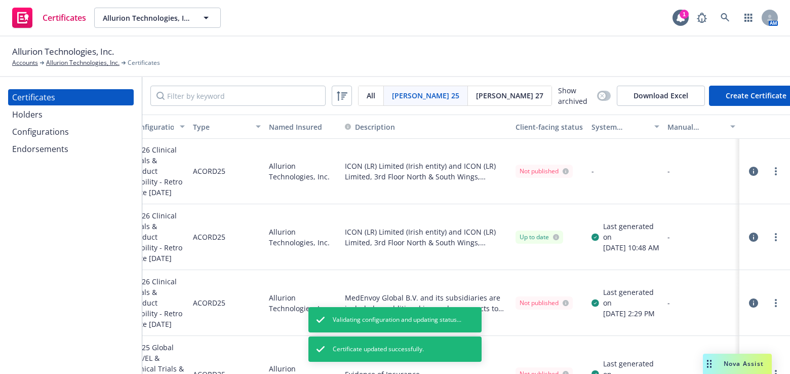
drag, startPoint x: 590, startPoint y: 208, endPoint x: 730, endPoint y: 193, distance: 141.2
click at [771, 231] on link "more" at bounding box center [776, 237] width 12 height 12
click at [663, 97] on link "Regenerate" at bounding box center [701, 99] width 162 height 20
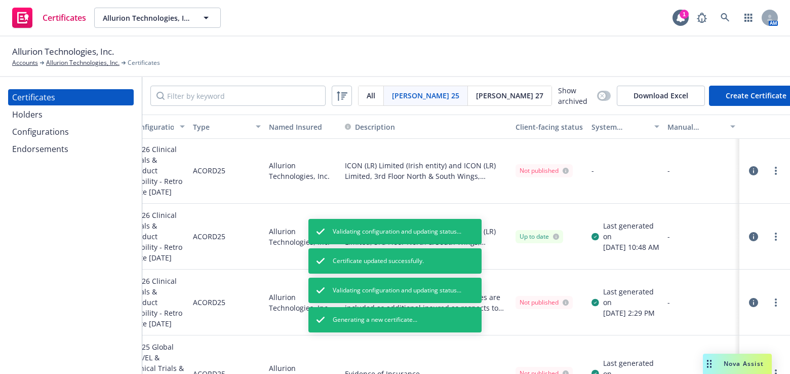
click at [771, 171] on link "more" at bounding box center [776, 171] width 12 height 12
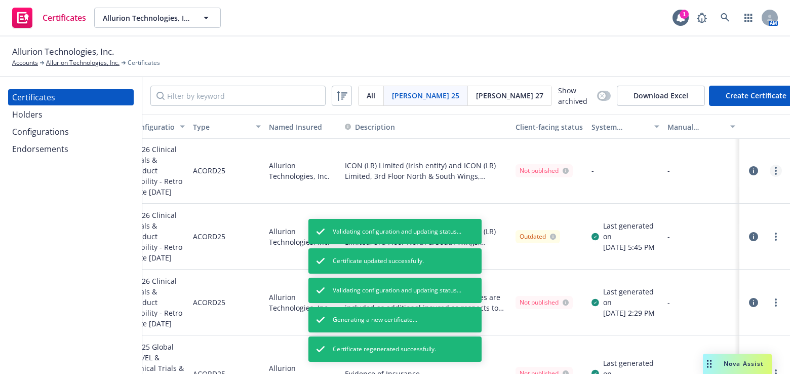
click at [771, 167] on link "more" at bounding box center [776, 171] width 12 height 12
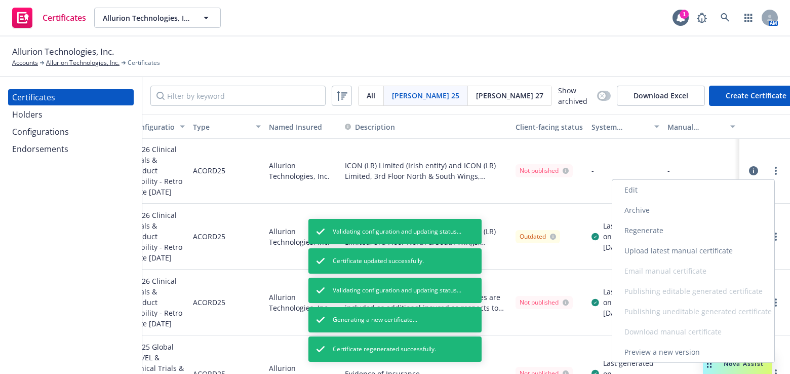
click at [637, 230] on link "Regenerate" at bounding box center [694, 230] width 162 height 20
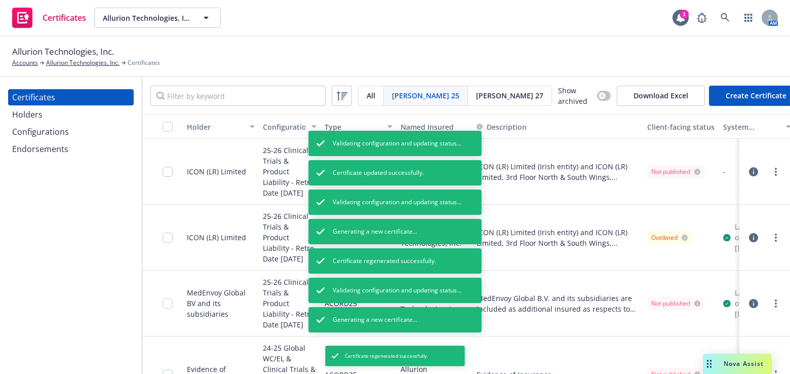
drag, startPoint x: 372, startPoint y: 160, endPoint x: 319, endPoint y: 154, distance: 53.5
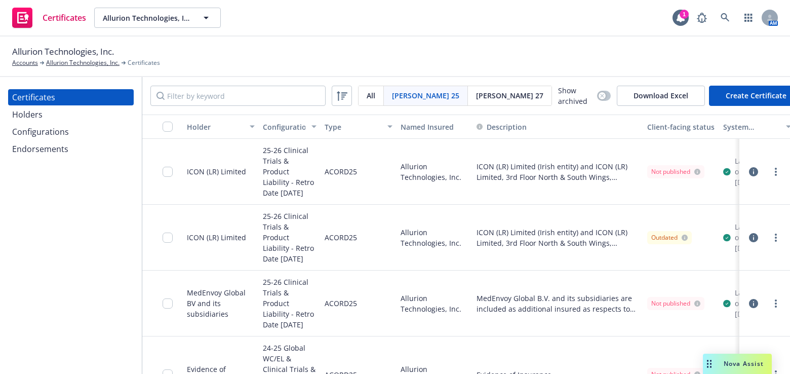
drag, startPoint x: 526, startPoint y: 195, endPoint x: 187, endPoint y: 217, distance: 339.7
click at [163, 230] on div at bounding box center [162, 236] width 41 height 66
click at [168, 124] on input "checkbox" at bounding box center [168, 127] width 10 height 10
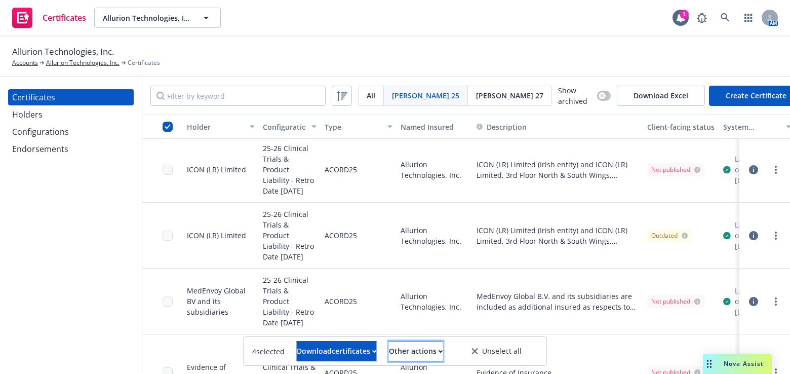
click at [431, 353] on div "Other actions" at bounding box center [416, 350] width 54 height 19
click at [314, 275] on div "25-26 Clinical Trials & Product Liability - Retro Date [DATE]" at bounding box center [290, 301] width 54 height 53
click at [164, 123] on input "checkbox" at bounding box center [168, 127] width 10 height 10
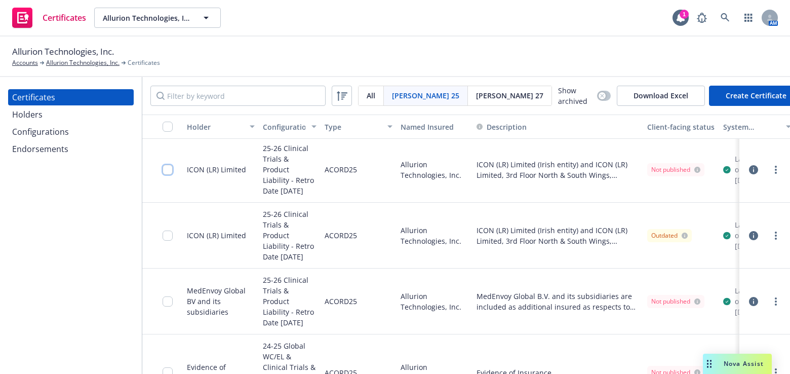
drag, startPoint x: 167, startPoint y: 168, endPoint x: 179, endPoint y: 249, distance: 81.5
click at [167, 168] on input "checkbox" at bounding box center [168, 170] width 10 height 10
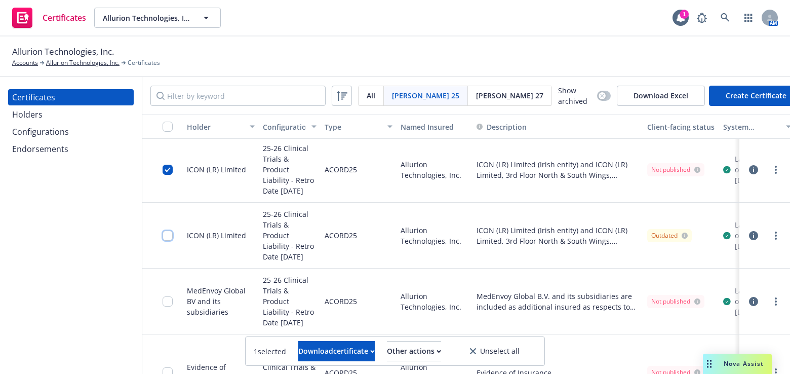
click at [168, 237] on input "checkbox" at bounding box center [168, 236] width 10 height 10
click at [435, 353] on div "Other actions" at bounding box center [416, 350] width 54 height 19
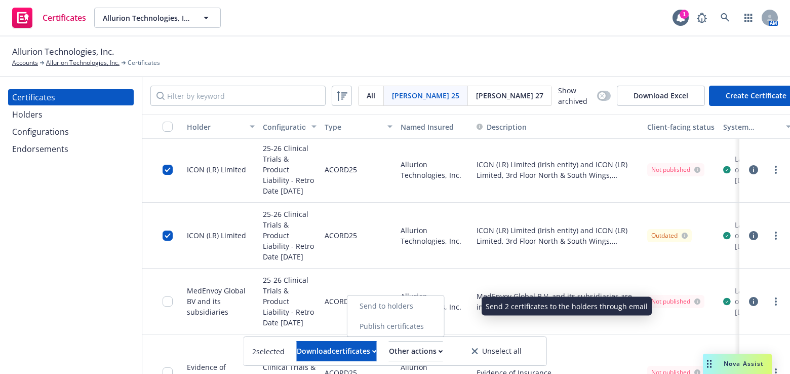
click at [425, 307] on link "Send to holders" at bounding box center [396, 306] width 97 height 20
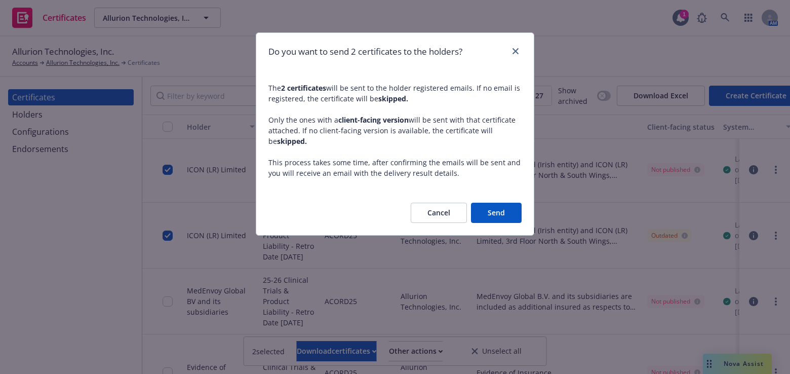
click at [430, 211] on button "Cancel" at bounding box center [439, 213] width 56 height 20
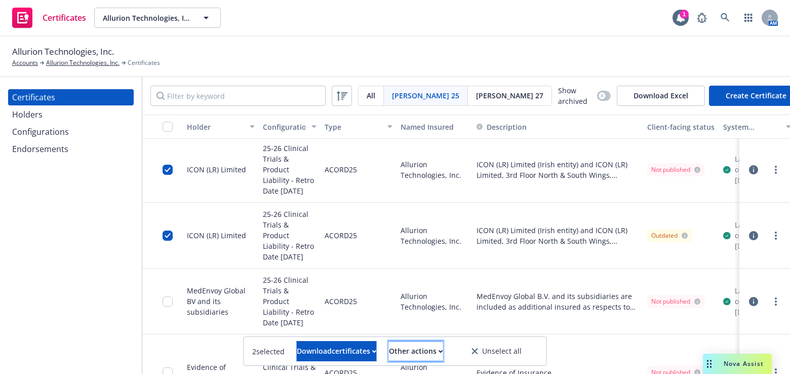
click at [426, 345] on div "Other actions" at bounding box center [416, 350] width 54 height 19
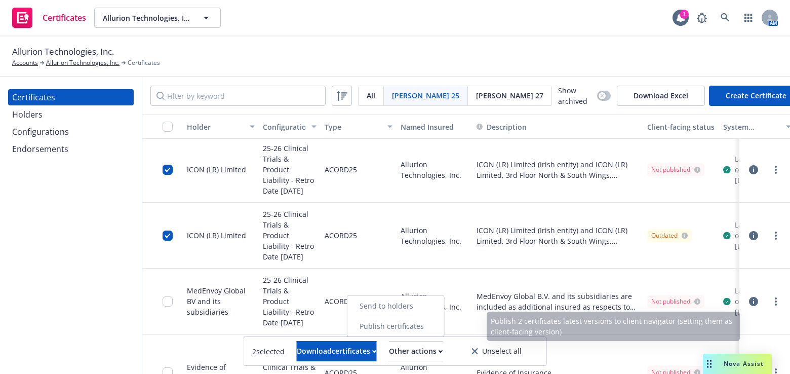
click at [438, 312] on link "Send to holders" at bounding box center [396, 306] width 97 height 20
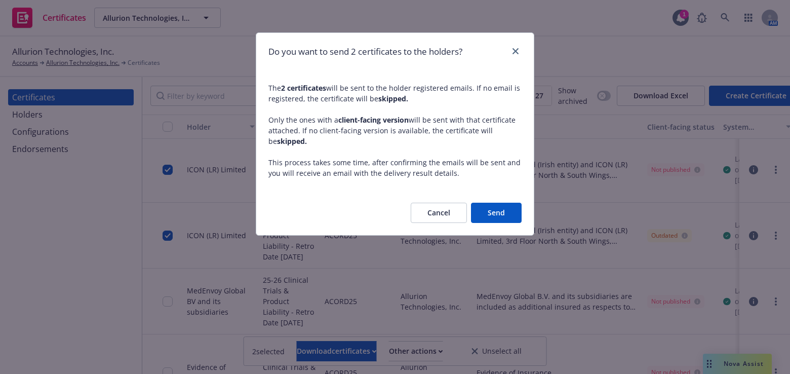
click at [440, 211] on button "Cancel" at bounding box center [439, 213] width 56 height 20
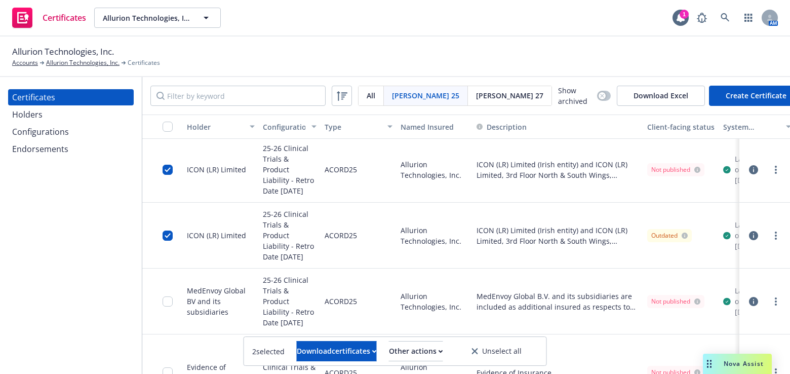
click at [445, 335] on div "Allurion Technologies, Inc." at bounding box center [435, 372] width 76 height 77
drag, startPoint x: 438, startPoint y: 351, endPoint x: 440, endPoint y: 339, distance: 12.3
click at [439, 351] on div "Other actions" at bounding box center [416, 350] width 54 height 19
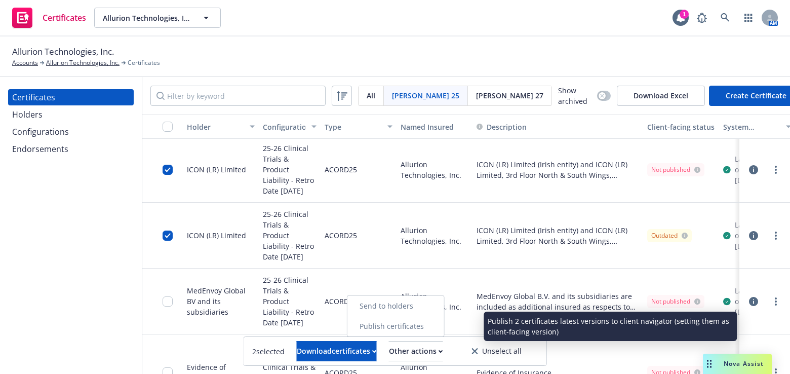
click at [428, 326] on link "Publish certificates" at bounding box center [396, 326] width 97 height 20
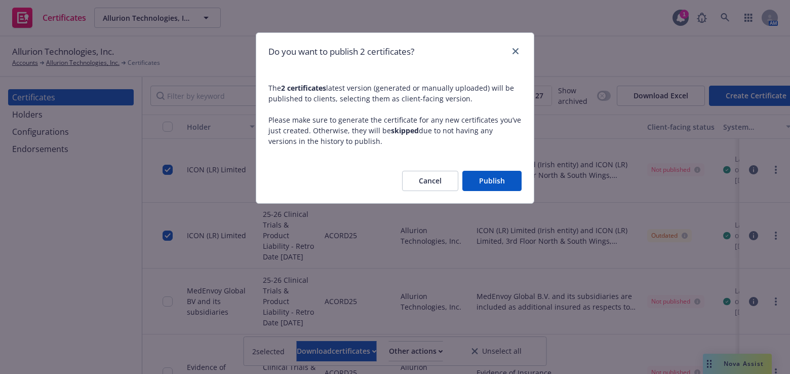
click at [493, 181] on button "Publish" at bounding box center [492, 181] width 59 height 20
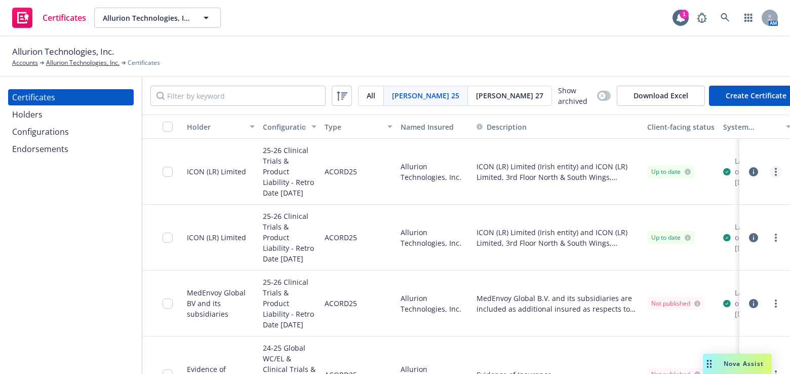
click at [770, 171] on link "more" at bounding box center [776, 172] width 12 height 12
click at [679, 311] on link "Download uneditable generated certificate" at bounding box center [694, 312] width 162 height 20
click at [775, 240] on icon "more" at bounding box center [776, 238] width 2 height 8
click at [702, 179] on link "Download uneditable generated certificate" at bounding box center [701, 182] width 162 height 20
